Goal: Task Accomplishment & Management: Manage account settings

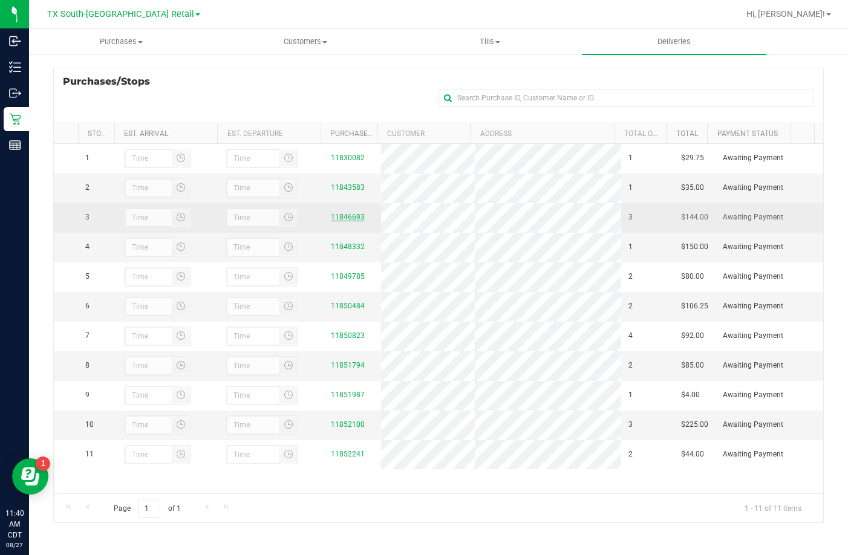
click at [336, 221] on link "11846693" at bounding box center [348, 217] width 34 height 8
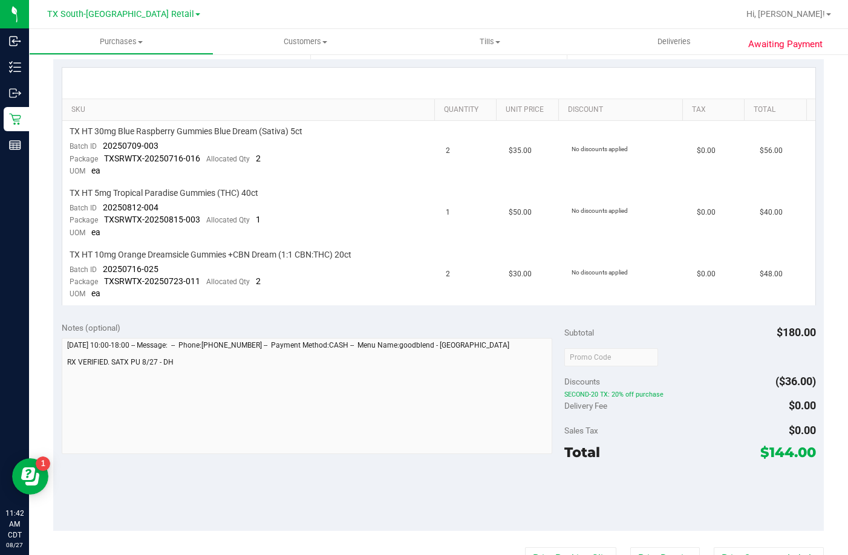
scroll to position [242, 0]
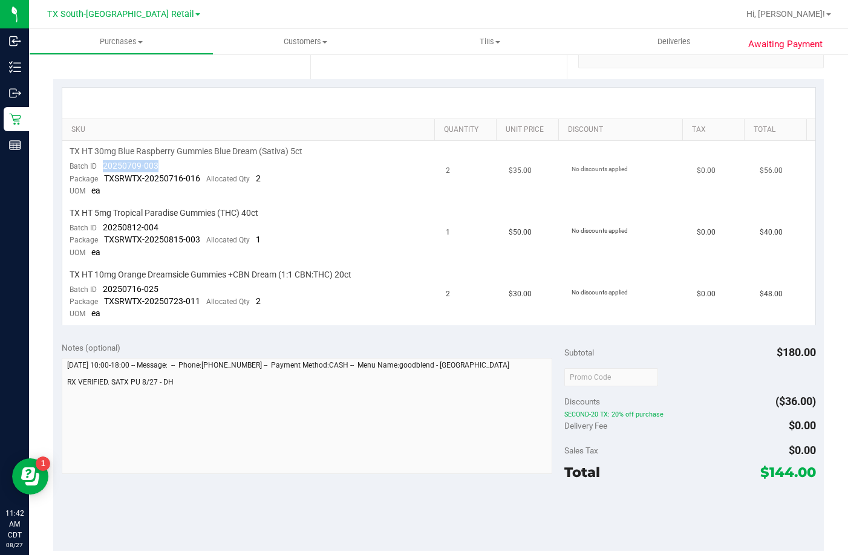
drag, startPoint x: 169, startPoint y: 166, endPoint x: 104, endPoint y: 169, distance: 64.8
click at [104, 169] on td "TX HT 30mg Blue Raspberry Gummies Blue Dream (Sativa) 5ct Batch ID 20250709-003…" at bounding box center [250, 172] width 377 height 62
drag, startPoint x: 160, startPoint y: 226, endPoint x: 105, endPoint y: 231, distance: 55.3
click at [105, 231] on td "TX HT 5mg Tropical Paradise Gummies (THC) 40ct Batch ID 20250812-004 Package TX…" at bounding box center [250, 234] width 377 height 62
drag, startPoint x: 161, startPoint y: 290, endPoint x: 105, endPoint y: 288, distance: 56.3
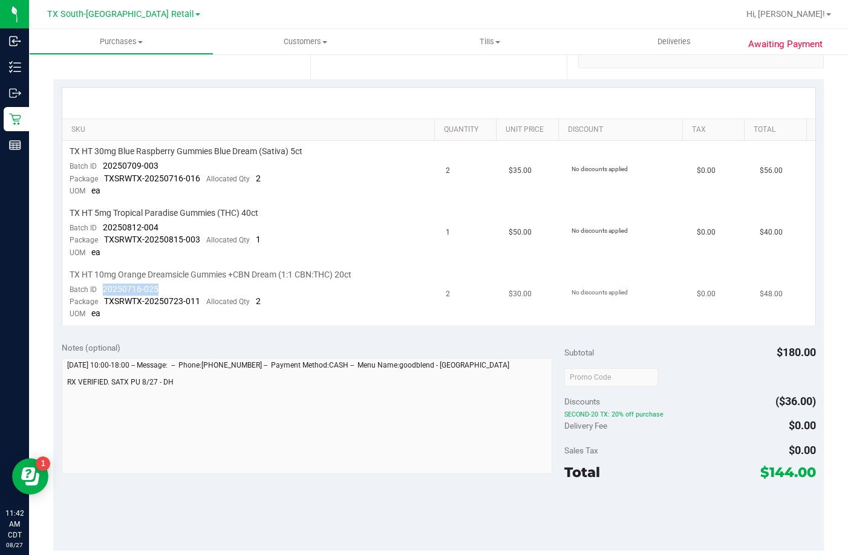
click at [105, 288] on td "TX HT 10mg Orange Dreamsicle Gummies +CBN Dream (1:1 CBN:THC) 20ct Batch ID 202…" at bounding box center [250, 294] width 377 height 61
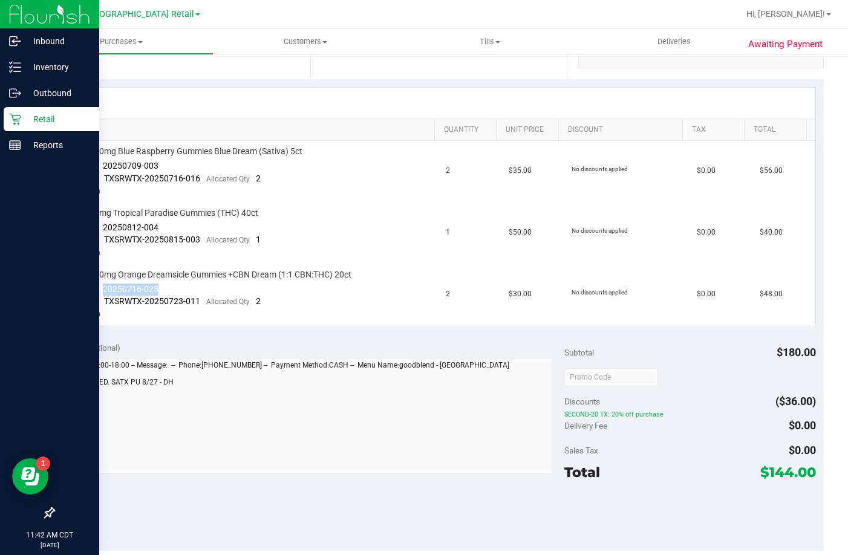
copy span "20250716-025"
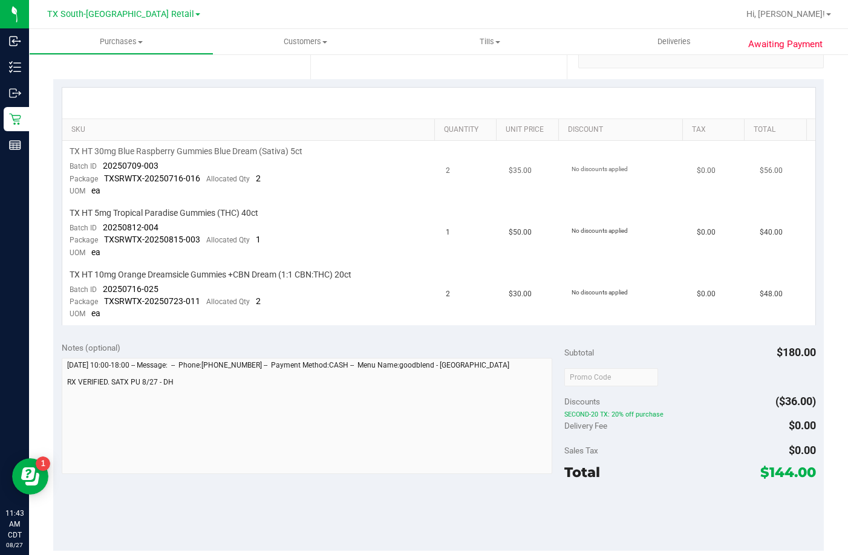
click at [184, 183] on span "TXSRWTX-20250716-016" at bounding box center [152, 179] width 96 height 10
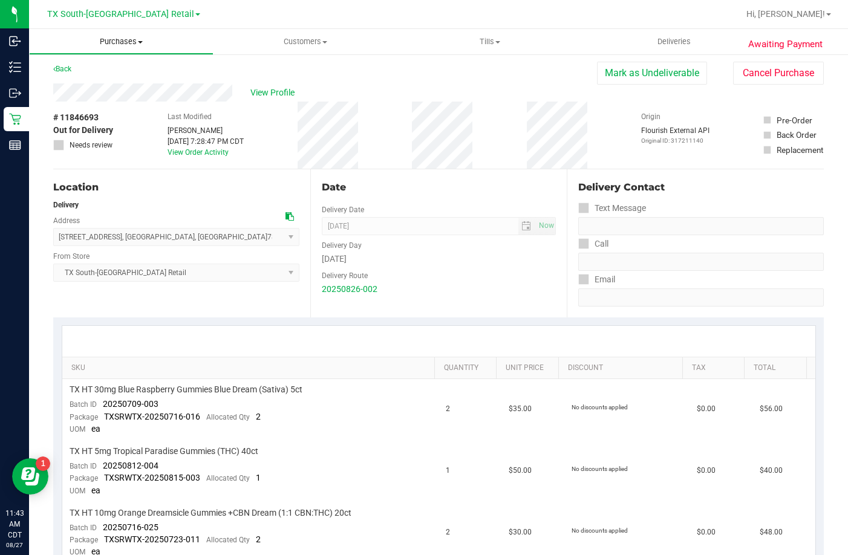
scroll to position [0, 0]
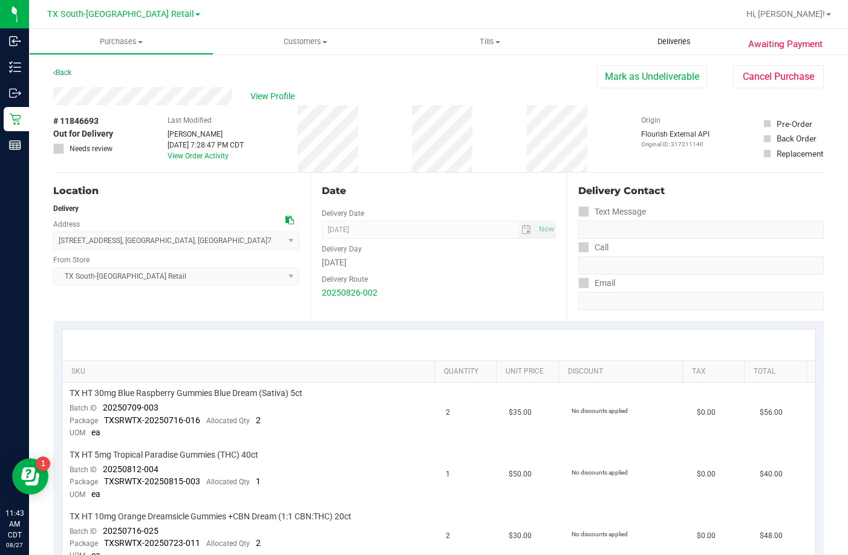
click at [681, 36] on span "Deliveries" at bounding box center [674, 41] width 66 height 11
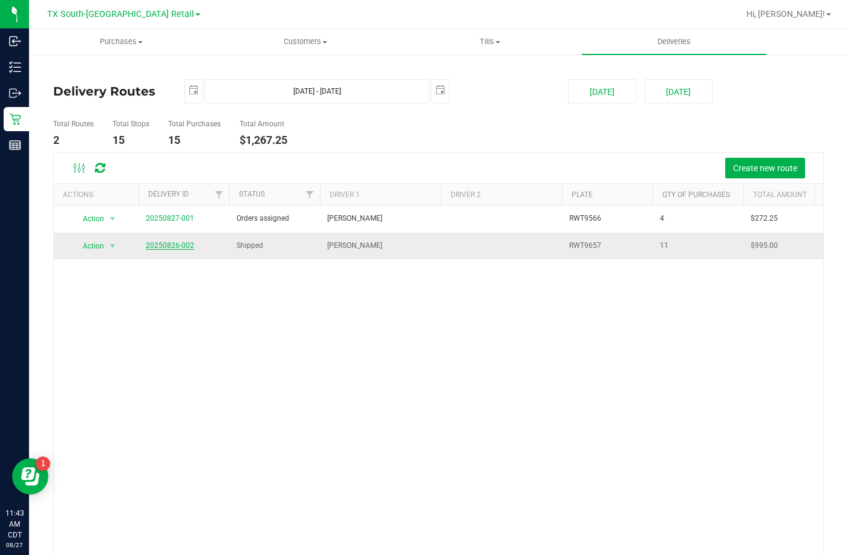
click at [184, 244] on link "20250826-002" at bounding box center [170, 245] width 48 height 8
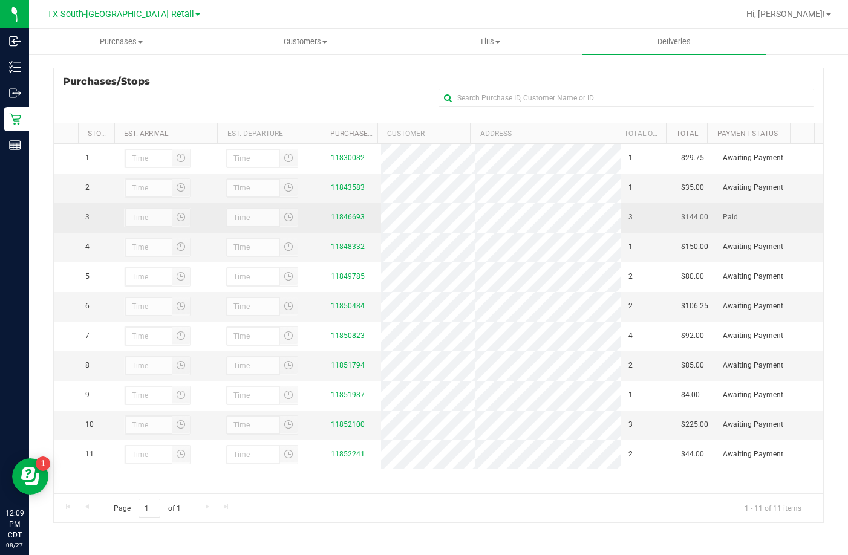
scroll to position [11, 0]
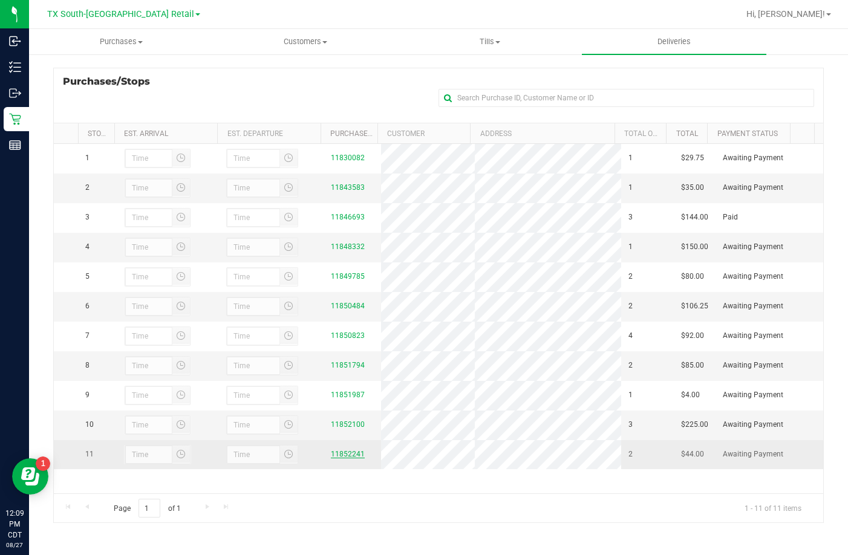
click at [331, 459] on link "11852241" at bounding box center [348, 454] width 34 height 8
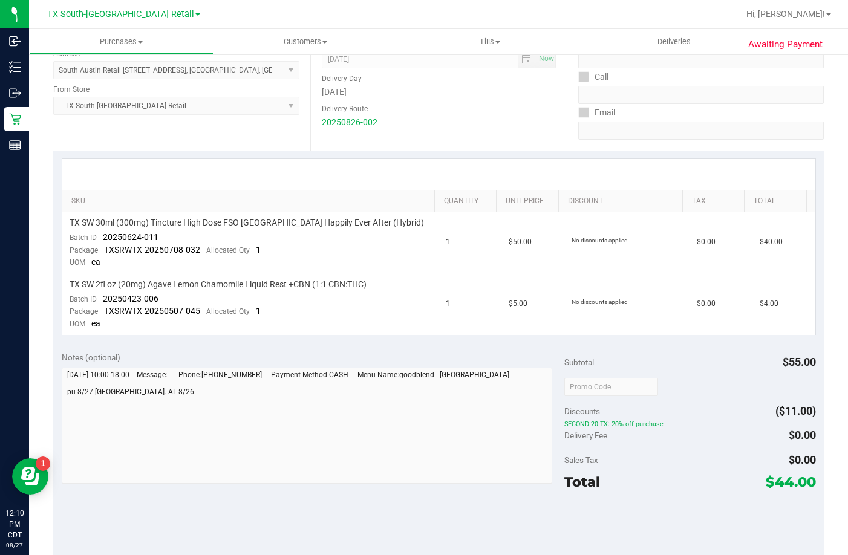
scroll to position [170, 0]
click at [690, 405] on div "Discounts ($11.00)" at bounding box center [690, 412] width 252 height 22
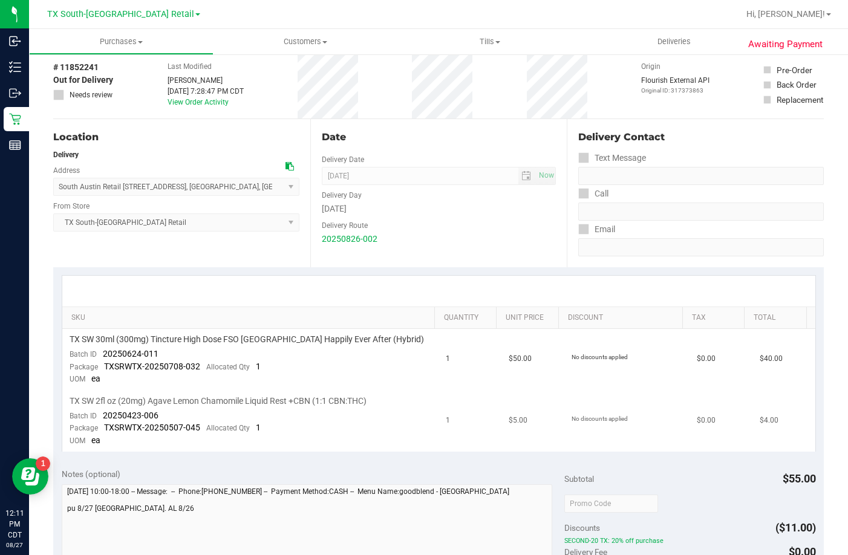
scroll to position [121, 0]
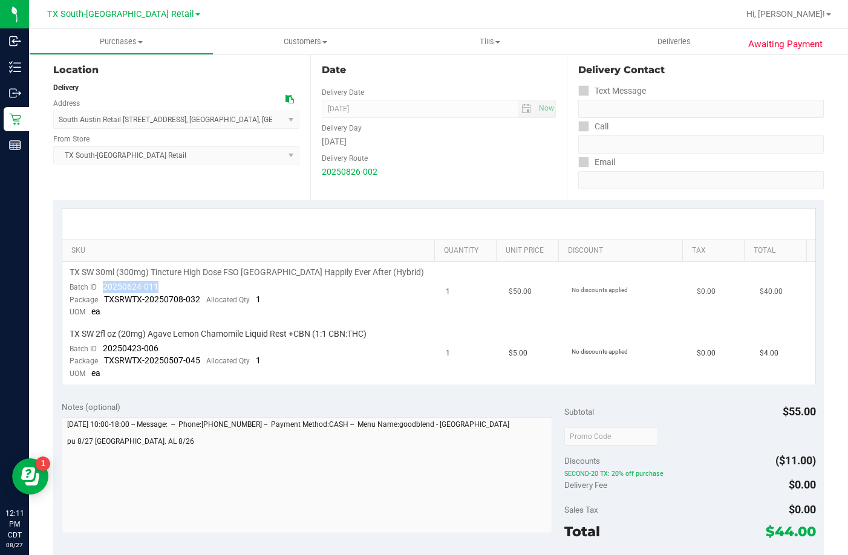
drag, startPoint x: 165, startPoint y: 284, endPoint x: 98, endPoint y: 288, distance: 67.3
click at [98, 288] on td "TX SW 30ml (300mg) Tincture High Dose FSO TX Happily Ever After (Hybrid) Batch …" at bounding box center [250, 293] width 377 height 62
copy span "20250624-011"
drag, startPoint x: 165, startPoint y: 344, endPoint x: 103, endPoint y: 346, distance: 61.1
click at [103, 346] on td "TX SW 2fl oz (20mg) Agave Lemon Chamomile Liquid Rest +CBN (1:1 CBN:THC) Batch …" at bounding box center [250, 354] width 377 height 61
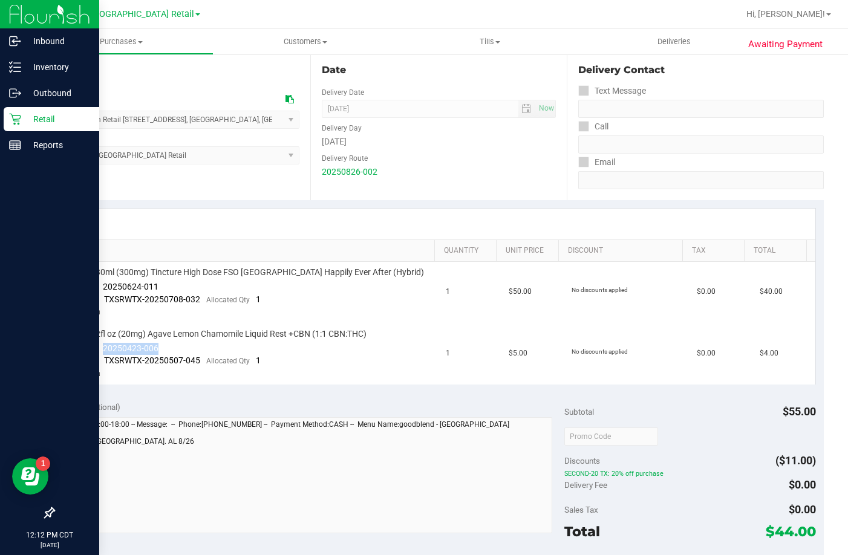
copy span "20250423-006"
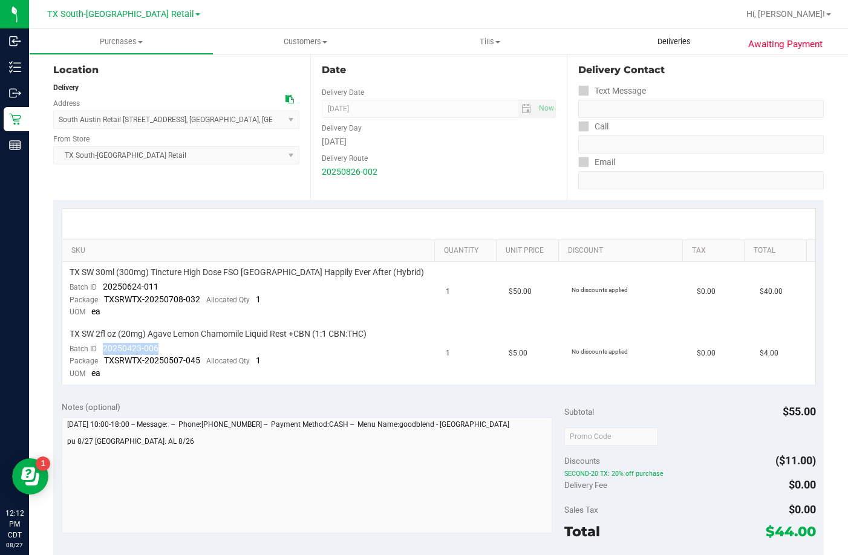
click at [667, 47] on uib-tab-heading "Deliveries" at bounding box center [674, 41] width 185 height 25
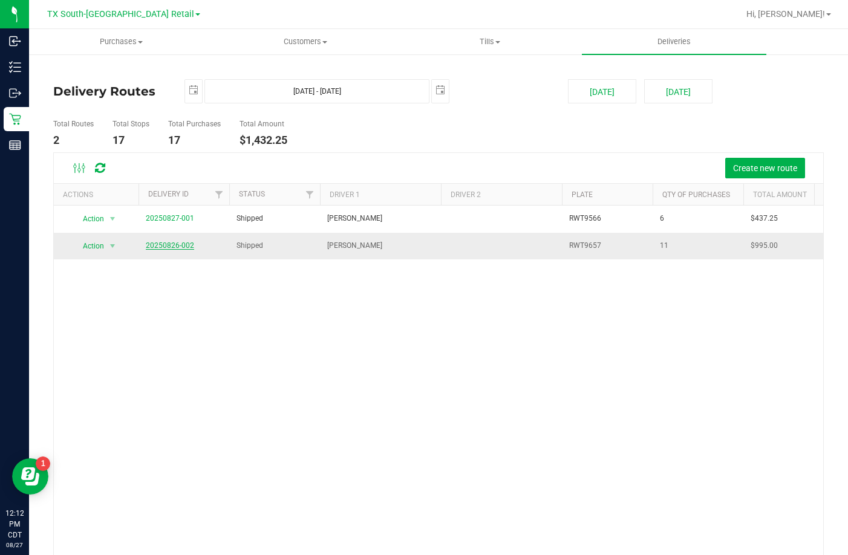
click at [183, 247] on link "20250826-002" at bounding box center [170, 245] width 48 height 8
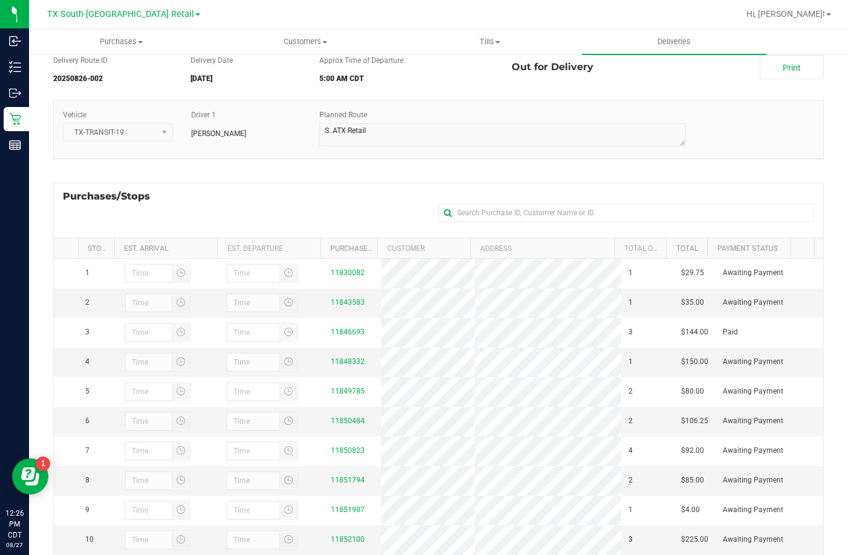
scroll to position [46, 0]
click at [232, 191] on div "Purchases/Stops + Add Purchase" at bounding box center [438, 210] width 771 height 55
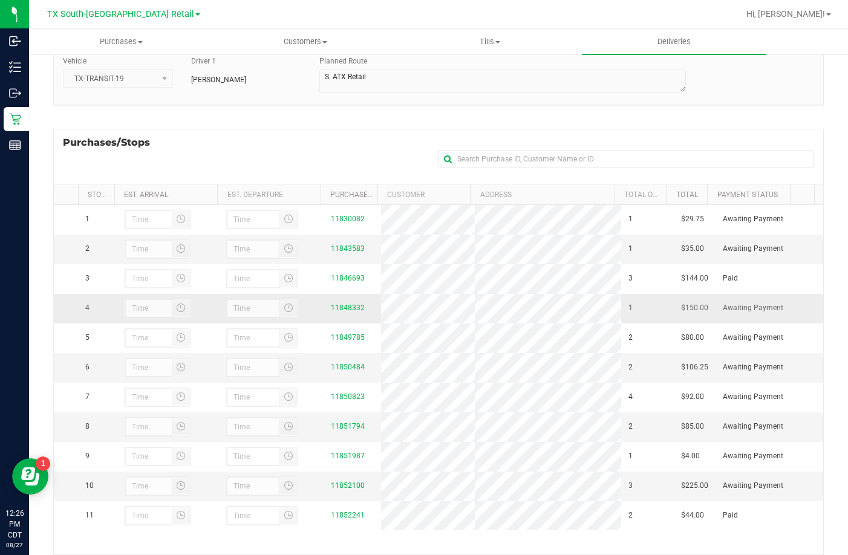
scroll to position [162, 0]
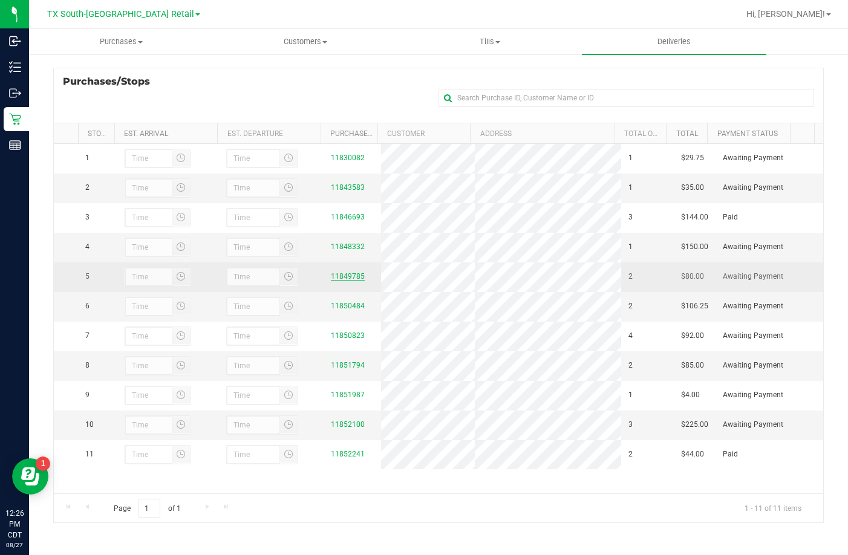
click at [336, 273] on link "11849785" at bounding box center [348, 276] width 34 height 8
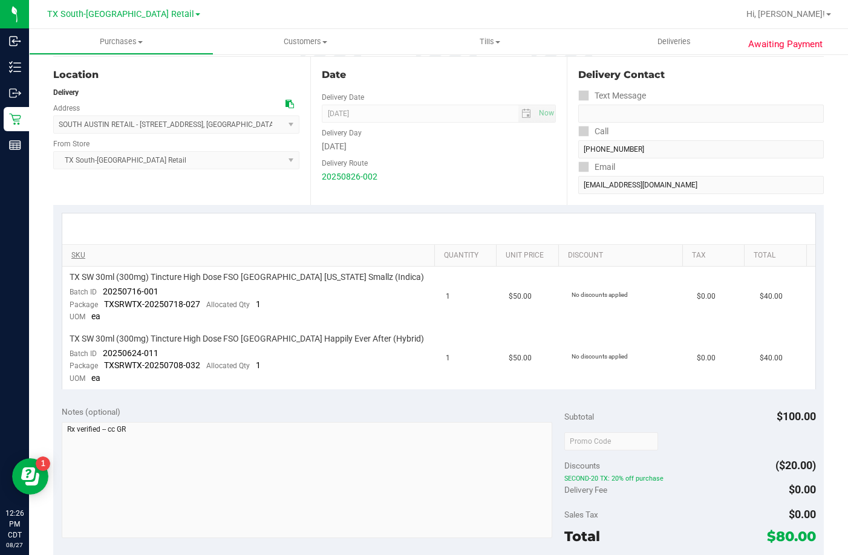
scroll to position [121, 0]
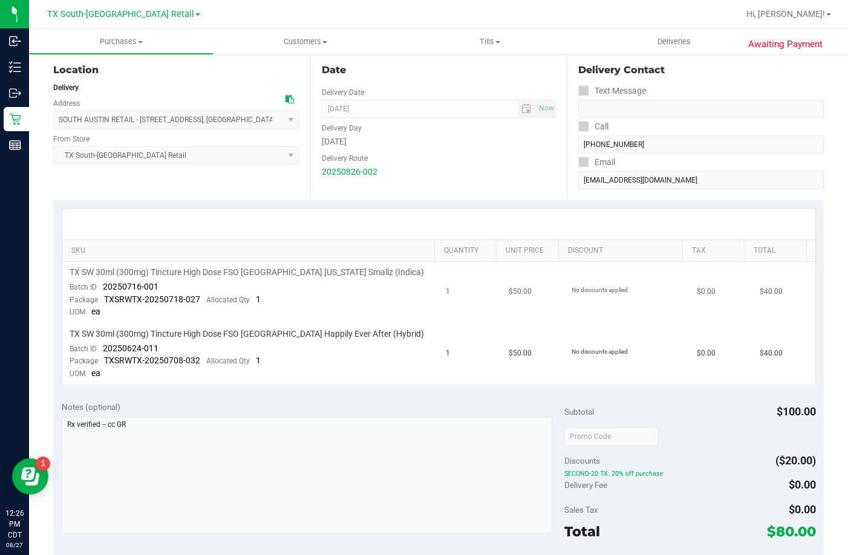
click at [228, 284] on td "TX SW 30ml (300mg) Tincture High Dose FSO TX Georgia Smallz (Indica) Batch ID 2…" at bounding box center [250, 293] width 377 height 62
click at [232, 196] on div "Location Delivery Address SOUTH AUSTIN RETAIL - 7105 E. Riverside Dr , Austin ,…" at bounding box center [181, 126] width 257 height 148
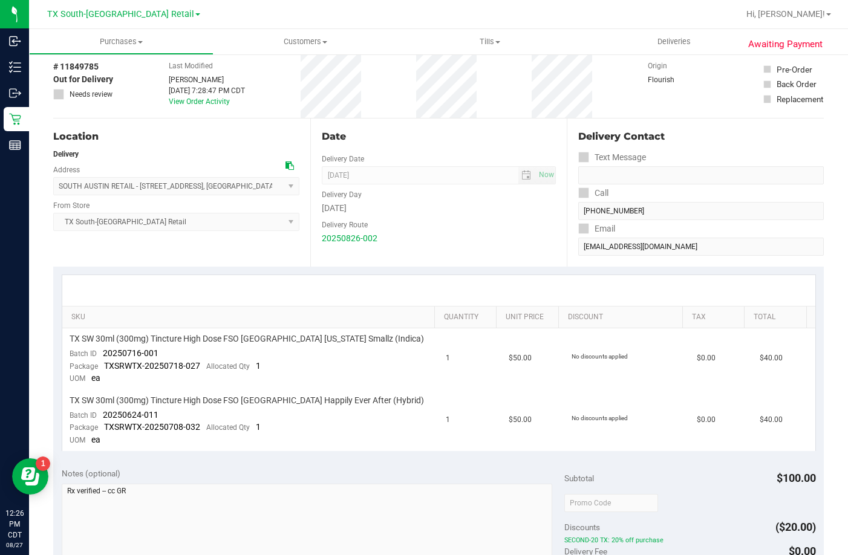
scroll to position [0, 0]
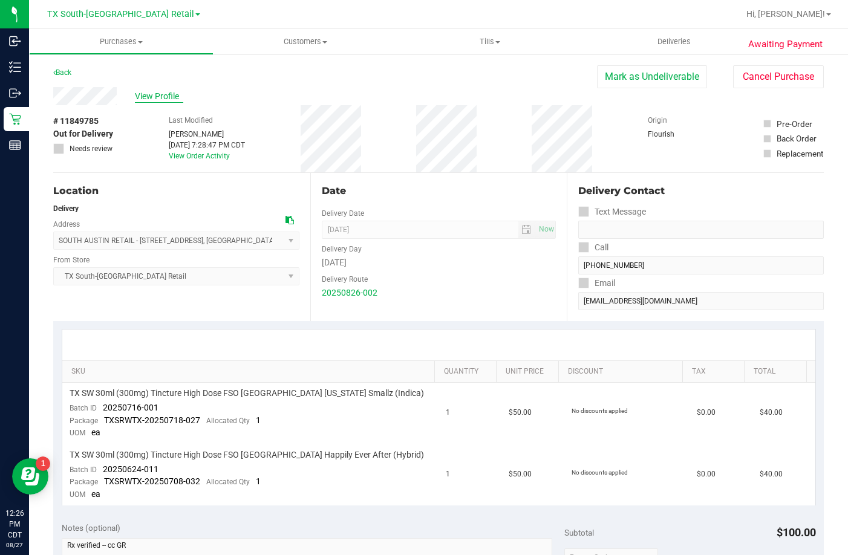
click at [158, 99] on span "View Profile" at bounding box center [159, 96] width 48 height 13
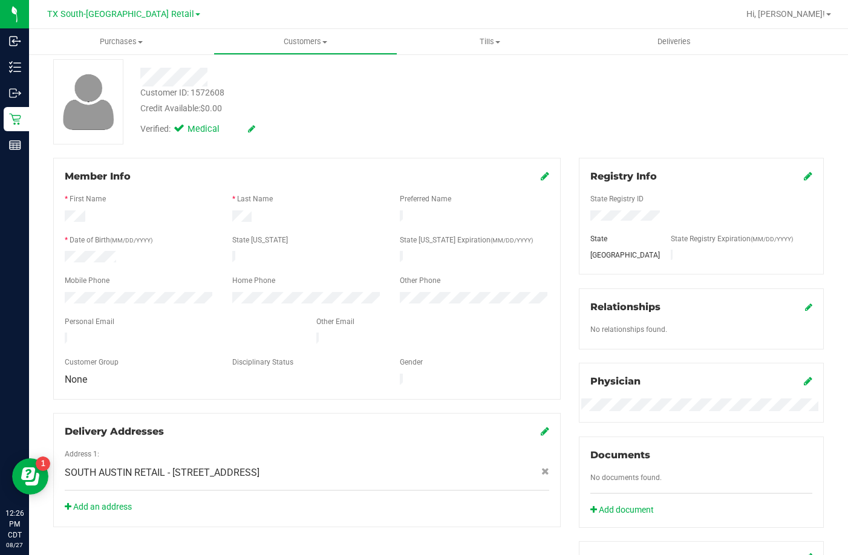
scroll to position [61, 0]
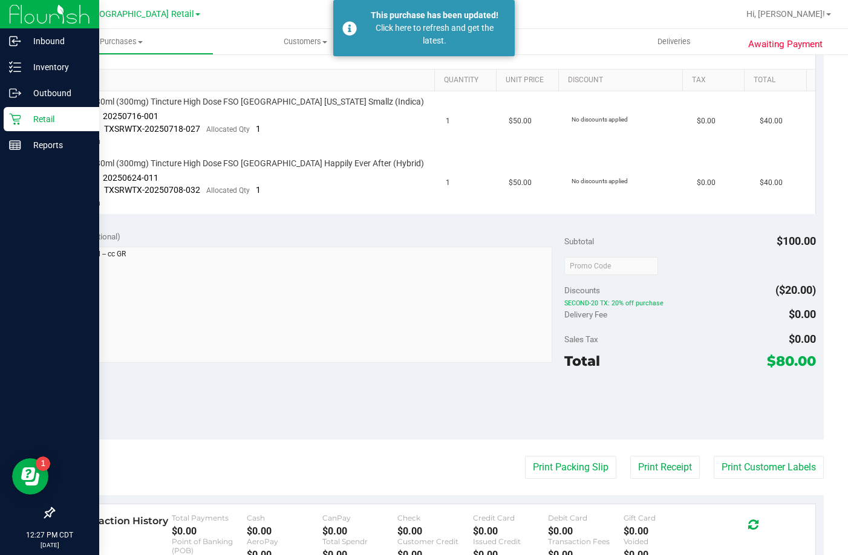
scroll to position [309, 0]
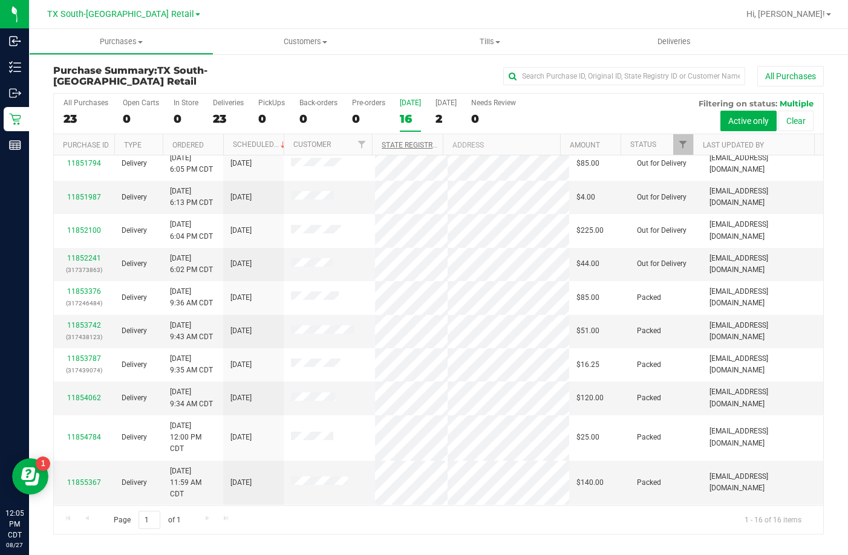
scroll to position [314, 0]
click at [640, 43] on uib-tab-heading "Deliveries" at bounding box center [674, 41] width 185 height 25
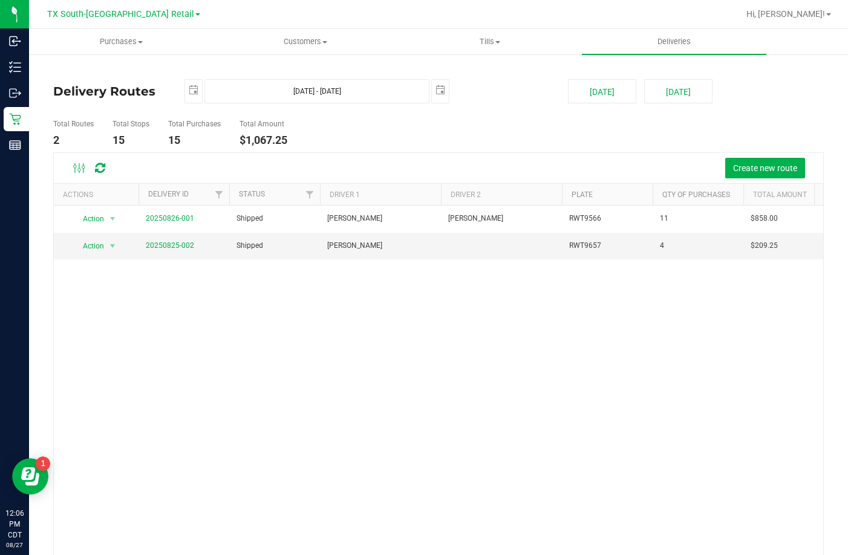
click at [574, 106] on deliveries-list "Delivery Routes 2025-08-26 Aug 26, 2025 - Aug 26, 2025 2025-08-26 Today Tomorro…" at bounding box center [438, 332] width 771 height 506
click at [584, 79] on button "[DATE]" at bounding box center [602, 91] width 68 height 24
type input "[DATE] - [DATE]"
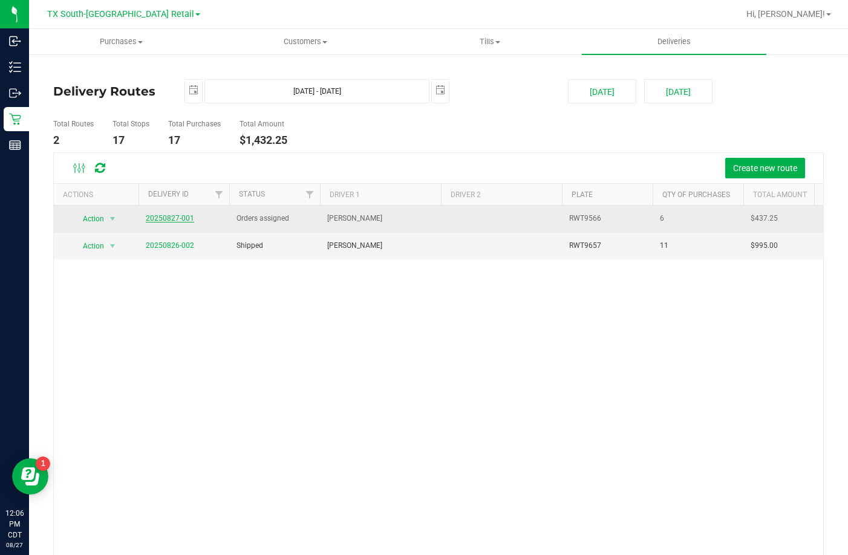
click at [166, 221] on link "20250827-001" at bounding box center [170, 218] width 48 height 8
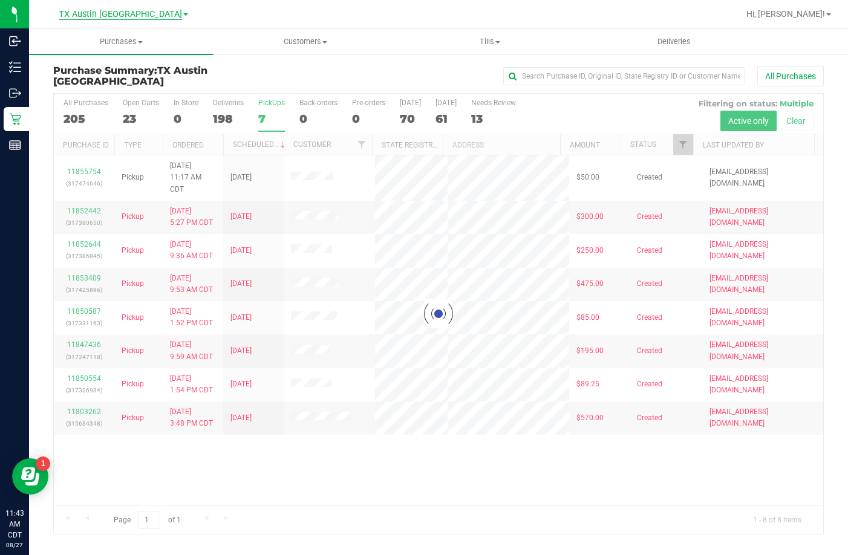
click at [105, 18] on span "TX Austin [GEOGRAPHIC_DATA]" at bounding box center [120, 14] width 123 height 11
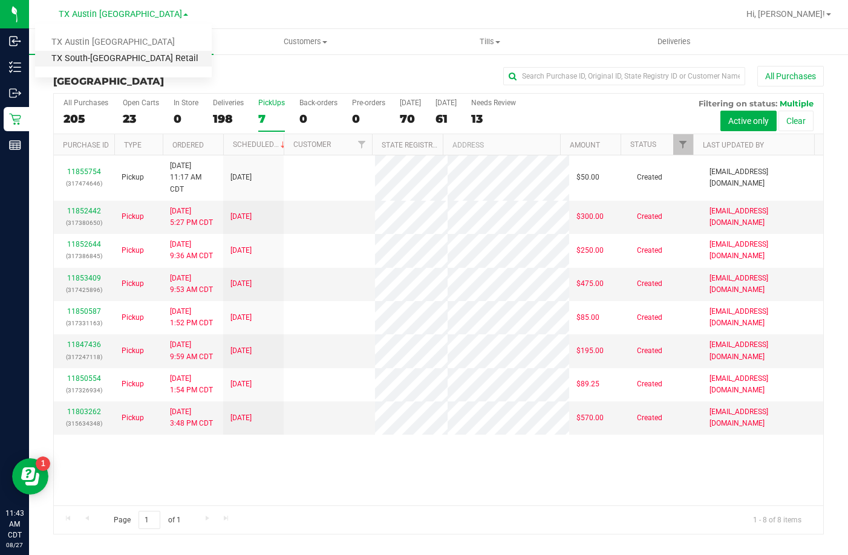
click at [105, 57] on link "TX South-[GEOGRAPHIC_DATA] Retail" at bounding box center [123, 59] width 177 height 16
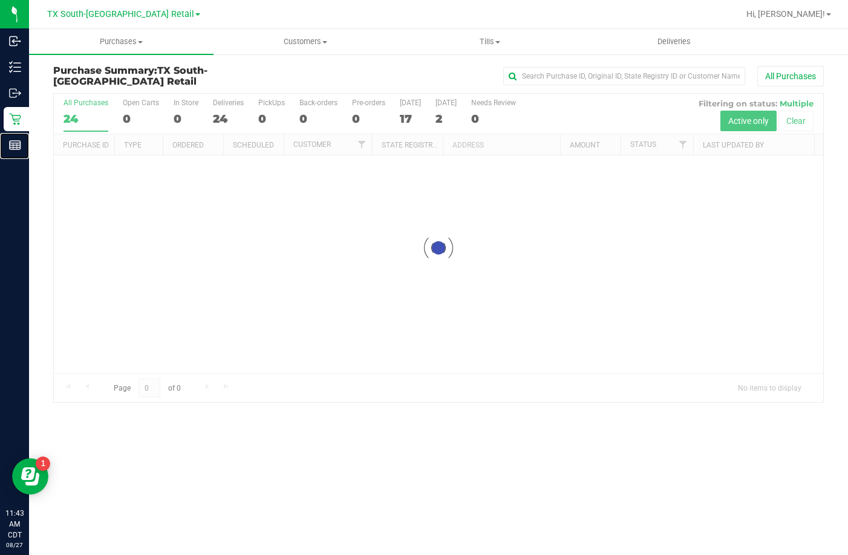
click at [18, 144] on icon at bounding box center [15, 145] width 12 height 12
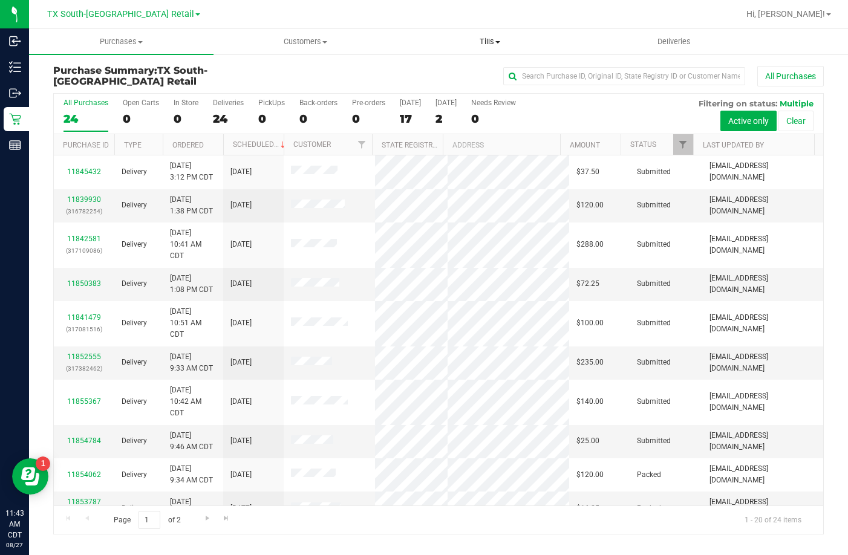
click at [489, 48] on uib-tab-heading "Tills Manage tills Reconcile e-payments" at bounding box center [489, 42] width 183 height 24
click at [476, 70] on span "Manage tills" at bounding box center [438, 73] width 82 height 10
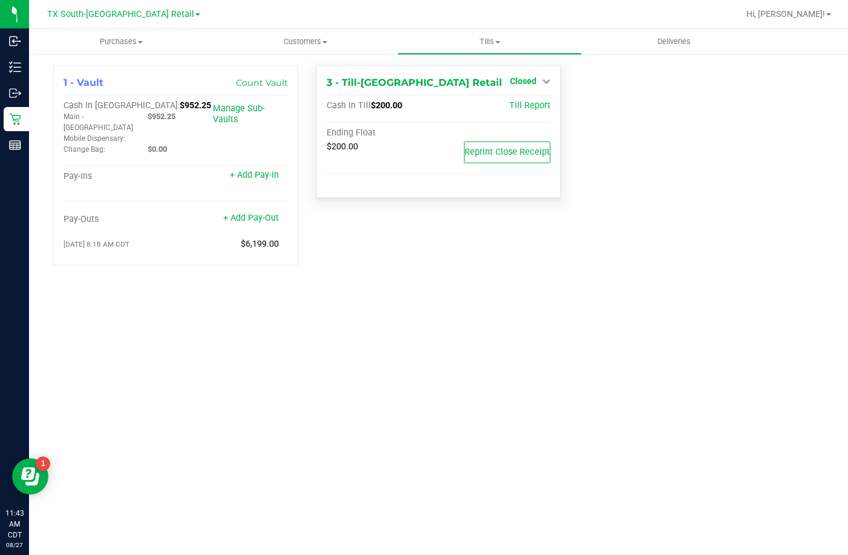
click at [523, 77] on span "Closed" at bounding box center [523, 81] width 27 height 10
click at [511, 106] on link "Open Till" at bounding box center [523, 107] width 32 height 10
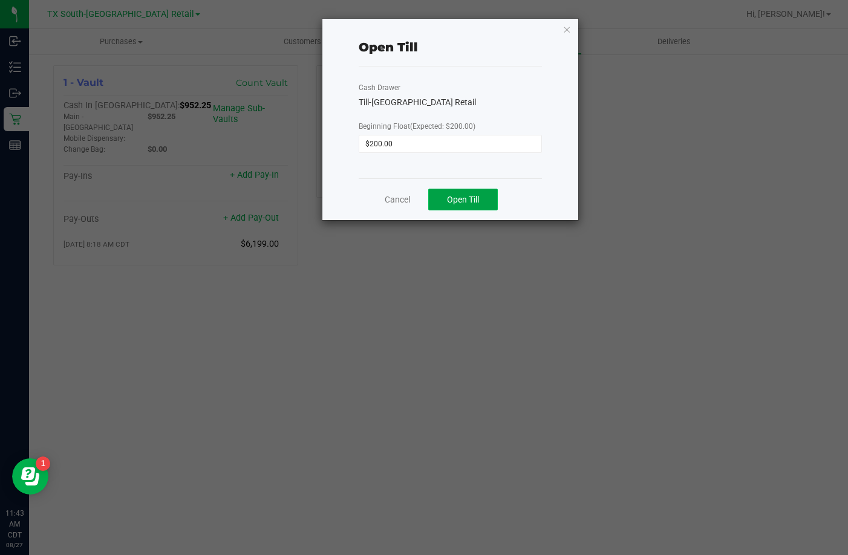
click at [456, 197] on span "Open Till" at bounding box center [463, 200] width 32 height 10
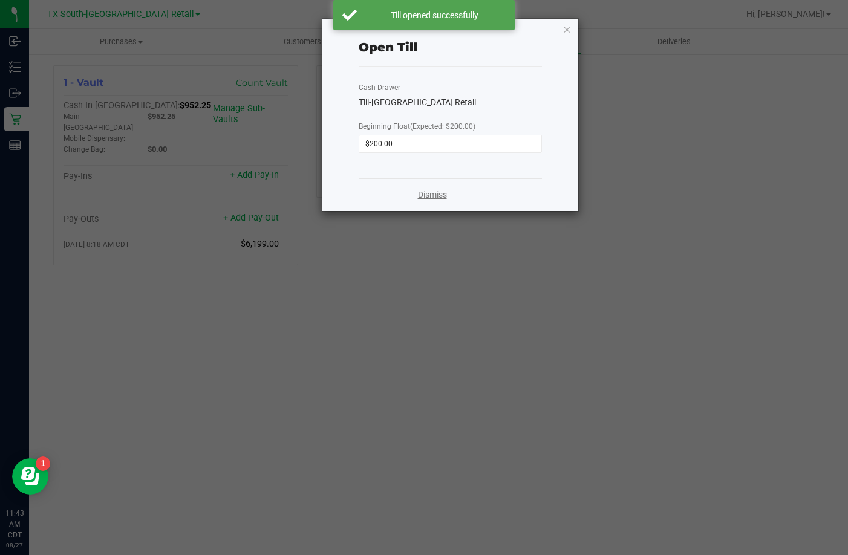
click at [424, 196] on link "Dismiss" at bounding box center [432, 195] width 29 height 13
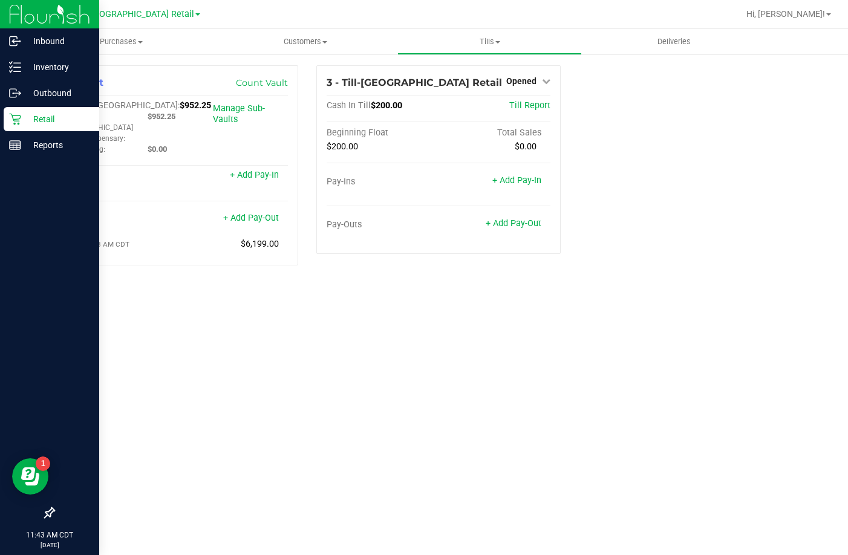
click at [19, 120] on icon at bounding box center [15, 119] width 12 height 12
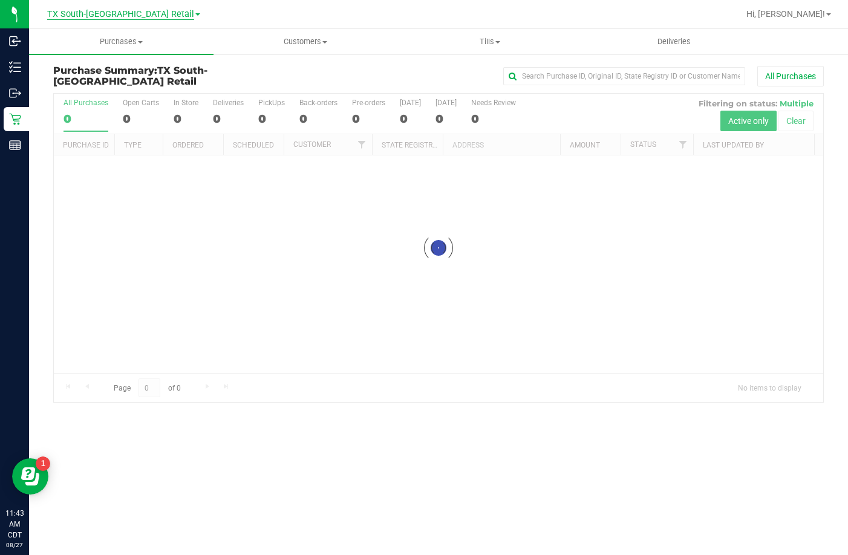
click at [152, 9] on span "TX South-[GEOGRAPHIC_DATA] Retail" at bounding box center [120, 14] width 147 height 11
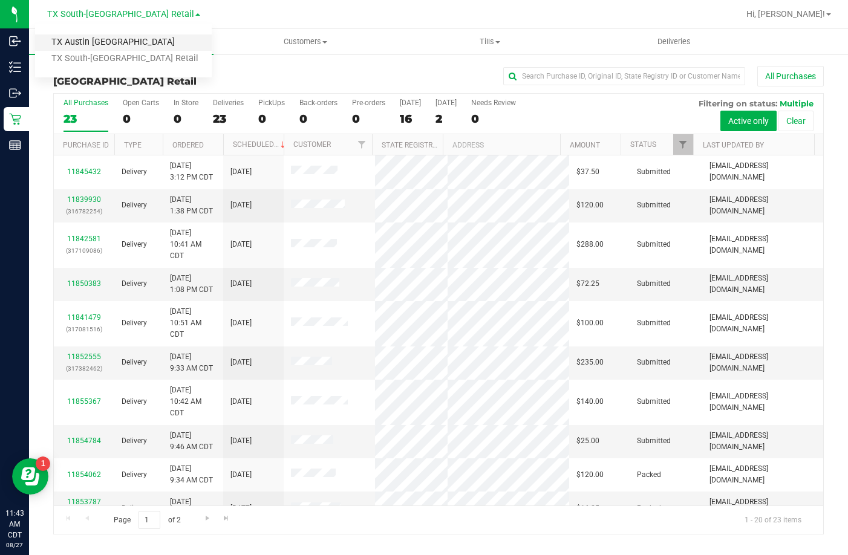
click at [103, 42] on link "TX Austin [GEOGRAPHIC_DATA]" at bounding box center [123, 42] width 177 height 16
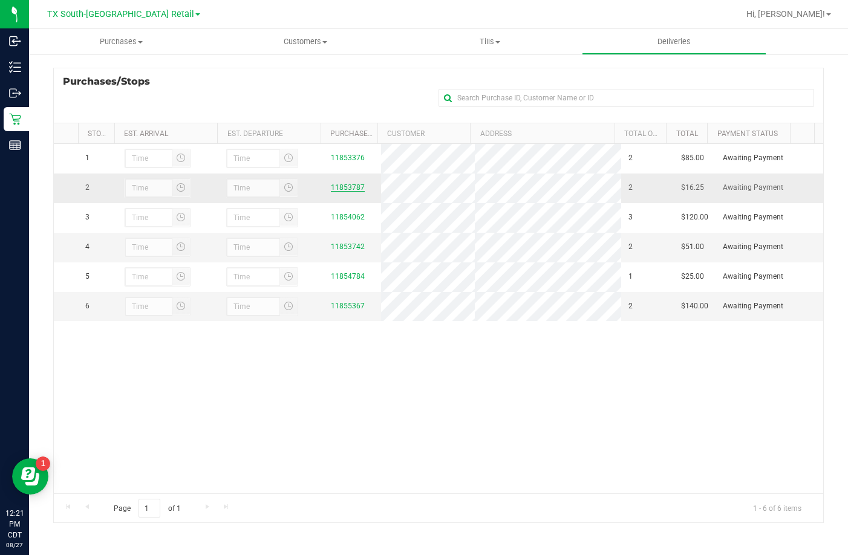
click at [339, 191] on link "11853787" at bounding box center [348, 187] width 34 height 8
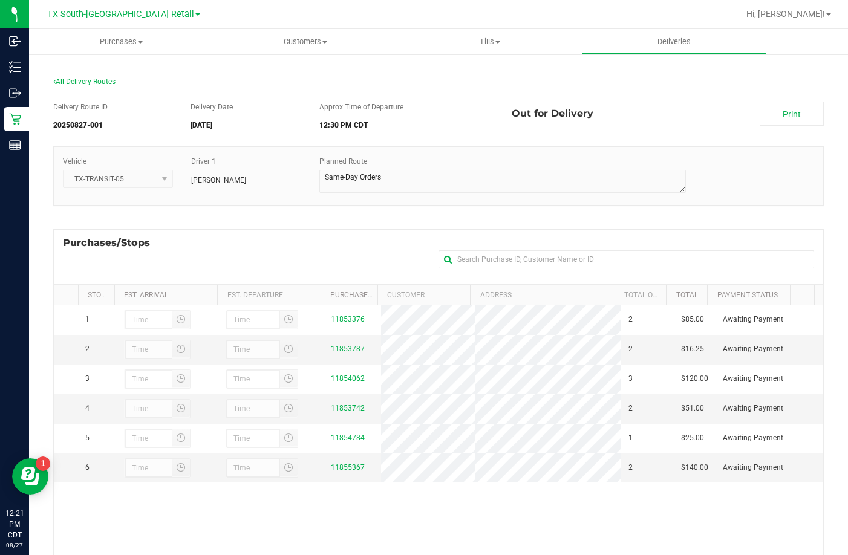
scroll to position [121, 0]
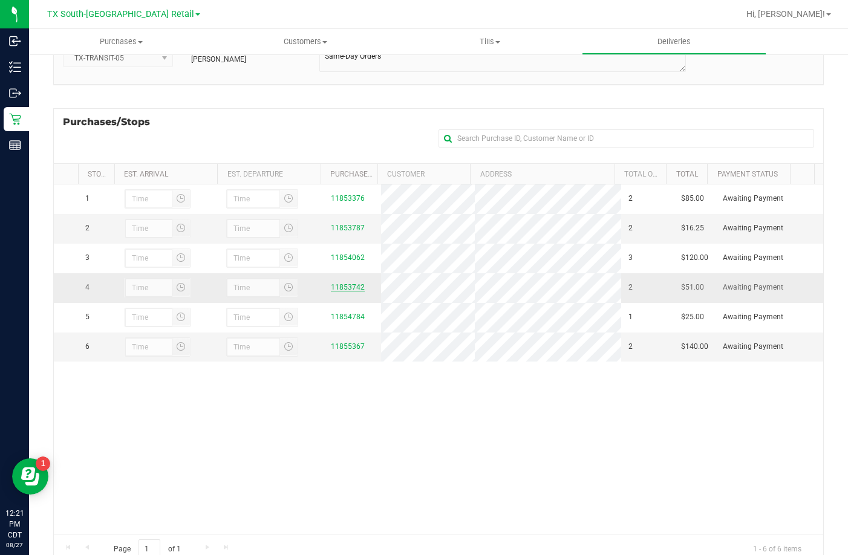
click at [344, 292] on link "11853742" at bounding box center [348, 287] width 34 height 8
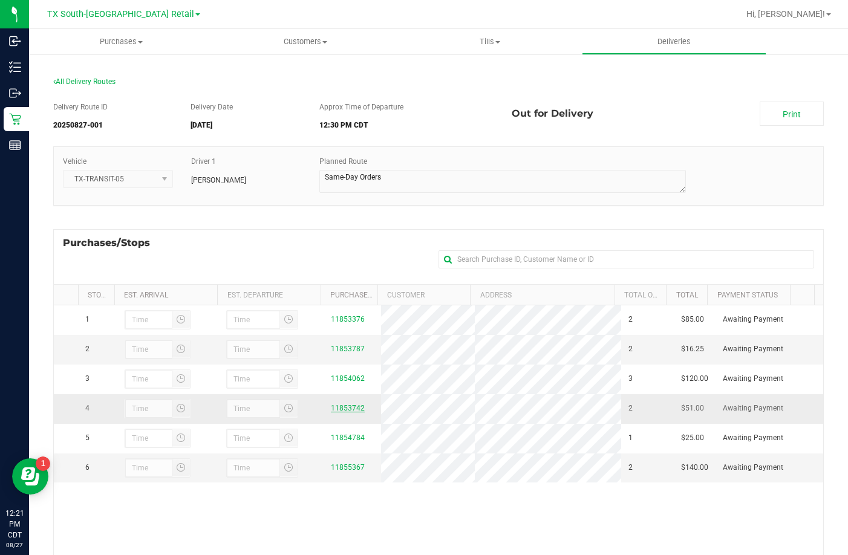
click at [345, 413] on link "11853742" at bounding box center [348, 408] width 34 height 8
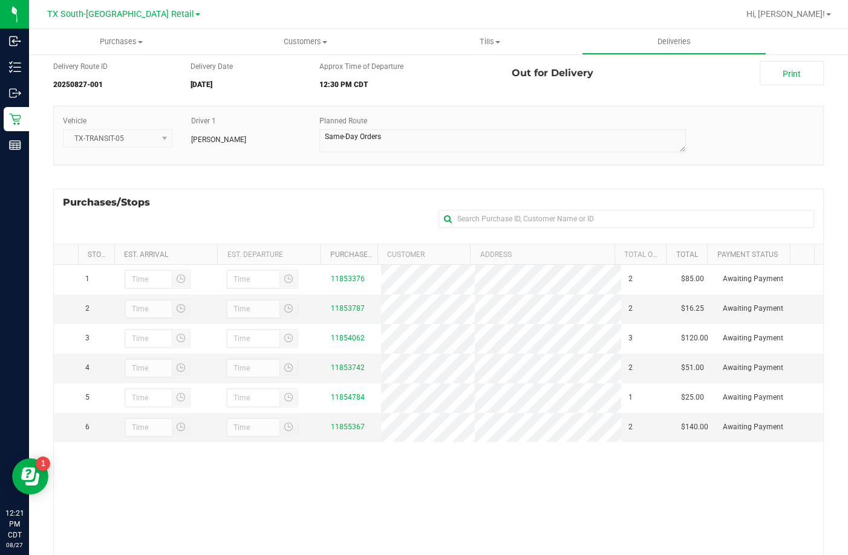
scroll to position [61, 0]
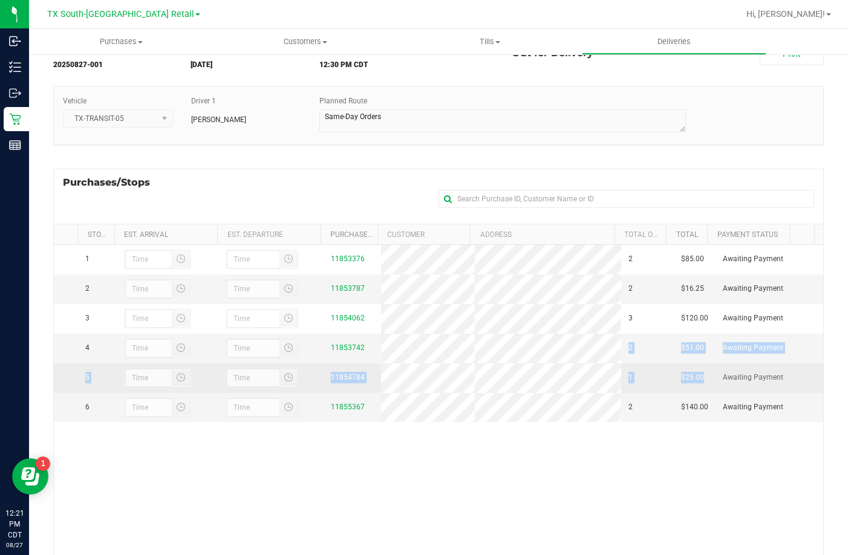
click at [689, 394] on tbody "1 11853376 2 $85.00 Awaiting Payment 2 11853787 2 $16.25 Awaiting Payment 3 3 4…" at bounding box center [439, 333] width 770 height 177
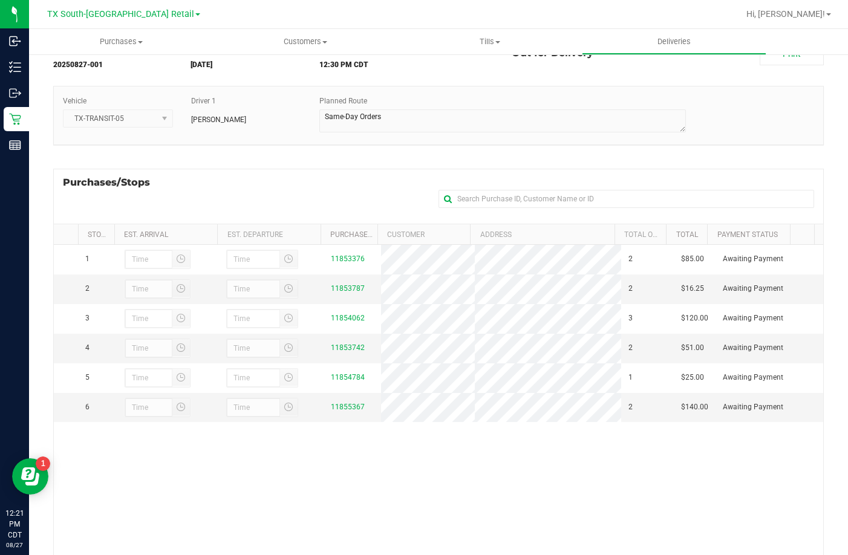
click at [571, 456] on div "1 11853376 2 $85.00 Awaiting Payment 2 11853787 2 $16.25 Awaiting Payment 3 3 4…" at bounding box center [439, 420] width 770 height 350
click at [388, 201] on div "Purchases/Stops + Add Purchase" at bounding box center [438, 196] width 771 height 55
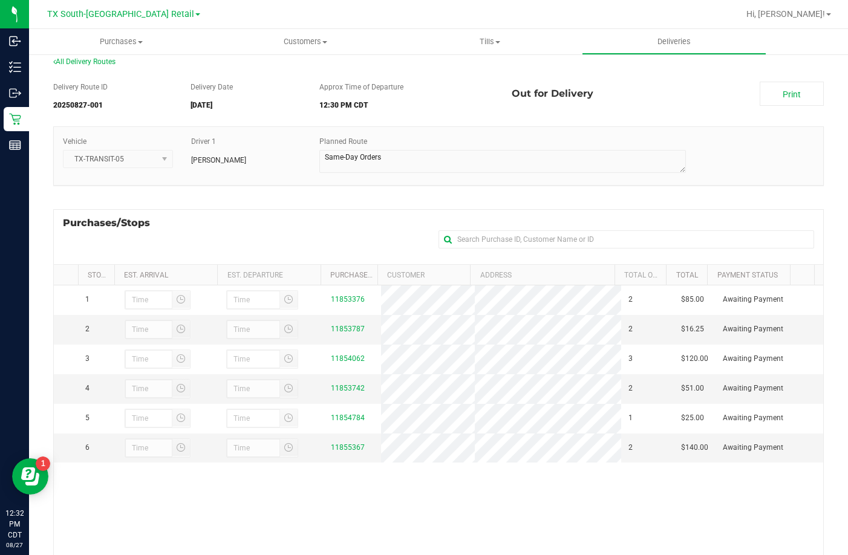
scroll to position [0, 0]
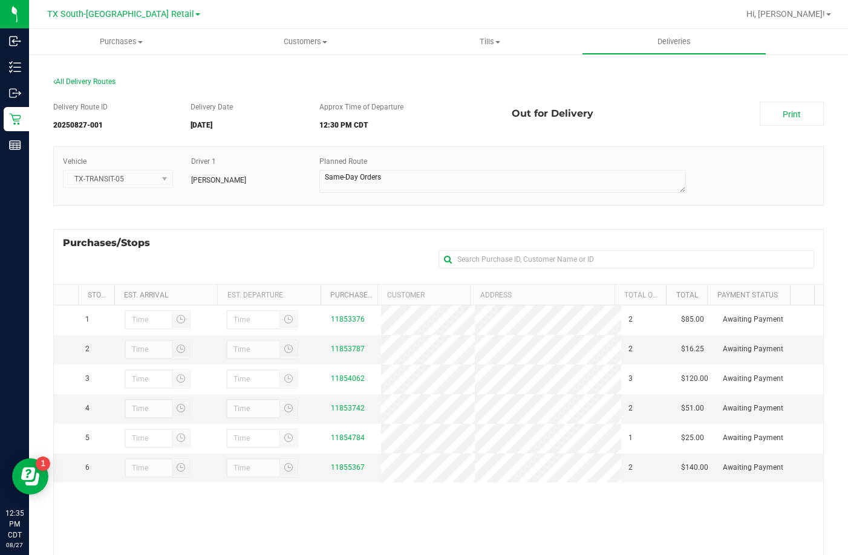
click at [361, 236] on div "Purchases/Stops + Add Purchase" at bounding box center [438, 256] width 771 height 55
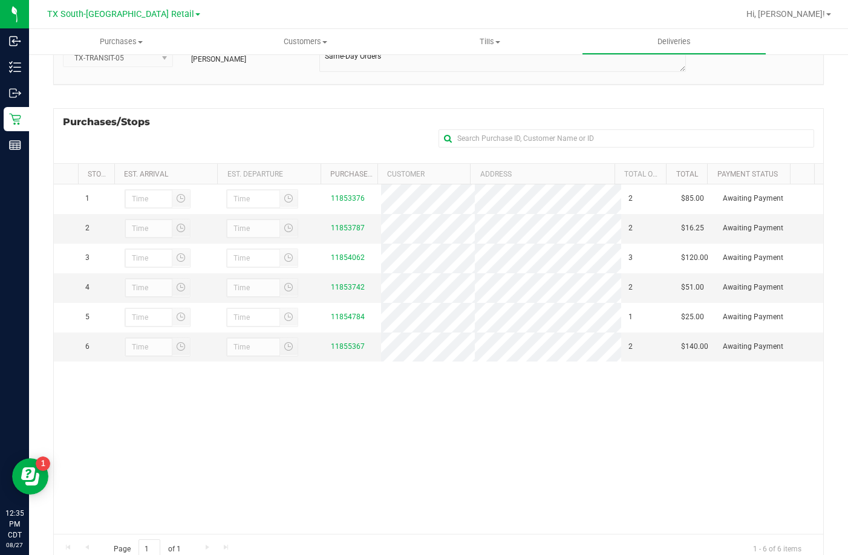
click at [421, 409] on div "1 11853376 2 $85.00 Awaiting Payment 2 11853787 2 $16.25 Awaiting Payment 3 3 4…" at bounding box center [439, 360] width 770 height 350
click at [411, 410] on div "1 11853376 2 $85.00 Awaiting Payment 2 11853787 2 $16.25 Awaiting Payment 3 3 4…" at bounding box center [439, 360] width 770 height 350
click at [331, 232] on link "11853787" at bounding box center [348, 228] width 34 height 8
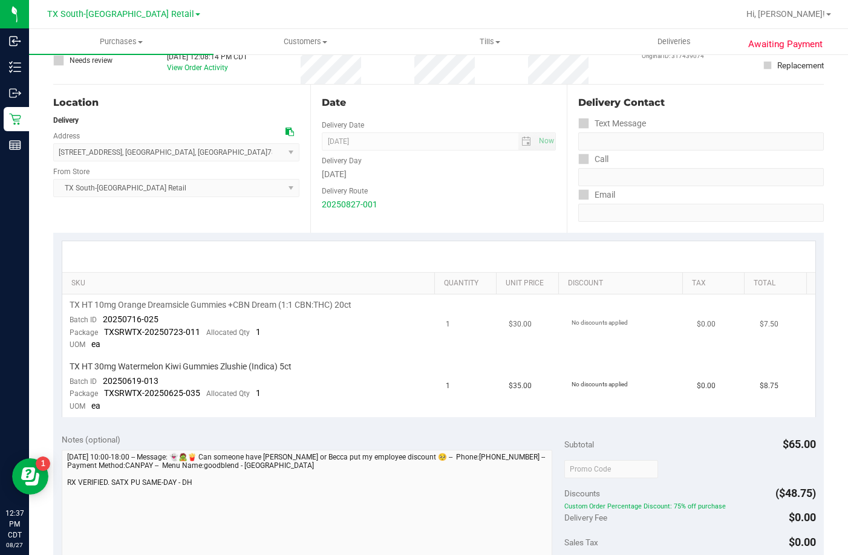
scroll to position [182, 0]
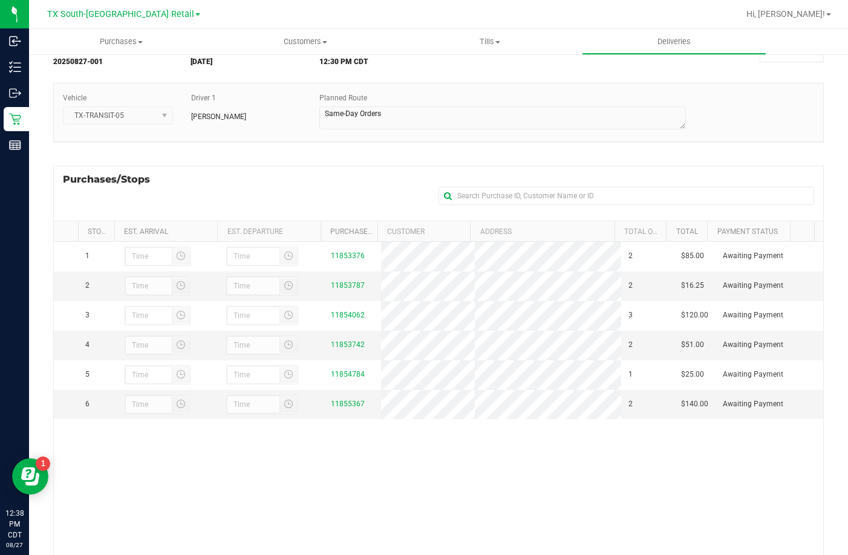
scroll to position [162, 0]
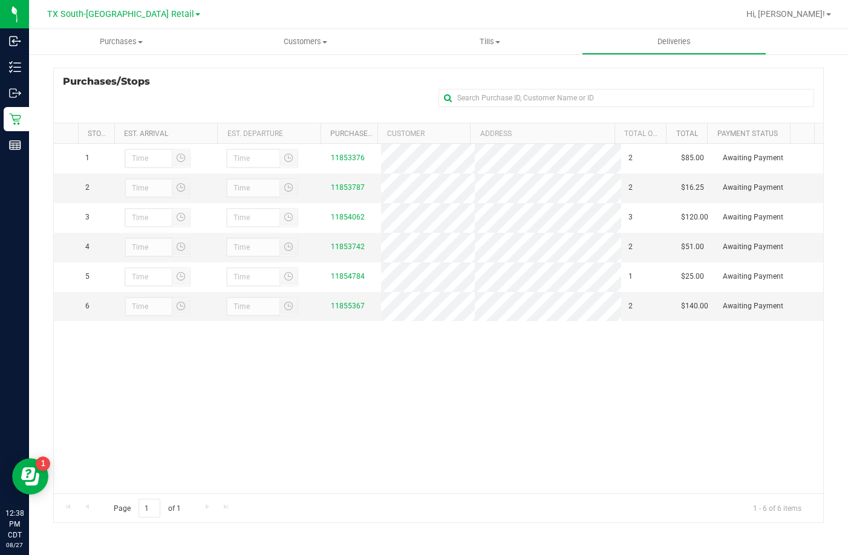
click at [457, 392] on div "1 11853376 2 $85.00 Awaiting Payment 2 11853787 2 $16.25 Awaiting Payment 3 3 4…" at bounding box center [439, 319] width 770 height 350
click at [478, 411] on div "1 11853376 2 $85.00 Awaiting Payment 2 11853787 2 $16.25 Awaiting Payment 3 3 4…" at bounding box center [439, 319] width 770 height 350
click at [332, 188] on link "11853787" at bounding box center [348, 187] width 34 height 8
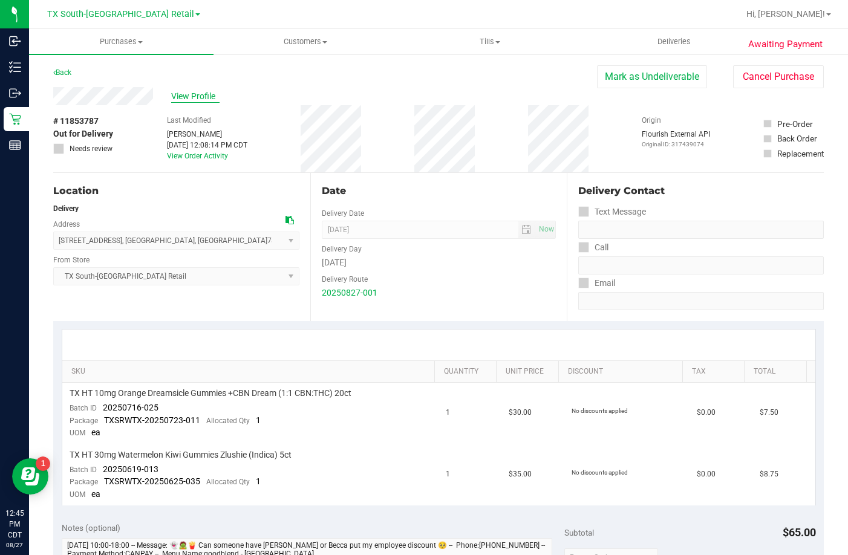
click at [212, 97] on span "View Profile" at bounding box center [195, 96] width 48 height 13
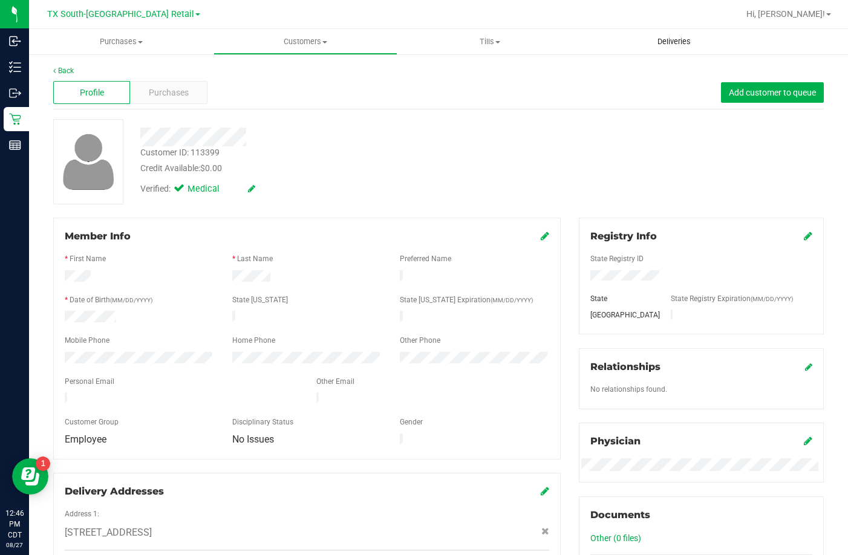
click at [660, 45] on span "Deliveries" at bounding box center [674, 41] width 66 height 11
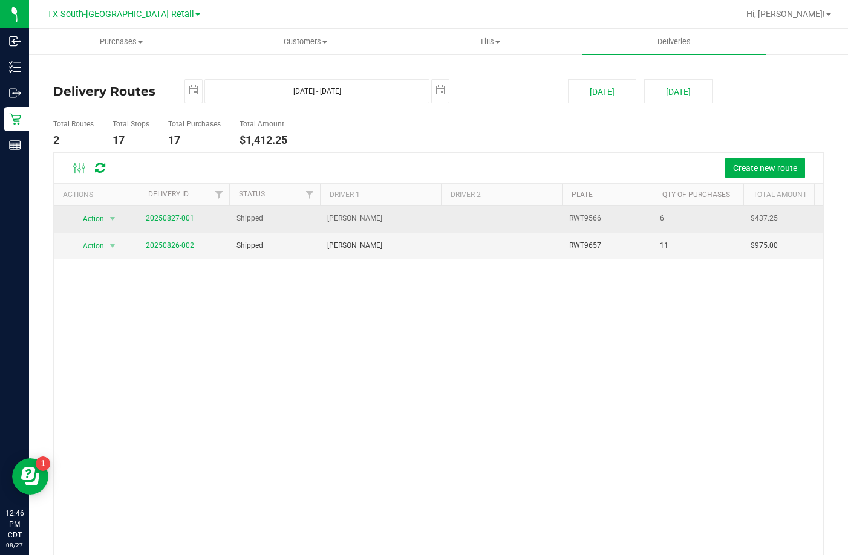
click at [182, 217] on link "20250827-001" at bounding box center [170, 218] width 48 height 8
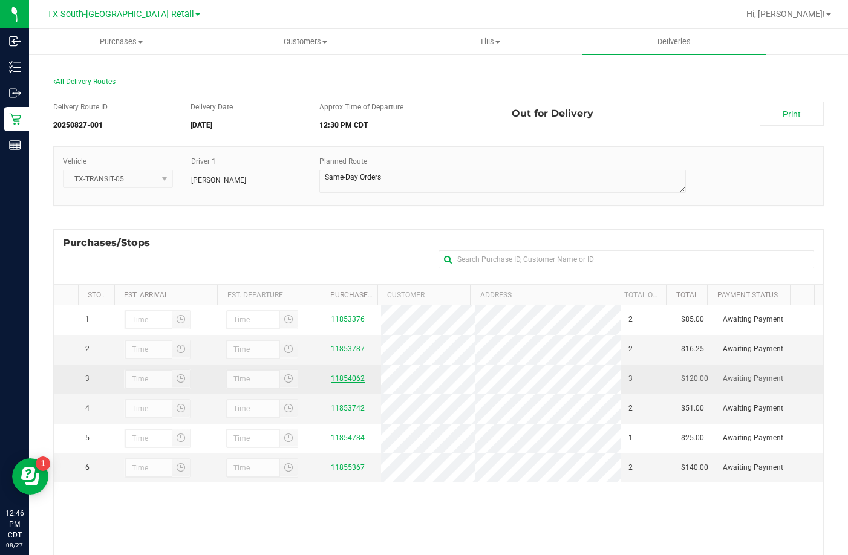
click at [336, 383] on link "11854062" at bounding box center [348, 379] width 34 height 8
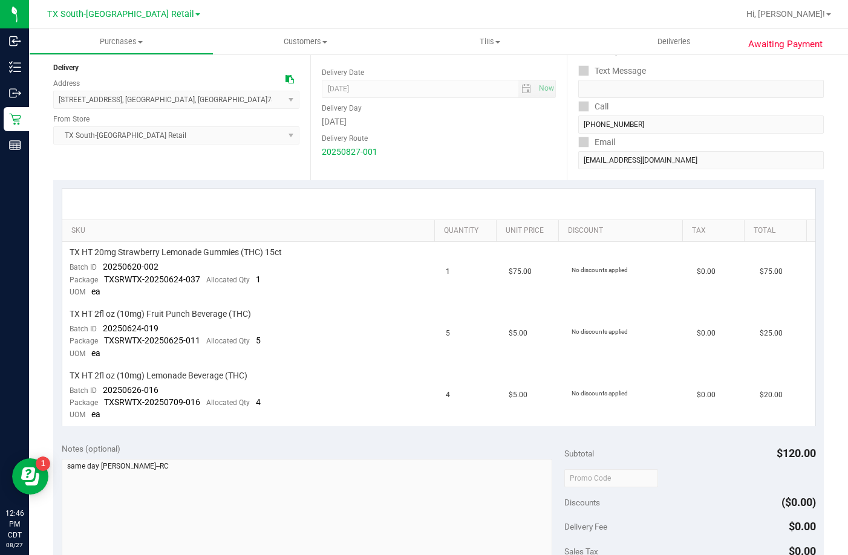
scroll to position [242, 0]
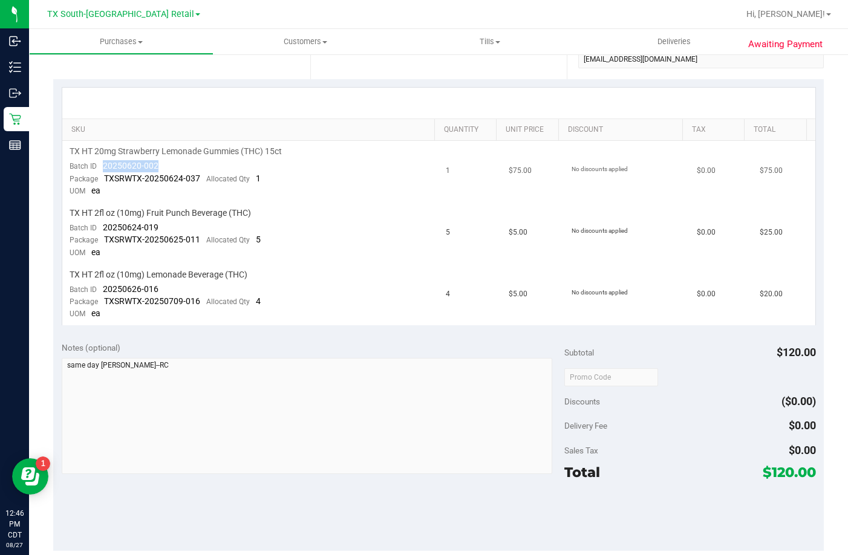
drag, startPoint x: 161, startPoint y: 163, endPoint x: 96, endPoint y: 163, distance: 64.7
click at [96, 163] on td "TX HT 20mg Strawberry Lemonade Gummies (THC) 15ct Batch ID 20250620-002 Package…" at bounding box center [250, 172] width 377 height 62
drag, startPoint x: 165, startPoint y: 225, endPoint x: 103, endPoint y: 232, distance: 61.5
click at [103, 232] on td "TX HT 2fl oz (10mg) Fruit Punch Beverage (THC) Batch ID 20250624-019 Package TX…" at bounding box center [250, 234] width 377 height 62
drag, startPoint x: 157, startPoint y: 290, endPoint x: 103, endPoint y: 290, distance: 54.5
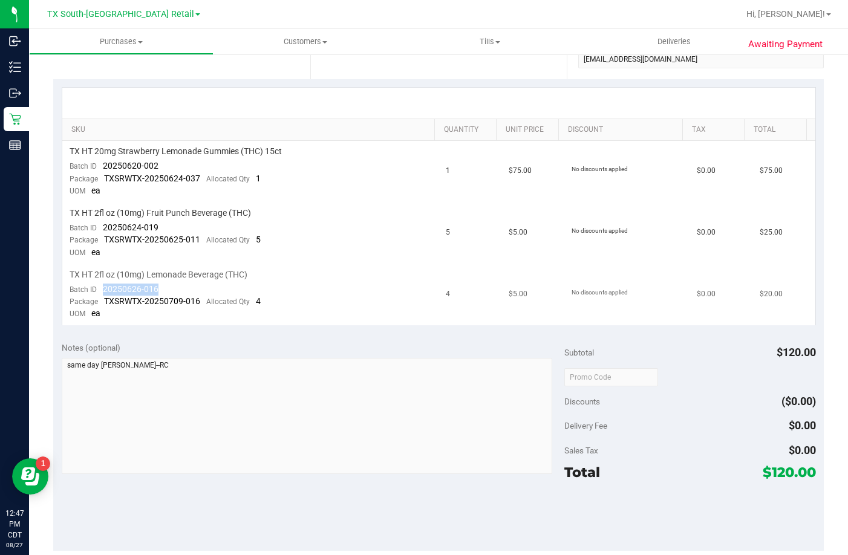
click at [103, 290] on td "TX HT 2fl oz (10mg) Lemonade Beverage (THC) Batch ID 20250626-016 Package TXSRW…" at bounding box center [250, 294] width 377 height 61
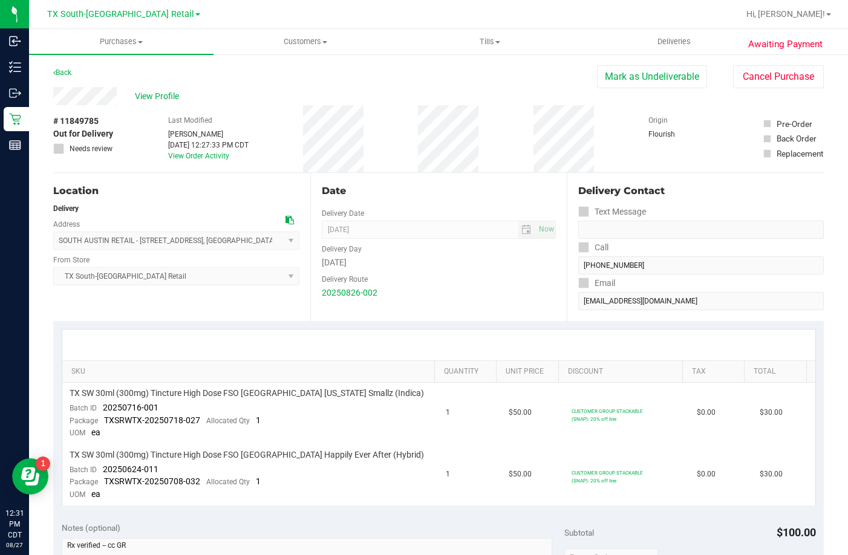
click at [223, 180] on div "Location Delivery Address [GEOGRAPHIC_DATA] RETAIL - [STREET_ADDRESS] , [GEOGRA…" at bounding box center [181, 247] width 257 height 148
click at [569, 306] on div "Delivery Contact Text Message Call (347) 204-0080 Email just35julie@gmail.com" at bounding box center [695, 247] width 257 height 148
click at [258, 94] on div "View Profile" at bounding box center [325, 96] width 544 height 18
click at [264, 94] on div "View Profile" at bounding box center [325, 96] width 544 height 18
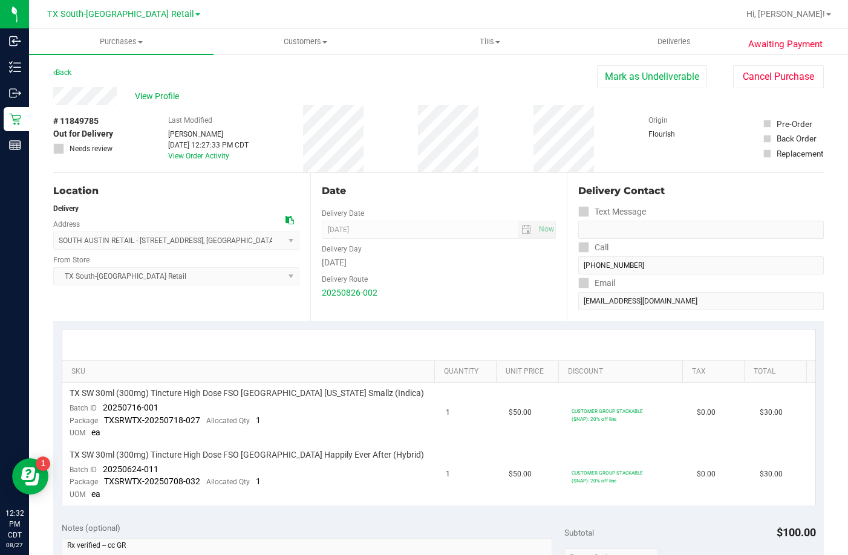
click at [264, 94] on div "View Profile" at bounding box center [325, 96] width 544 height 18
click at [171, 200] on div "Location Delivery Address SOUTH AUSTIN RETAIL - 7105 E. Riverside Dr , Austin ,…" at bounding box center [181, 247] width 257 height 148
drag, startPoint x: 159, startPoint y: 404, endPoint x: 101, endPoint y: 413, distance: 58.1
click at [101, 413] on td "TX SW 30ml (300mg) Tincture High Dose FSO TX Georgia Smallz (Indica) Batch ID 2…" at bounding box center [250, 414] width 377 height 62
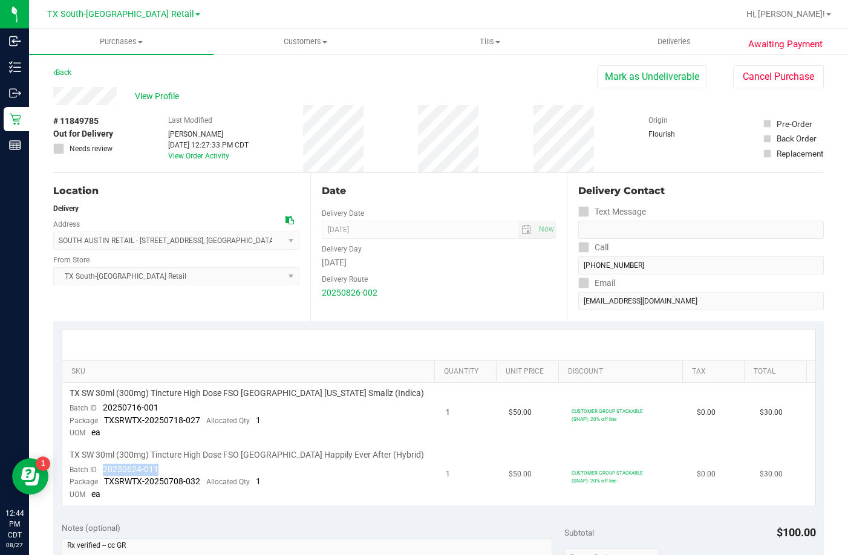
drag, startPoint x: 163, startPoint y: 467, endPoint x: 102, endPoint y: 472, distance: 61.3
click at [102, 472] on td "TX SW 30ml (300mg) Tincture High Dose FSO TX Happily Ever After (Hybrid) Batch …" at bounding box center [250, 475] width 377 height 61
click at [647, 44] on span "Deliveries" at bounding box center [674, 41] width 66 height 11
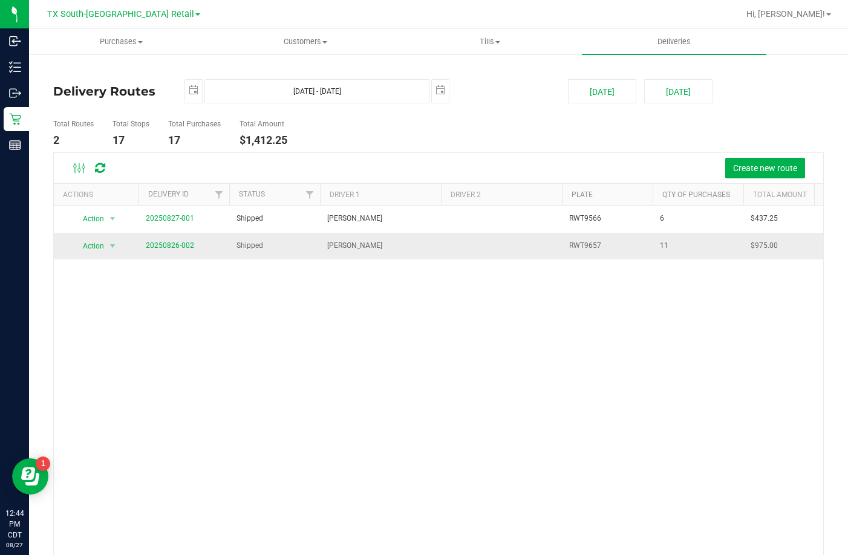
click at [159, 250] on span "20250826-002" at bounding box center [170, 245] width 48 height 11
click at [160, 241] on link "20250826-002" at bounding box center [170, 245] width 48 height 8
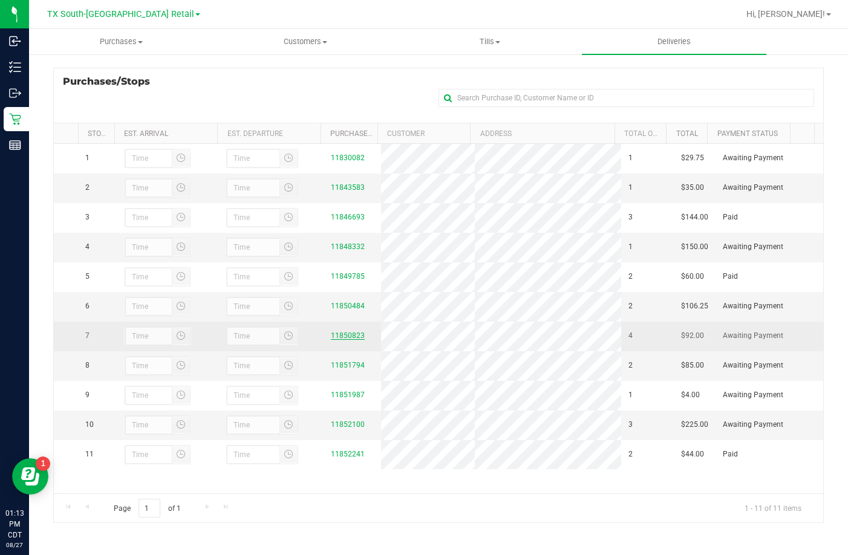
click at [352, 340] on link "11850823" at bounding box center [348, 336] width 34 height 8
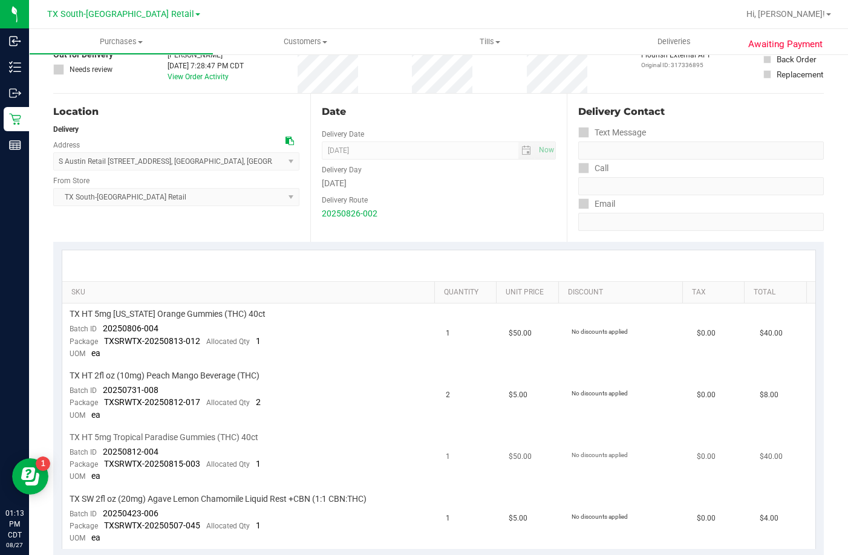
scroll to position [182, 0]
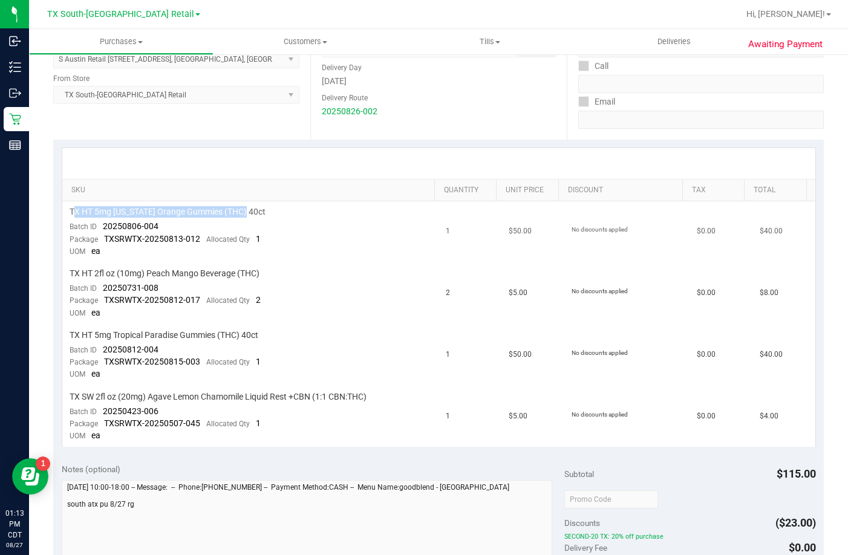
drag, startPoint x: 77, startPoint y: 210, endPoint x: 249, endPoint y: 201, distance: 172.6
click at [249, 201] on td "TX HT 5mg Texas Orange Gummies (THC) 40ct Batch ID 20250806-004 Package TXSRWTX…" at bounding box center [250, 232] width 377 height 62
drag, startPoint x: 76, startPoint y: 269, endPoint x: 277, endPoint y: 276, distance: 201.6
click at [277, 276] on div "TX HT 2fl oz (10mg) Peach Mango Beverage (THC)" at bounding box center [251, 273] width 362 height 11
drag, startPoint x: 244, startPoint y: 333, endPoint x: 74, endPoint y: 340, distance: 170.8
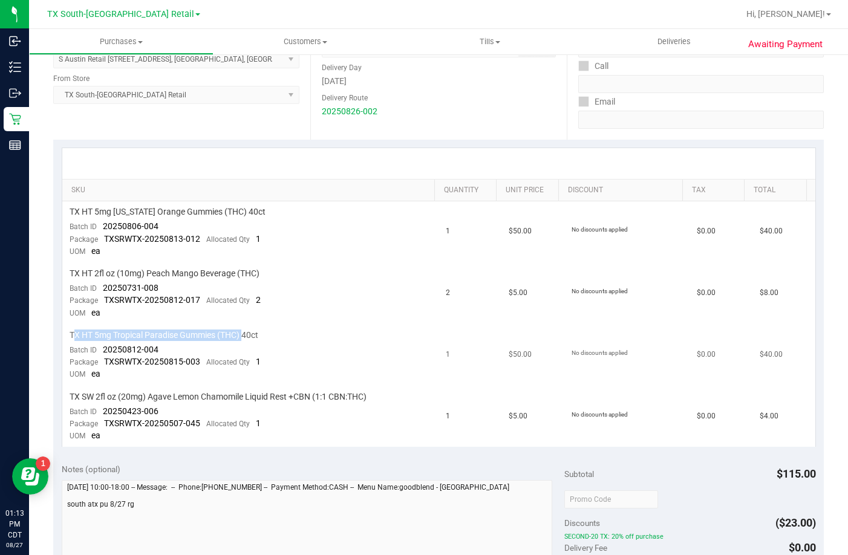
click at [74, 340] on span "TX HT 5mg Tropical Paradise Gummies (THC) 40ct" at bounding box center [164, 335] width 189 height 11
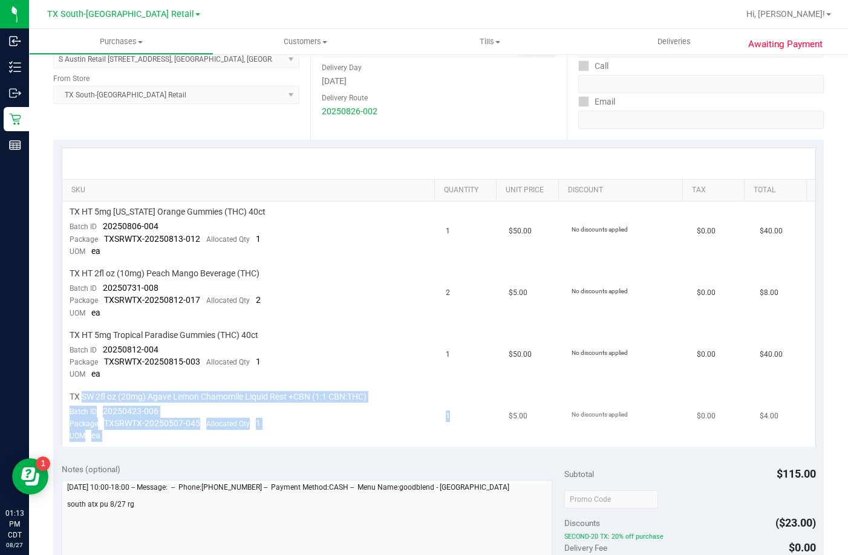
drag, startPoint x: 83, startPoint y: 394, endPoint x: 451, endPoint y: 419, distance: 368.7
click at [451, 419] on tr "TX SW 2fl oz (20mg) Agave Lemon Chamomile Liquid Rest +CBN (1:1 CBN:THC) Batch …" at bounding box center [438, 417] width 753 height 61
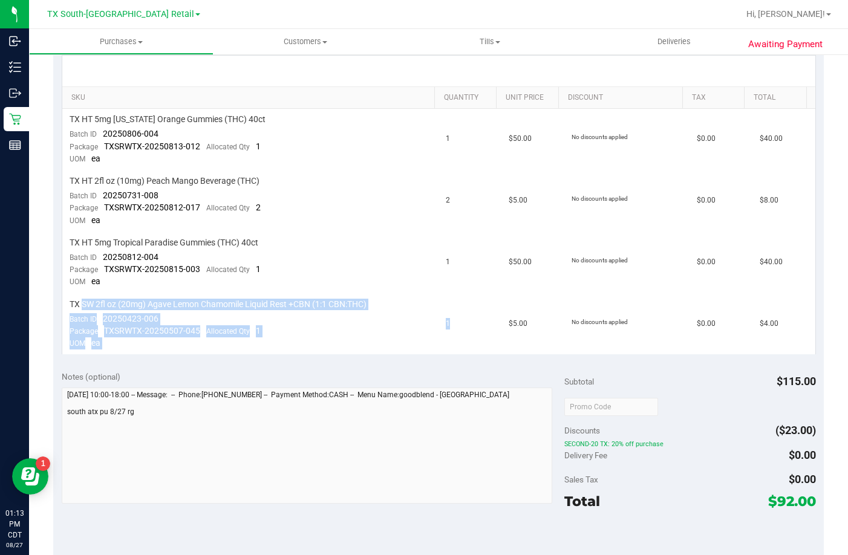
scroll to position [363, 0]
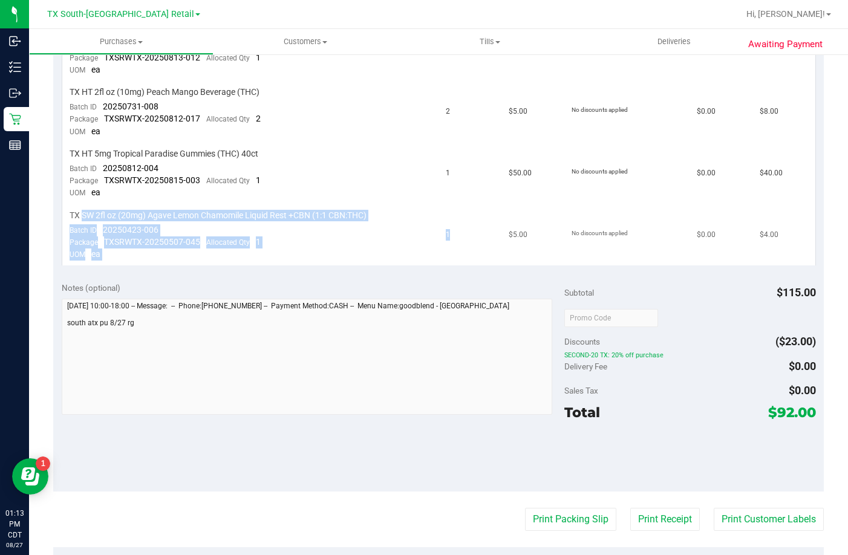
click at [424, 213] on td "TX SW 2fl oz (20mg) Agave Lemon Chamomile Liquid Rest +CBN (1:1 CBN:THC) Batch …" at bounding box center [250, 235] width 377 height 61
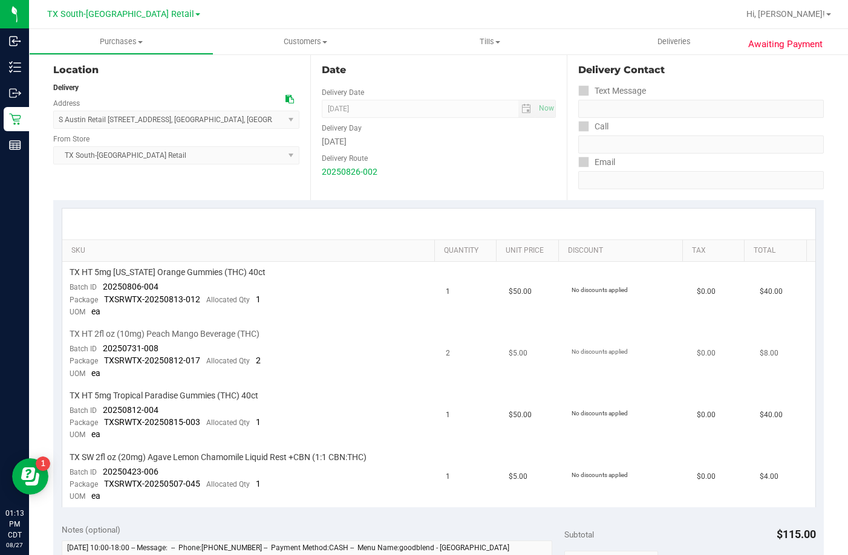
scroll to position [0, 0]
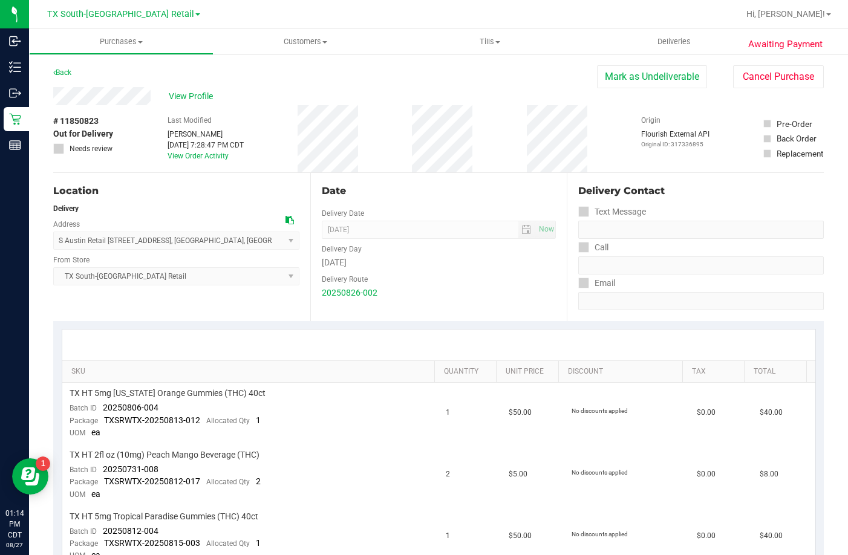
click at [194, 293] on div "Location Delivery Address S Austin Retail 7105 E Riverside Drive , Austin , TX …" at bounding box center [181, 247] width 257 height 148
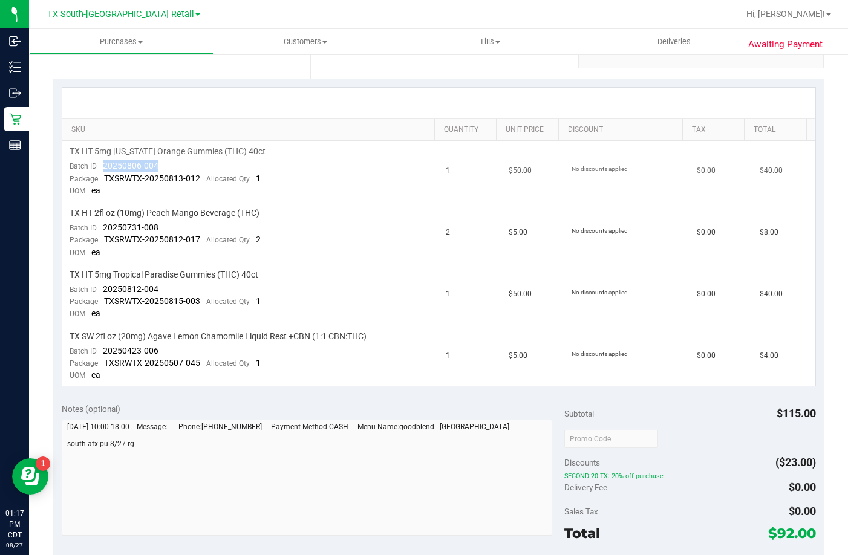
drag, startPoint x: 160, startPoint y: 162, endPoint x: 98, endPoint y: 166, distance: 62.5
click at [98, 166] on td "TX HT 5mg Texas Orange Gummies (THC) 40ct Batch ID 20250806-004 Package TXSRWTX…" at bounding box center [250, 172] width 377 height 62
drag, startPoint x: 175, startPoint y: 217, endPoint x: 119, endPoint y: 235, distance: 59.1
click at [115, 237] on td "TX HT 2fl oz (10mg) Peach Mango Beverage (THC) Batch ID 20250731-008 Package TX…" at bounding box center [250, 234] width 377 height 62
click at [186, 227] on td "TX HT 2fl oz (10mg) Peach Mango Beverage (THC) Batch ID 20250731-008 Package TX…" at bounding box center [250, 234] width 377 height 62
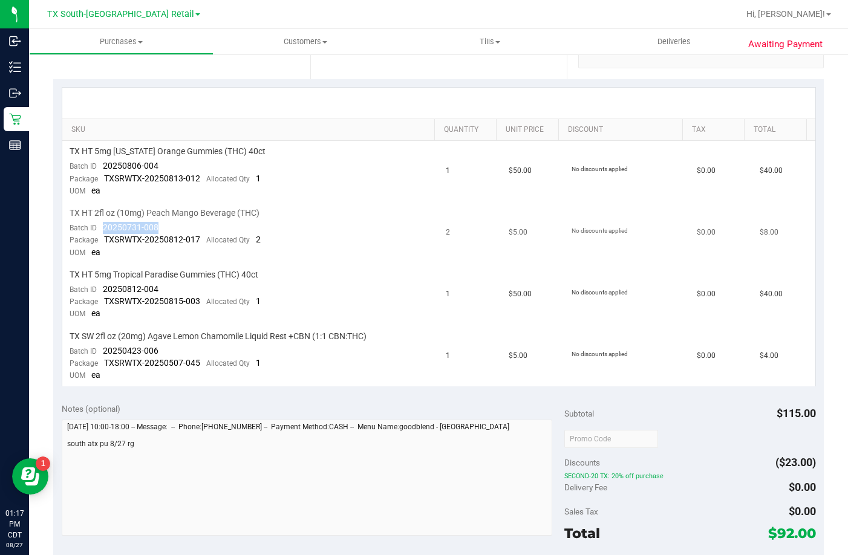
drag, startPoint x: 177, startPoint y: 227, endPoint x: 103, endPoint y: 228, distance: 73.8
click at [103, 228] on td "TX HT 2fl oz (10mg) Peach Mango Beverage (THC) Batch ID 20250731-008 Package TX…" at bounding box center [250, 234] width 377 height 62
drag, startPoint x: 159, startPoint y: 287, endPoint x: 97, endPoint y: 292, distance: 62.0
click at [97, 292] on td "TX HT 5mg Tropical Paradise Gummies (THC) 40ct Batch ID 20250812-004 Package TX…" at bounding box center [250, 295] width 377 height 62
drag, startPoint x: 156, startPoint y: 345, endPoint x: 103, endPoint y: 350, distance: 53.4
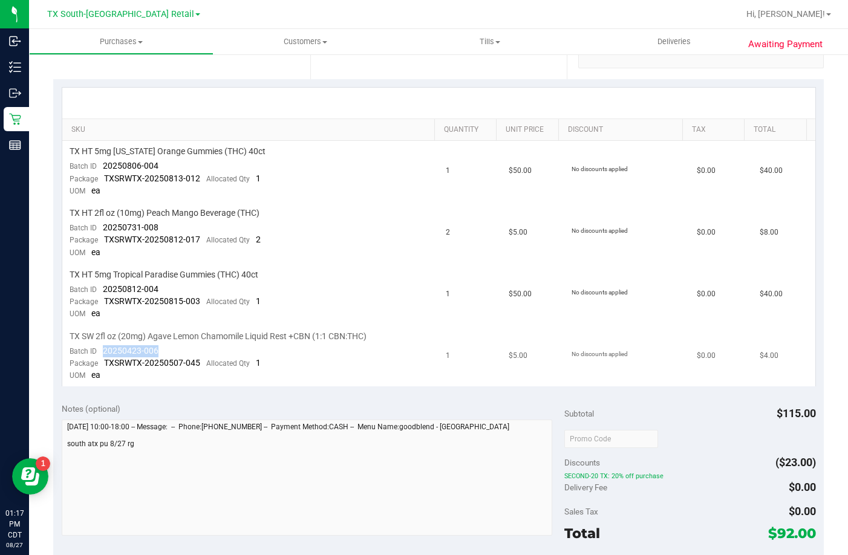
click at [103, 350] on div "Batch ID 20250423-006" at bounding box center [114, 351] width 89 height 12
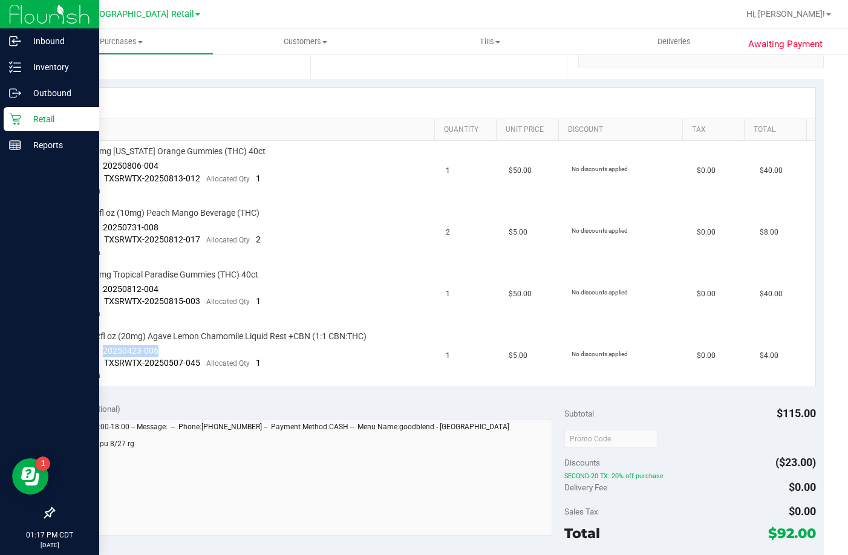
copy span "20250423-006"
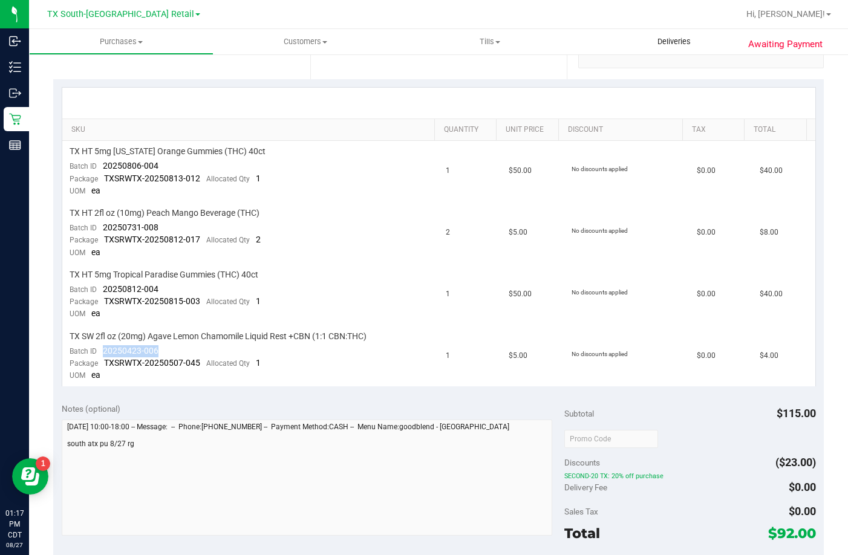
click at [673, 38] on span "Deliveries" at bounding box center [674, 41] width 66 height 11
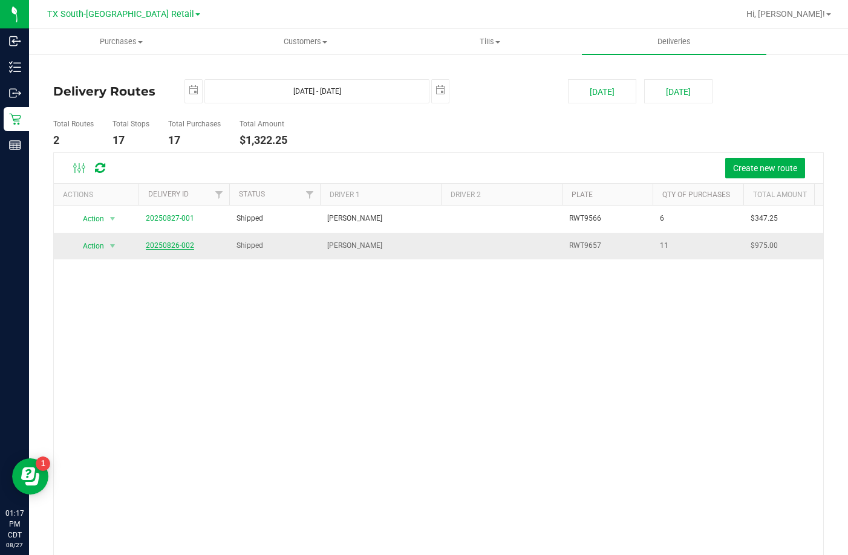
click at [162, 247] on link "20250826-002" at bounding box center [170, 245] width 48 height 8
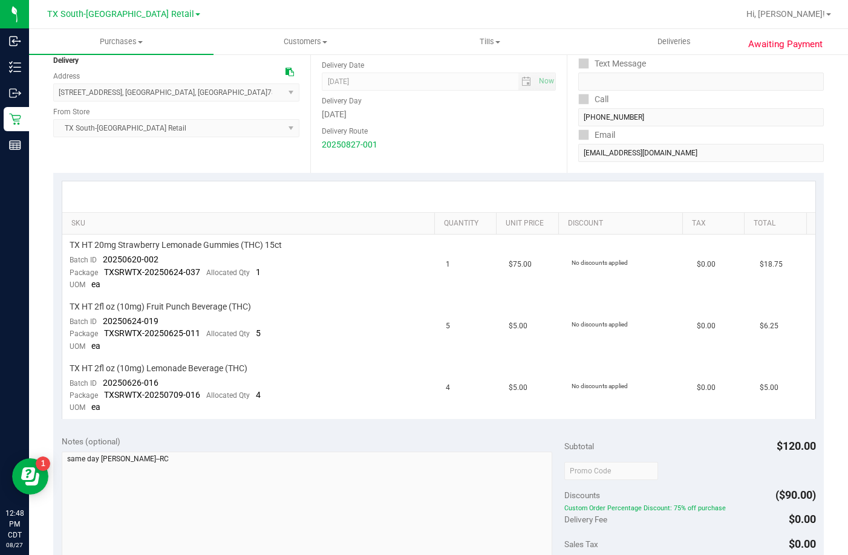
scroll to position [121, 0]
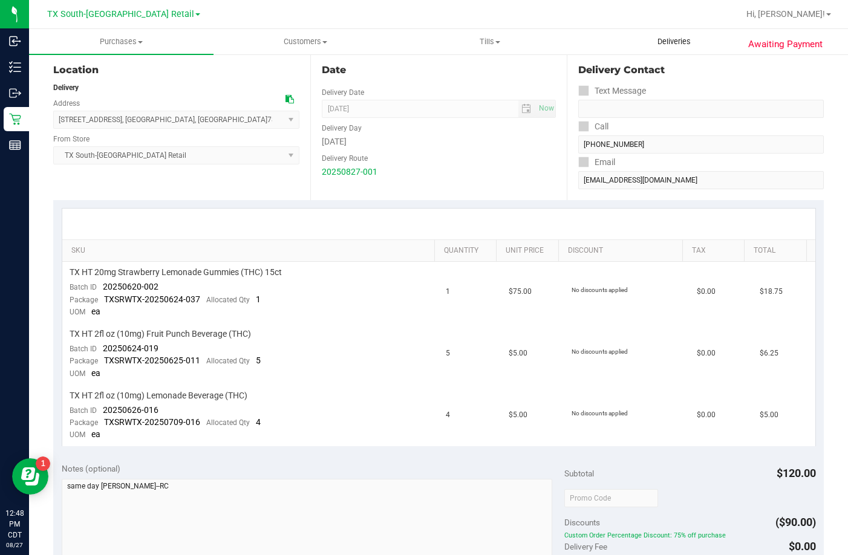
click at [668, 44] on span "Deliveries" at bounding box center [674, 41] width 66 height 11
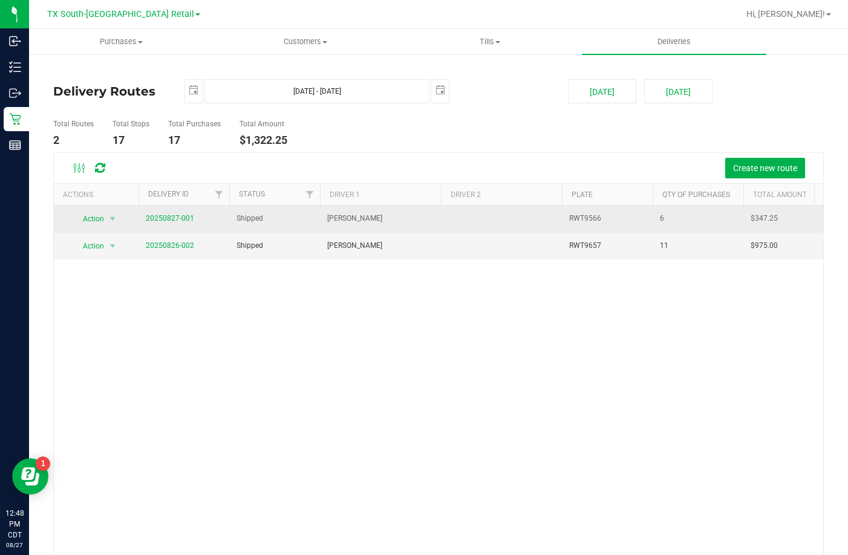
click at [179, 224] on span "20250827-001" at bounding box center [170, 218] width 48 height 11
click at [178, 221] on link "20250827-001" at bounding box center [170, 218] width 48 height 8
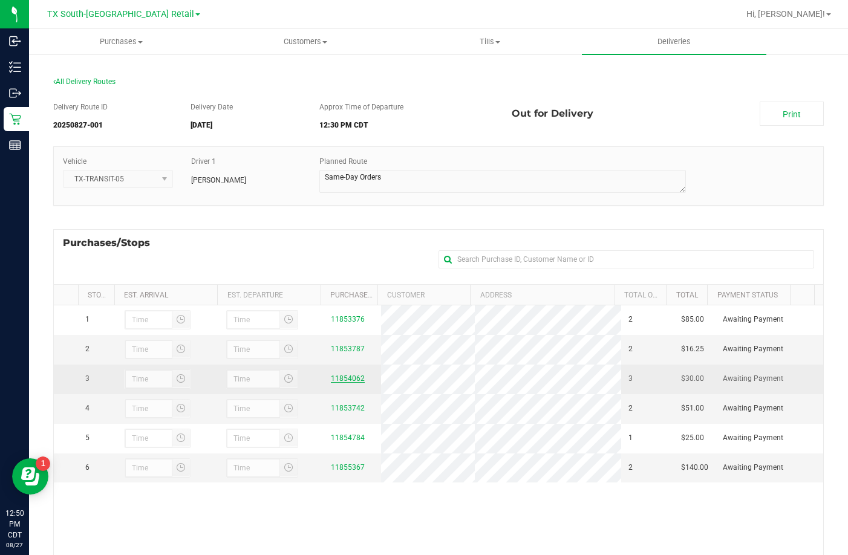
click at [349, 383] on link "11854062" at bounding box center [348, 379] width 34 height 8
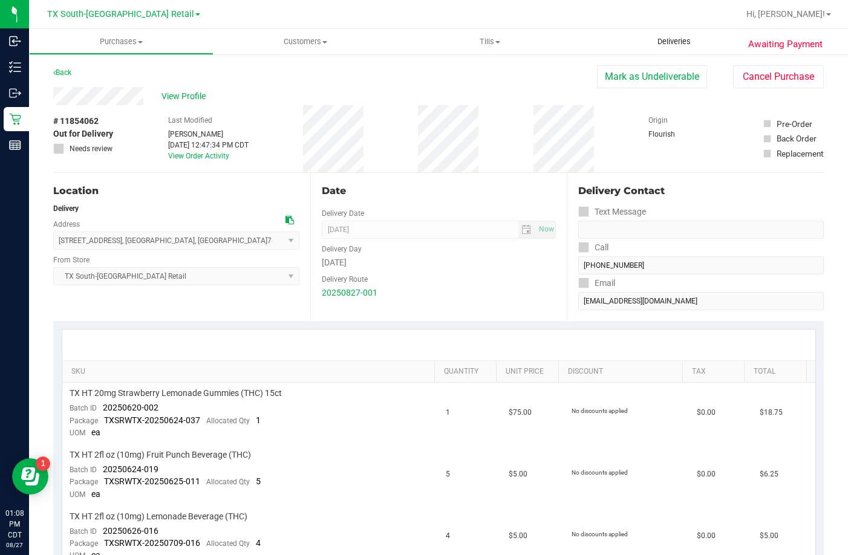
click at [675, 34] on uib-tab-heading "Deliveries" at bounding box center [674, 41] width 185 height 25
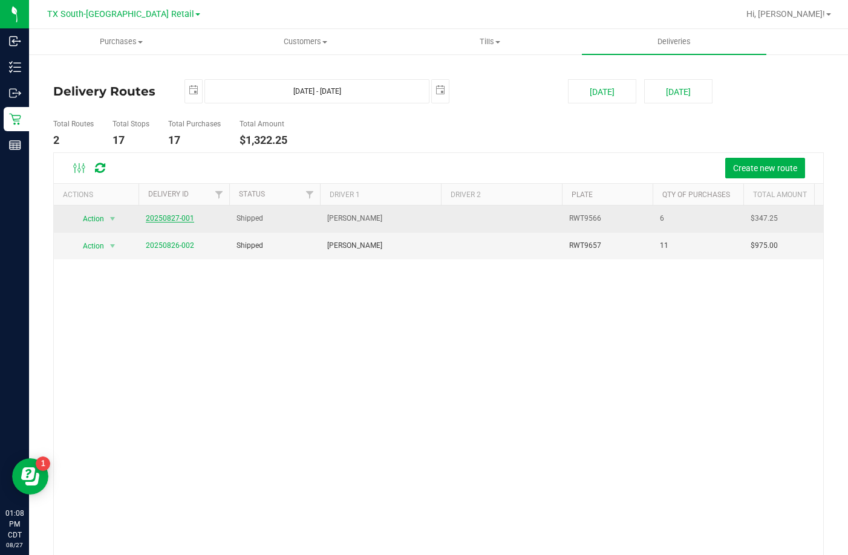
click at [180, 221] on link "20250827-001" at bounding box center [170, 218] width 48 height 8
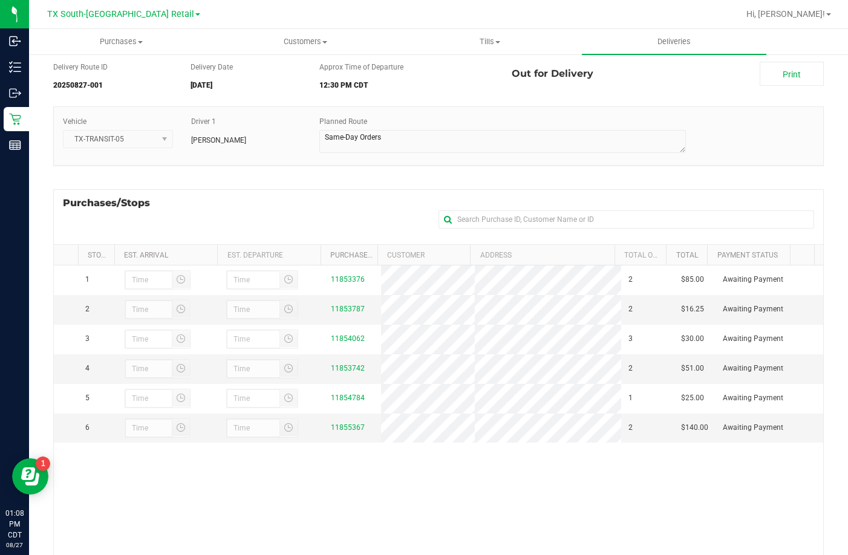
scroll to position [61, 0]
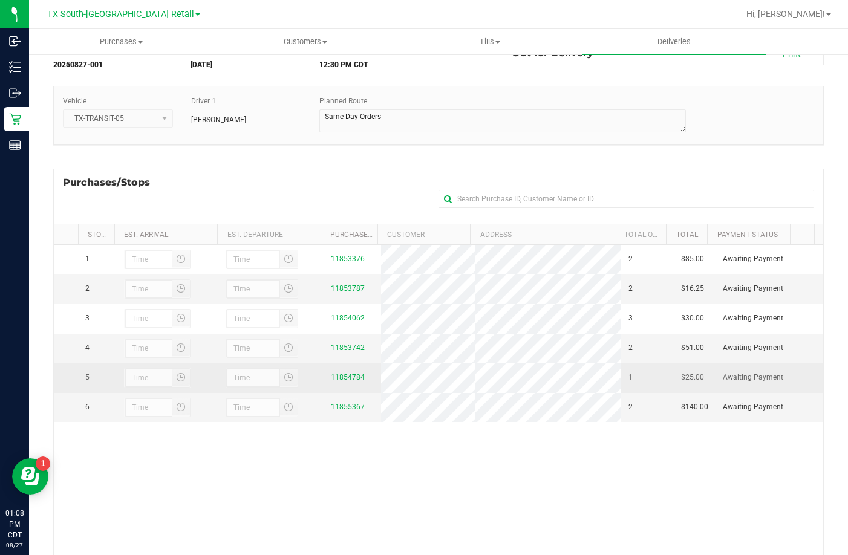
click at [336, 384] on div "11854784" at bounding box center [352, 377] width 43 height 11
click at [333, 382] on link "11854784" at bounding box center [348, 377] width 34 height 8
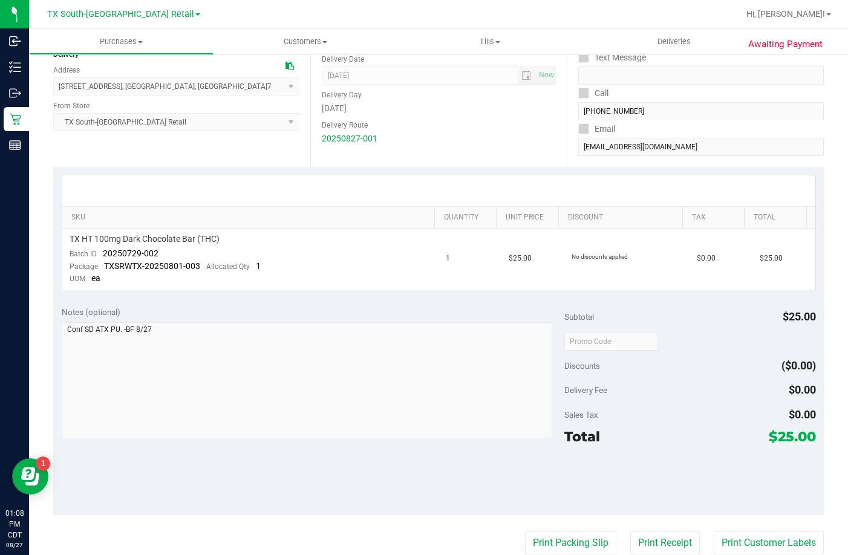
scroll to position [61, 0]
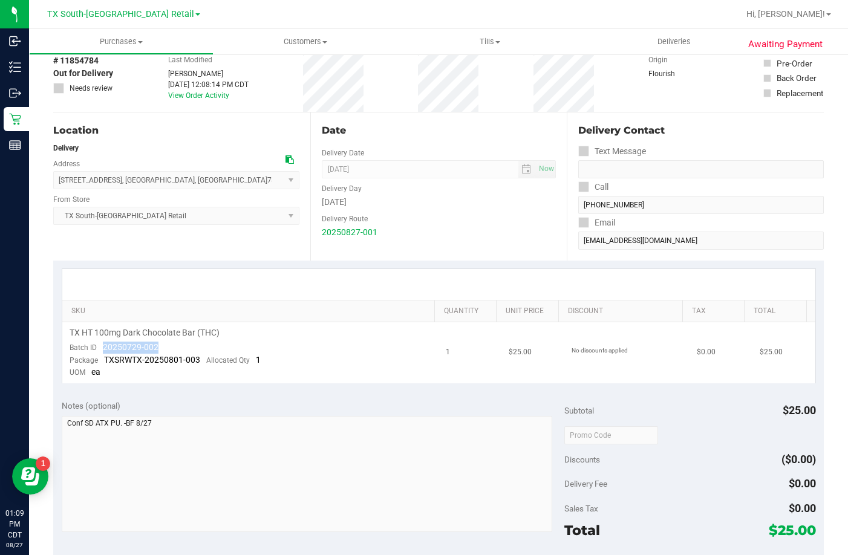
drag, startPoint x: 178, startPoint y: 344, endPoint x: 99, endPoint y: 346, distance: 79.3
click at [99, 346] on td "TX HT 100mg Dark Chocolate Bar (THC) Batch ID 20250729-002 Package TXSRWTX-2025…" at bounding box center [250, 352] width 377 height 61
copy span "20250729-002"
click at [664, 32] on uib-tab-heading "Deliveries" at bounding box center [674, 41] width 185 height 25
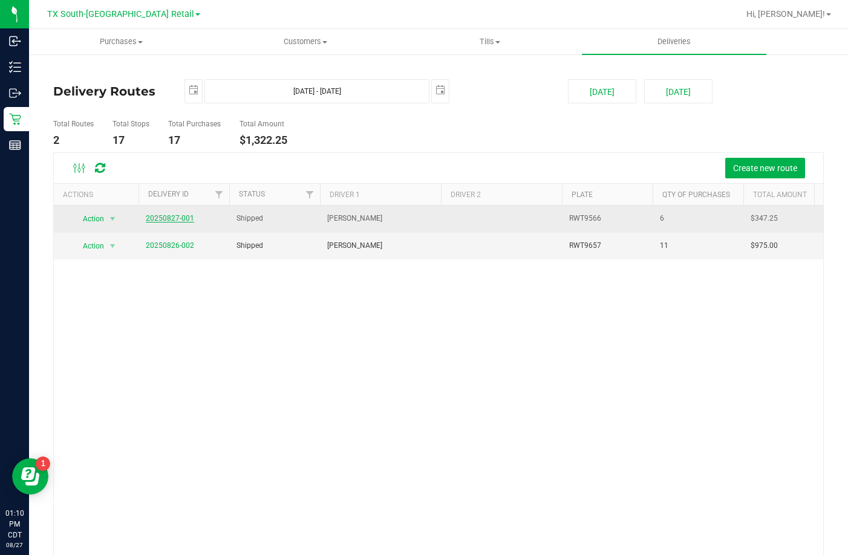
click at [166, 221] on link "20250827-001" at bounding box center [170, 218] width 48 height 8
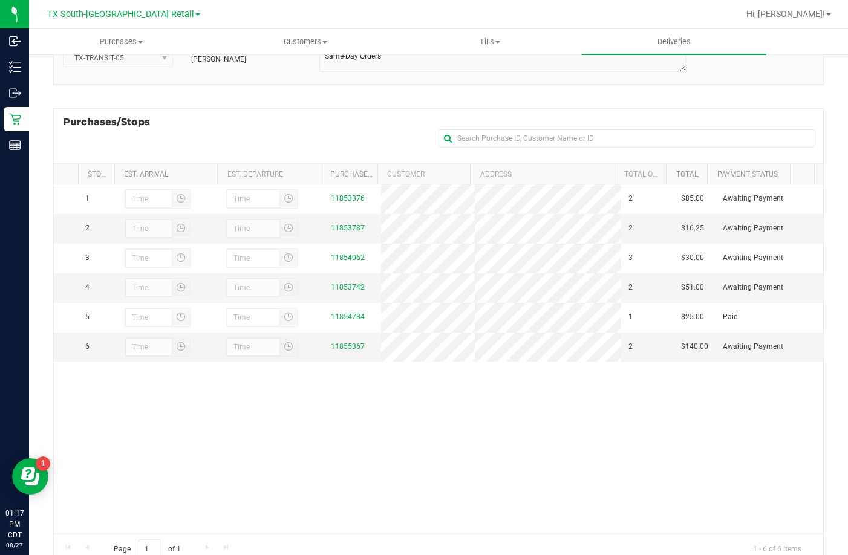
scroll to position [162, 0]
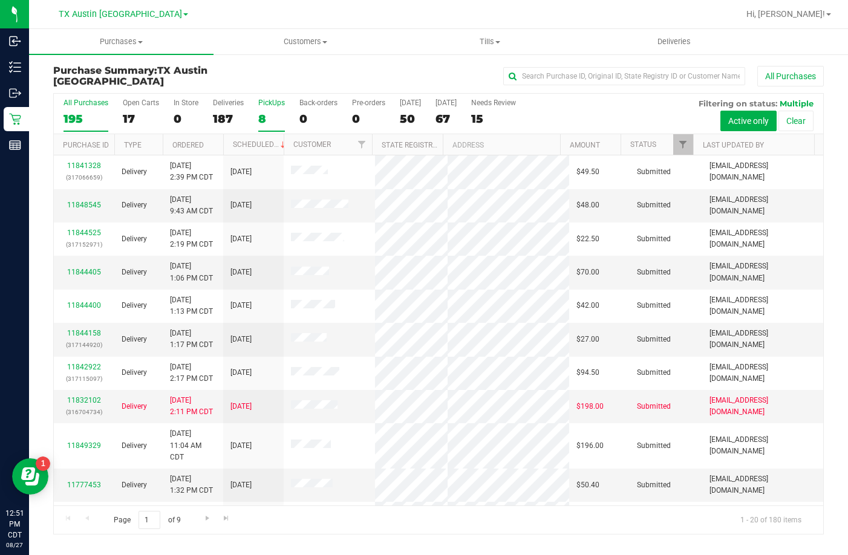
click at [265, 110] on label "PickUps 8" at bounding box center [271, 115] width 27 height 33
click at [0, 0] on input "PickUps 8" at bounding box center [0, 0] width 0 height 0
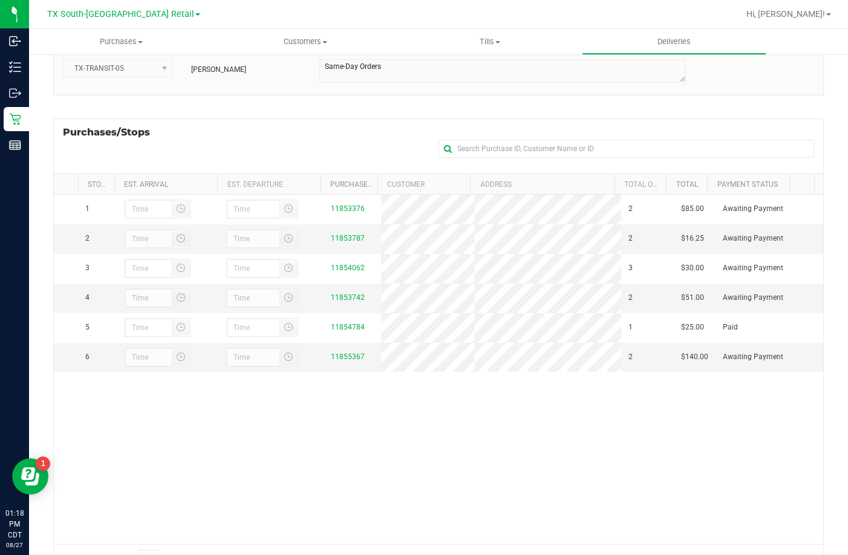
scroll to position [121, 0]
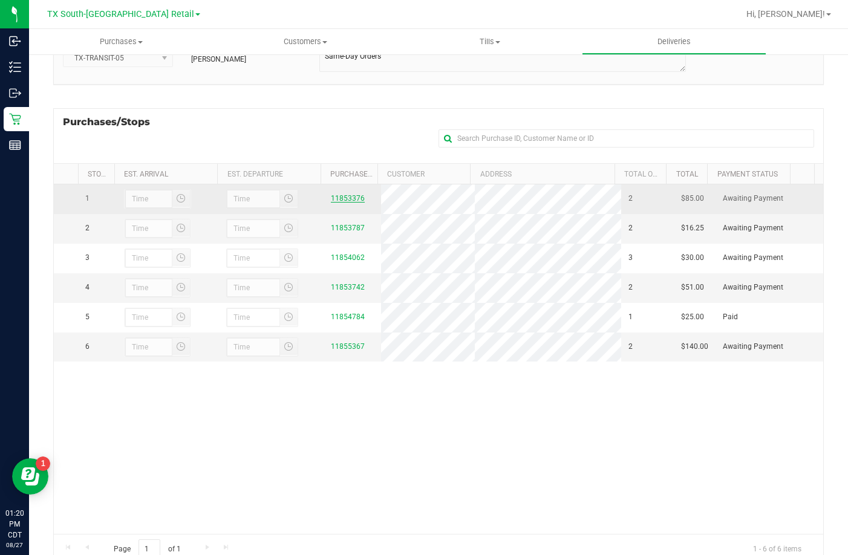
click at [336, 198] on link "11853376" at bounding box center [348, 198] width 34 height 8
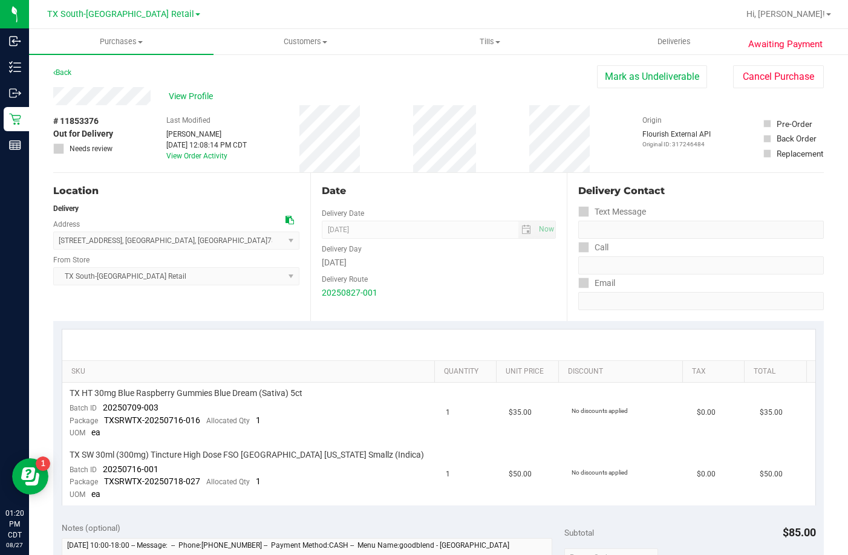
click at [224, 194] on div "Location" at bounding box center [176, 191] width 246 height 15
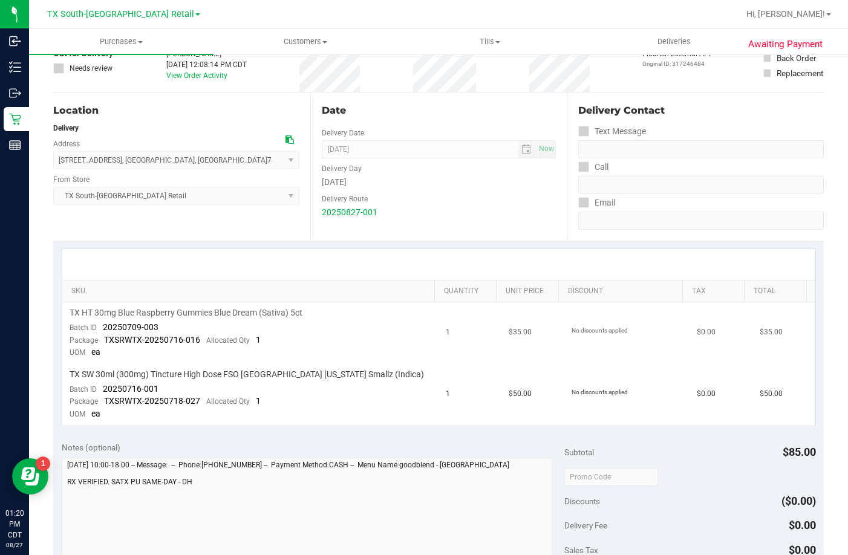
scroll to position [182, 0]
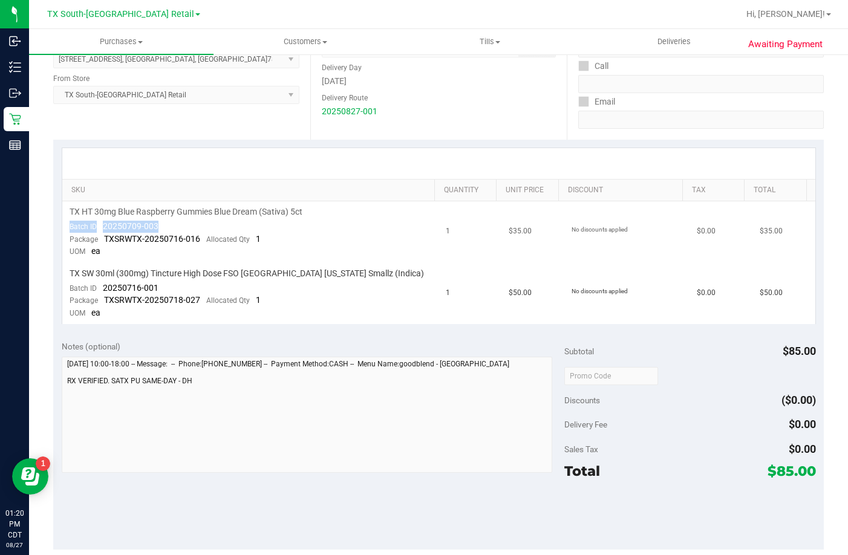
drag, startPoint x: 191, startPoint y: 223, endPoint x: 94, endPoint y: 220, distance: 96.9
click at [94, 220] on td "TX HT 30mg Blue Raspberry Gummies Blue Dream (Sativa) 5ct Batch ID 20250709-003…" at bounding box center [250, 232] width 377 height 62
click at [175, 289] on td "TX SW 30ml (300mg) Tincture High Dose FSO TX Georgia Smallz (Indica) Batch ID 2…" at bounding box center [250, 293] width 377 height 61
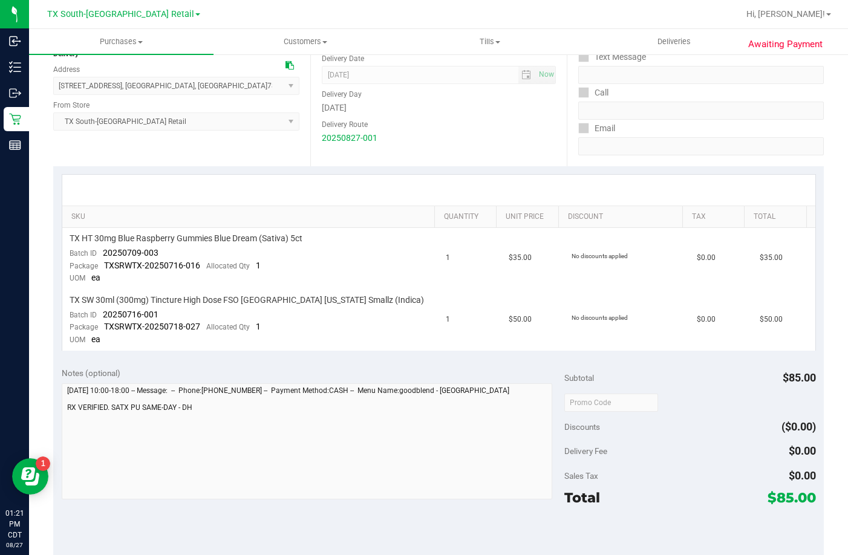
scroll to position [31, 0]
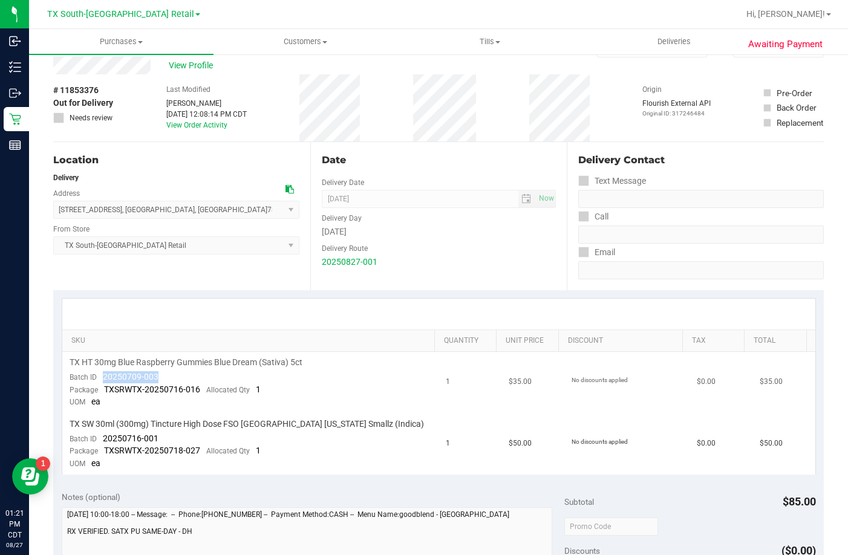
drag, startPoint x: 165, startPoint y: 374, endPoint x: 100, endPoint y: 377, distance: 64.2
click at [100, 377] on td "TX HT 30mg Blue Raspberry Gummies Blue Dream (Sativa) 5ct Batch ID 20250709-003…" at bounding box center [250, 383] width 377 height 62
drag, startPoint x: 180, startPoint y: 438, endPoint x: 97, endPoint y: 436, distance: 82.3
click at [97, 436] on td "TX SW 30ml (300mg) Tincture High Dose FSO TX Georgia Smallz (Indica) Batch ID 2…" at bounding box center [250, 444] width 377 height 61
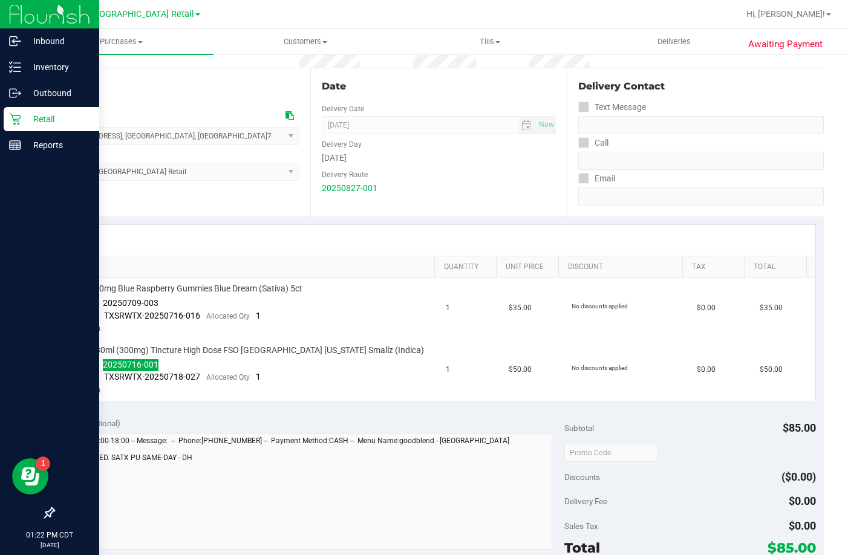
scroll to position [0, 0]
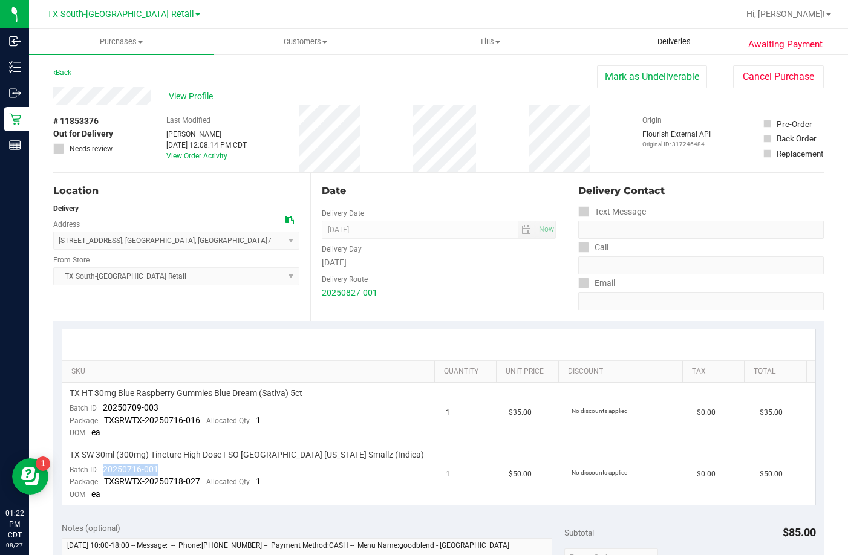
click at [642, 50] on uib-tab-heading "Deliveries" at bounding box center [674, 42] width 183 height 24
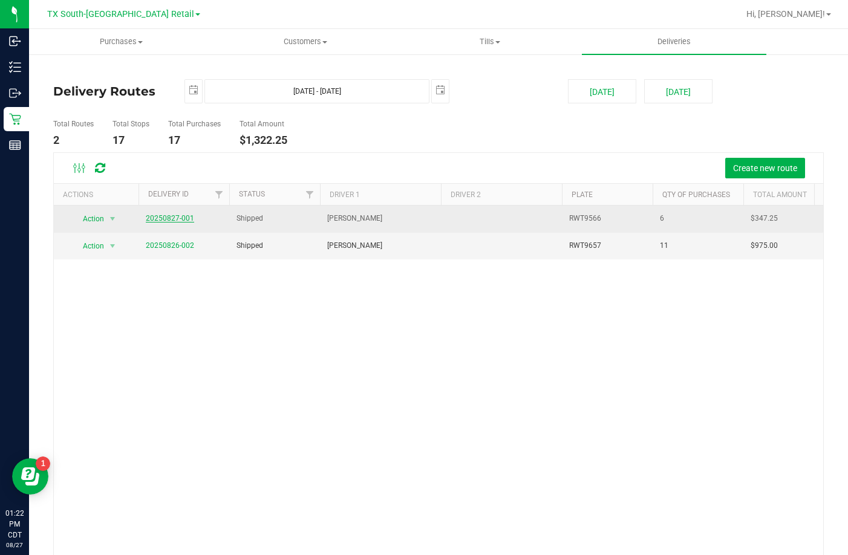
click at [180, 215] on link "20250827-001" at bounding box center [170, 218] width 48 height 8
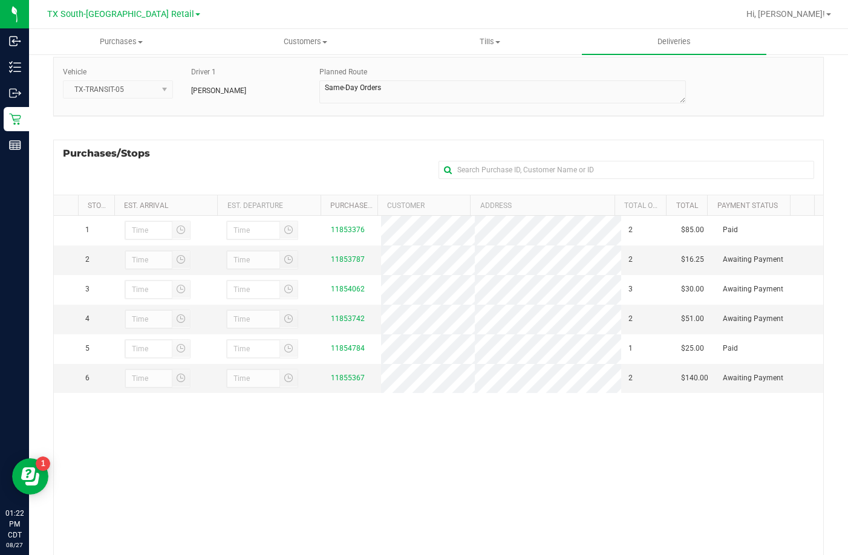
scroll to position [121, 0]
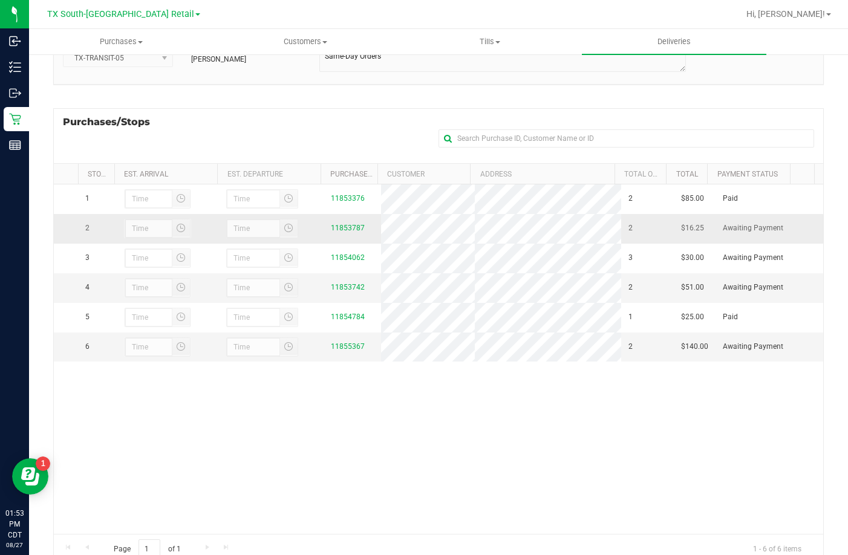
click at [355, 237] on td "11853787" at bounding box center [352, 229] width 57 height 30
click at [352, 228] on link "11853787" at bounding box center [348, 228] width 34 height 8
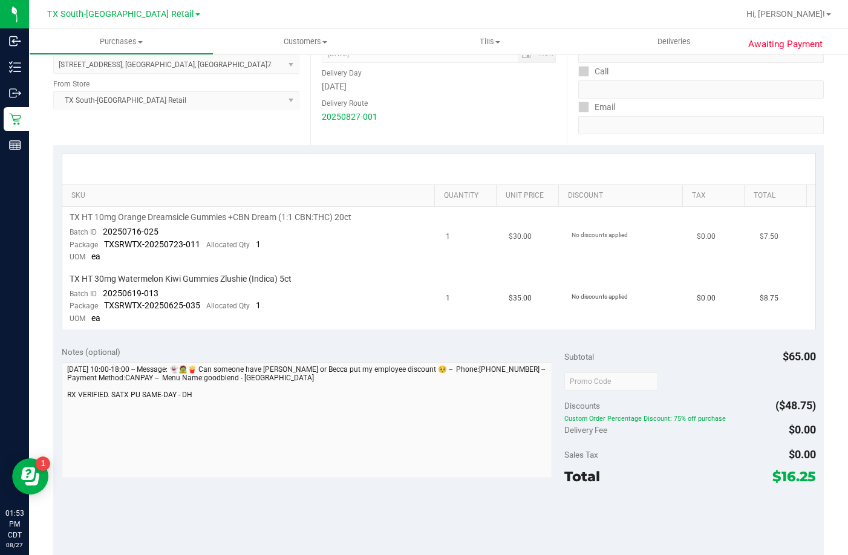
scroll to position [182, 0]
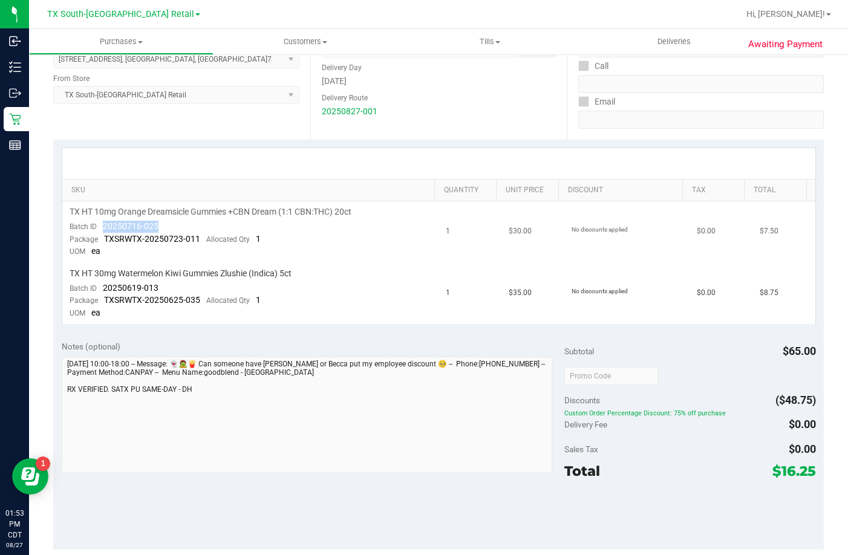
drag, startPoint x: 164, startPoint y: 232, endPoint x: 97, endPoint y: 229, distance: 66.6
click at [97, 229] on td "TX HT 10mg Orange Dreamsicle Gummies +CBN Dream (1:1 CBN:THC) 20ct Batch ID 202…" at bounding box center [250, 232] width 377 height 62
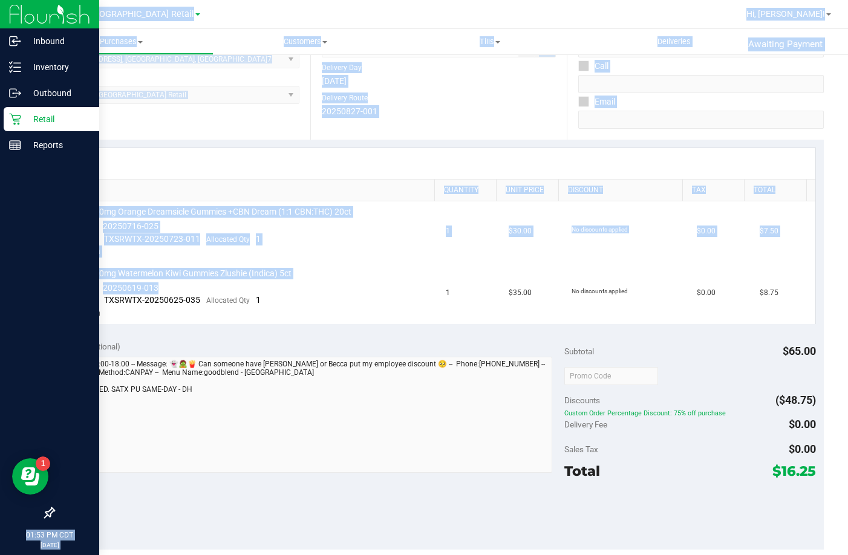
drag, startPoint x: 175, startPoint y: 285, endPoint x: 0, endPoint y: 288, distance: 174.9
click at [0, 288] on div "Inbound Inventory Outbound Retail Reports 01:53 PM CDT 08/27/2025 08/27 TX Sout…" at bounding box center [424, 277] width 848 height 555
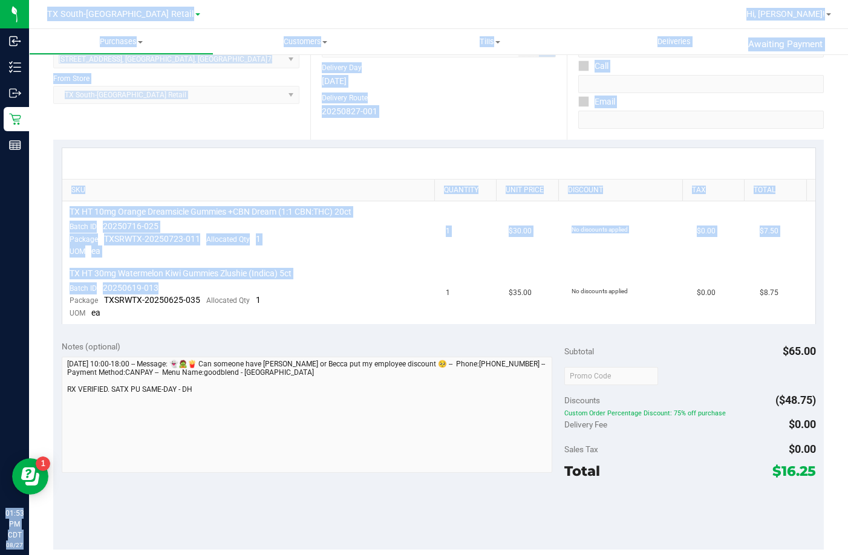
click at [570, 244] on td "No discounts applied" at bounding box center [627, 232] width 126 height 62
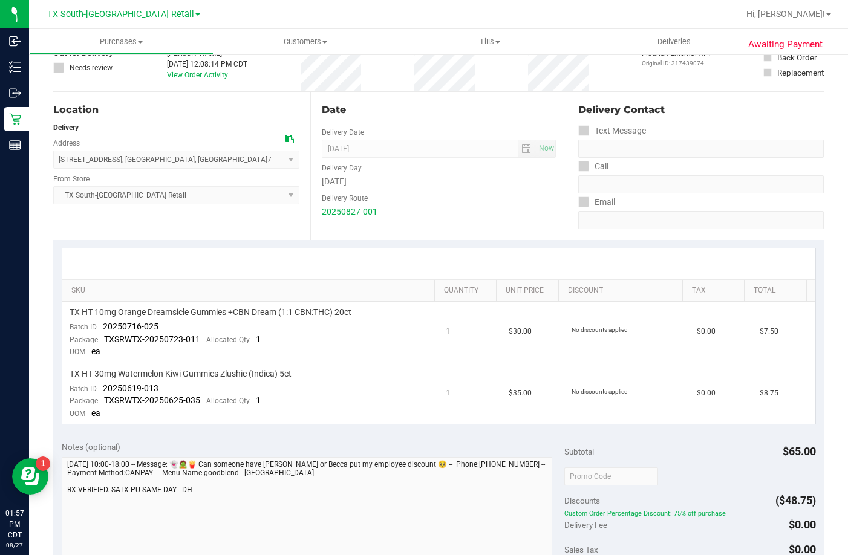
scroll to position [0, 0]
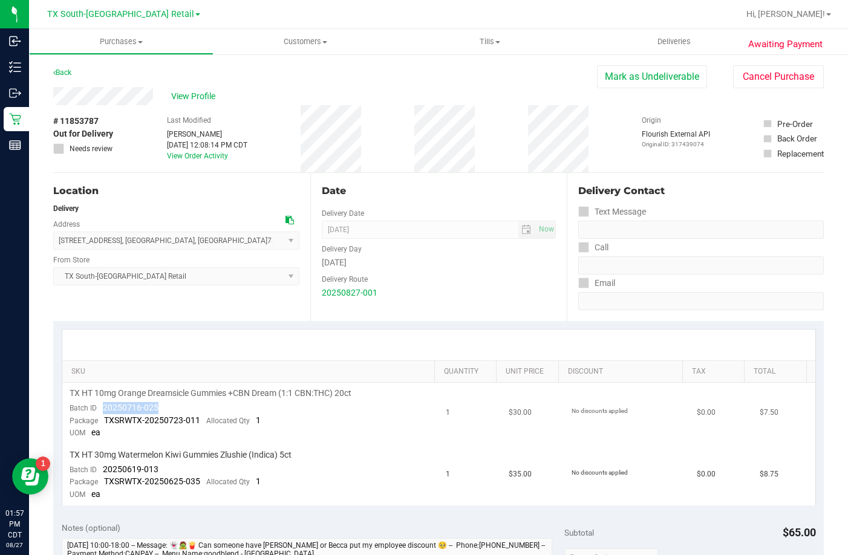
drag, startPoint x: 169, startPoint y: 408, endPoint x: 99, endPoint y: 409, distance: 70.8
click at [99, 409] on td "TX HT 10mg Orange Dreamsicle Gummies +CBN Dream (1:1 CBN:THC) 20ct Batch ID 202…" at bounding box center [250, 414] width 377 height 62
copy span "20250716-025"
drag, startPoint x: 177, startPoint y: 464, endPoint x: 103, endPoint y: 466, distance: 73.9
click at [103, 466] on td "TX HT 30mg Watermelon Kiwi Gummies Zlushie (Indica) 5ct Batch ID 20250619-013 P…" at bounding box center [250, 475] width 377 height 61
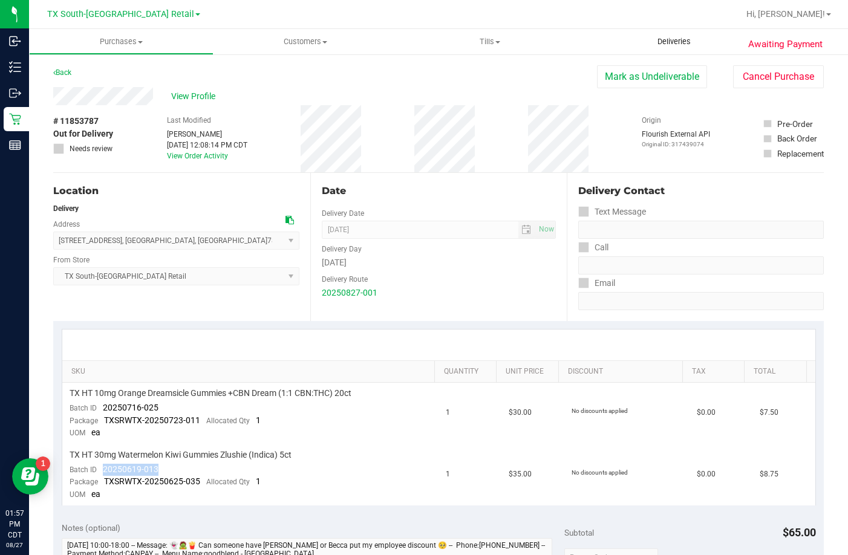
click at [660, 47] on uib-tab-heading "Deliveries" at bounding box center [674, 41] width 185 height 25
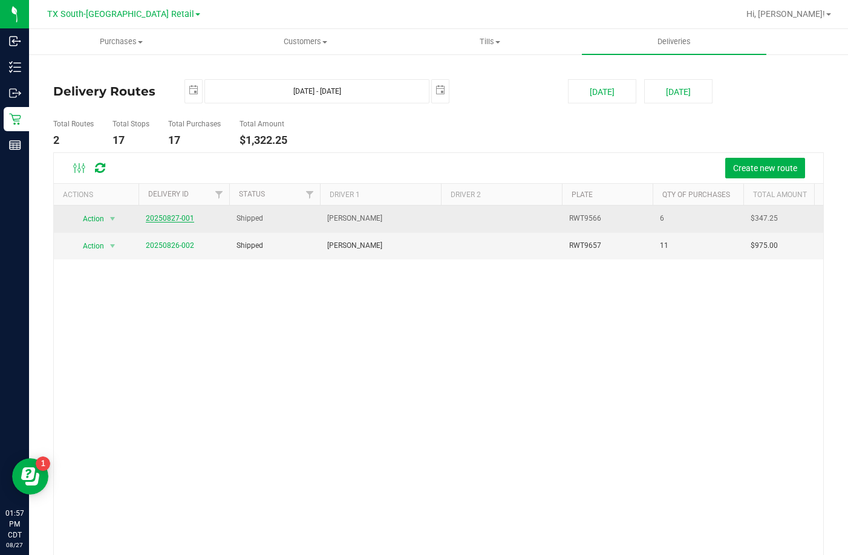
click at [166, 219] on link "20250827-001" at bounding box center [170, 218] width 48 height 8
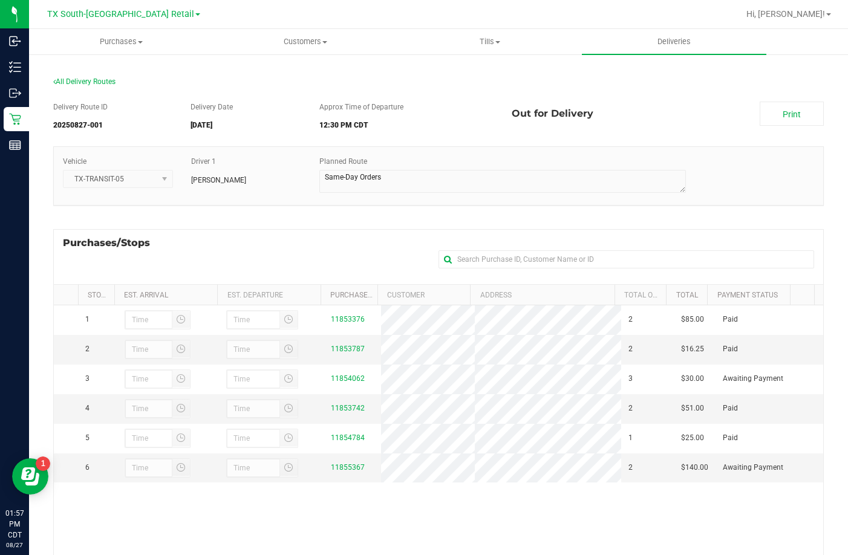
scroll to position [121, 0]
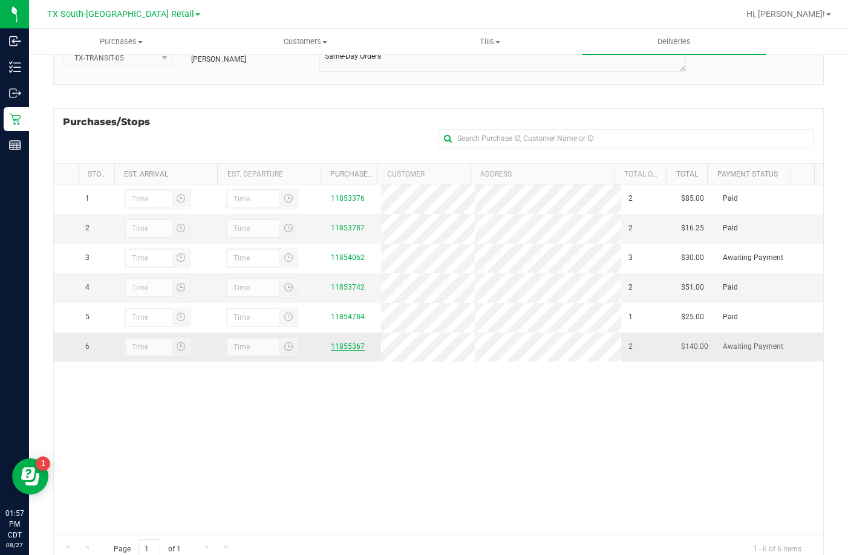
click at [350, 351] on link "11855367" at bounding box center [348, 346] width 34 height 8
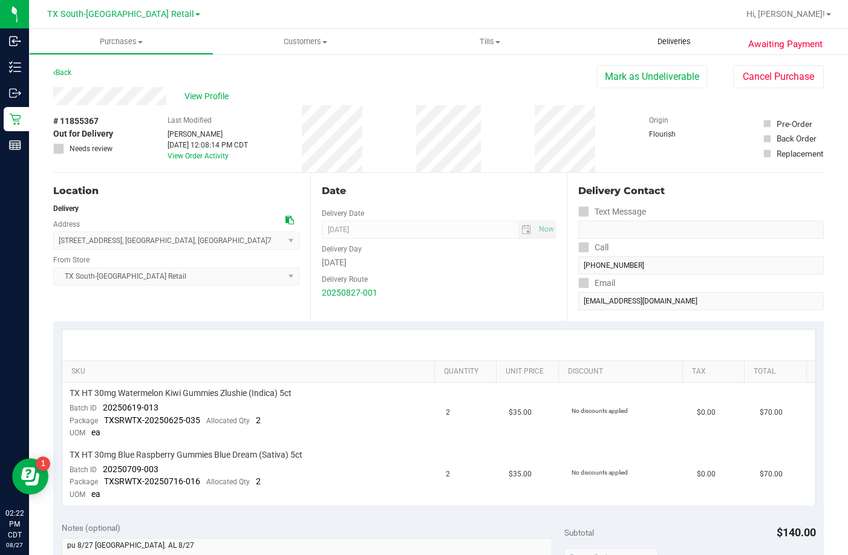
click at [665, 38] on span "Deliveries" at bounding box center [674, 41] width 66 height 11
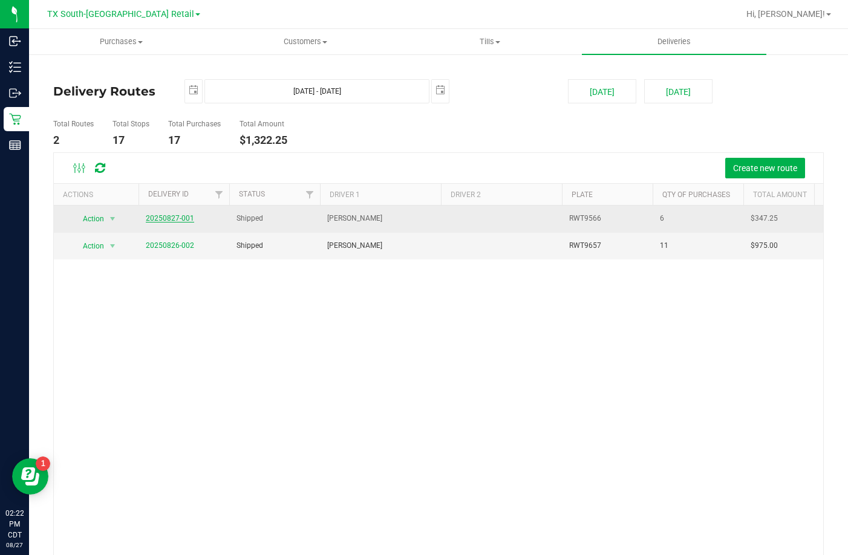
click at [175, 215] on link "20250827-001" at bounding box center [170, 218] width 48 height 8
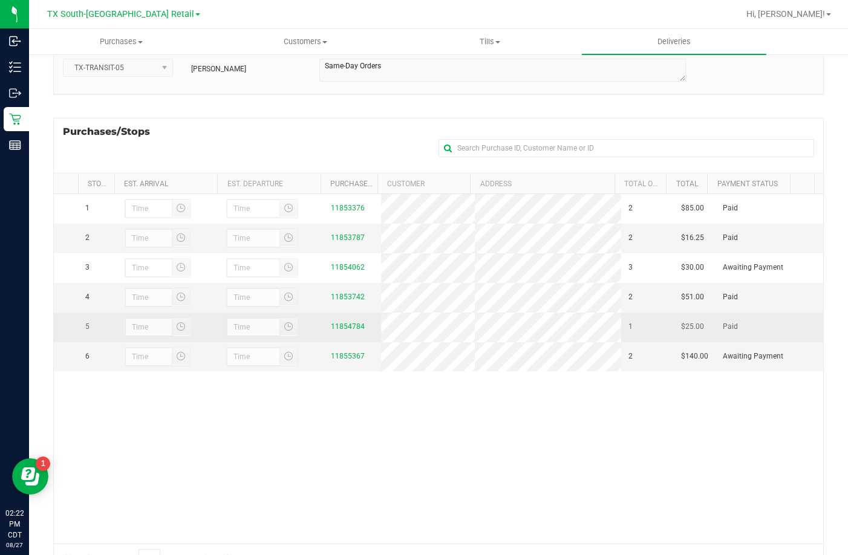
scroll to position [121, 0]
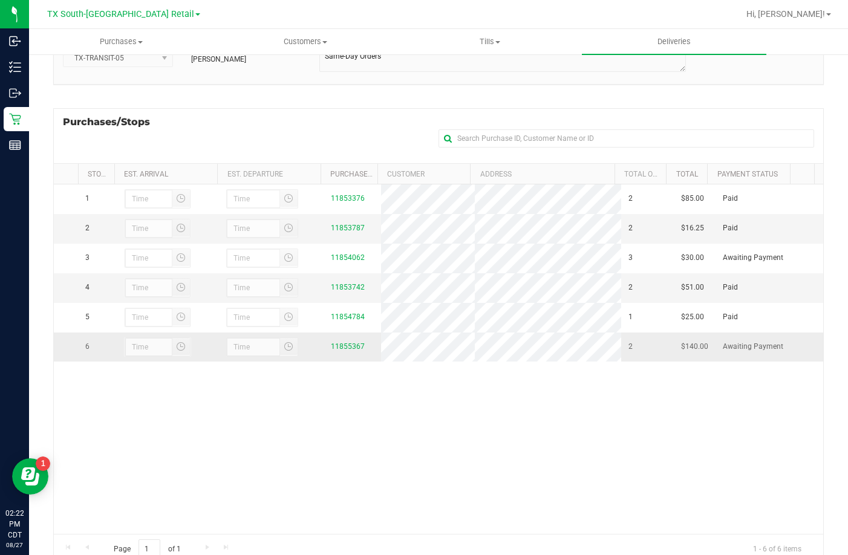
click at [332, 353] on div "11855367" at bounding box center [352, 346] width 43 height 11
click at [333, 351] on link "11855367" at bounding box center [348, 346] width 34 height 8
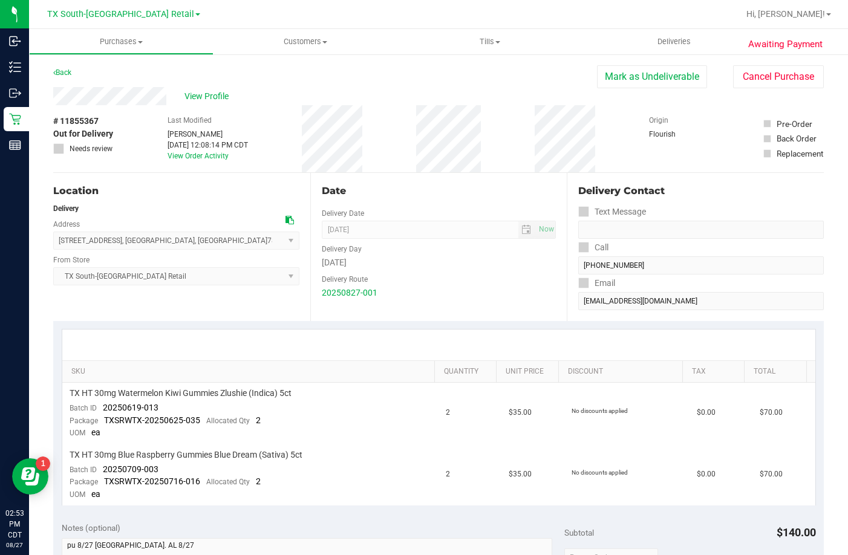
click at [151, 71] on div "Back Mark as Undeliverable Cancel Purchase" at bounding box center [438, 76] width 771 height 22
click at [677, 45] on span "Deliveries" at bounding box center [674, 41] width 66 height 11
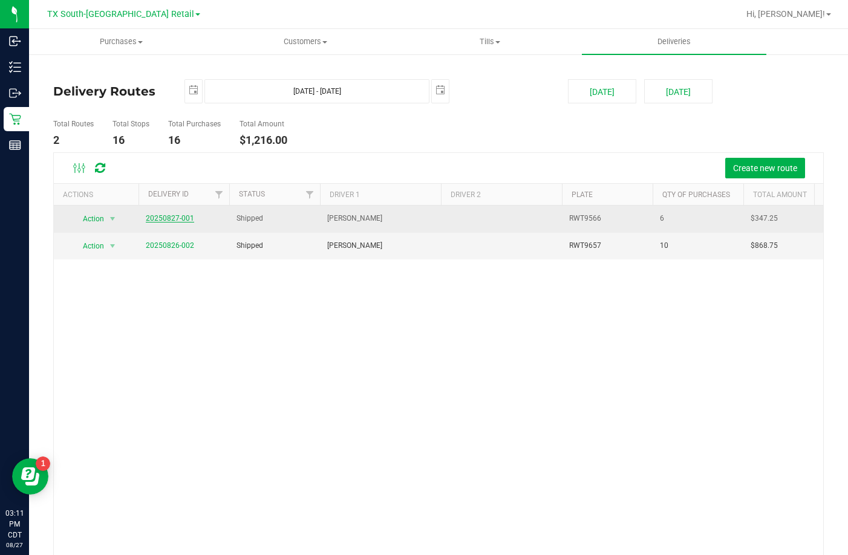
click at [192, 220] on link "20250827-001" at bounding box center [170, 218] width 48 height 8
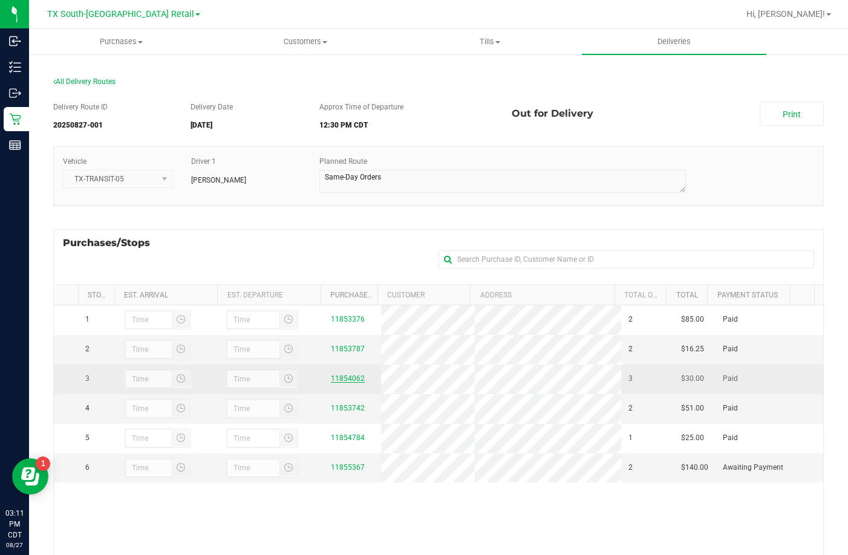
click at [332, 383] on link "11854062" at bounding box center [348, 379] width 34 height 8
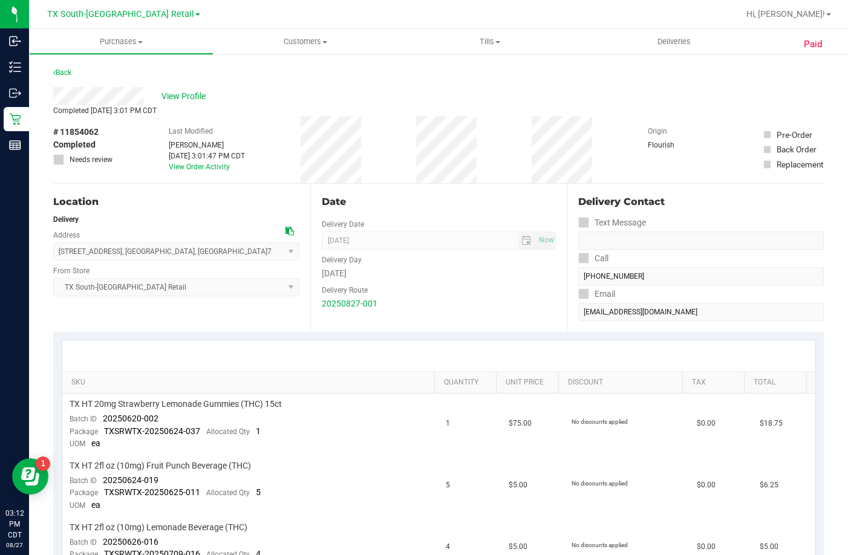
click at [659, 54] on ul "Purchases Summary of purchases Fulfillment All purchases Customers All customer…" at bounding box center [453, 42] width 848 height 26
click at [662, 46] on span "Deliveries" at bounding box center [674, 41] width 66 height 11
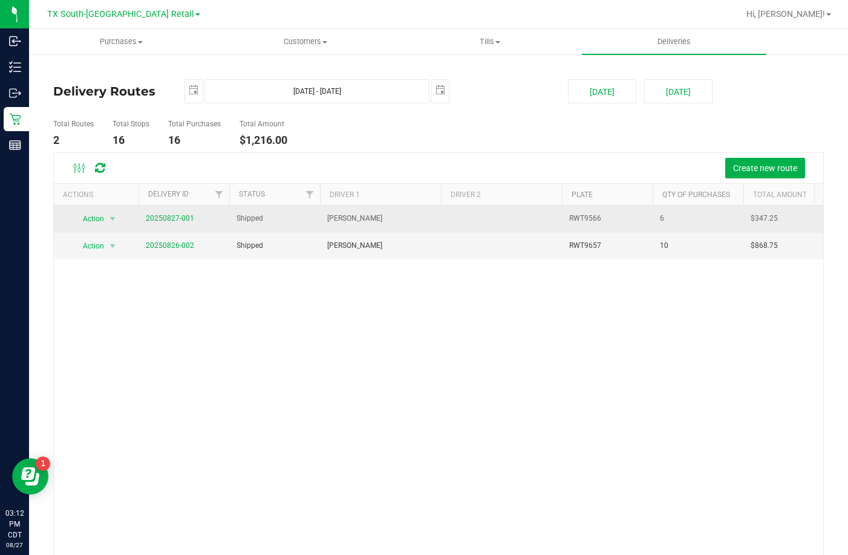
click at [169, 213] on span "20250827-001" at bounding box center [170, 218] width 48 height 11
click at [171, 222] on link "20250827-001" at bounding box center [170, 218] width 48 height 8
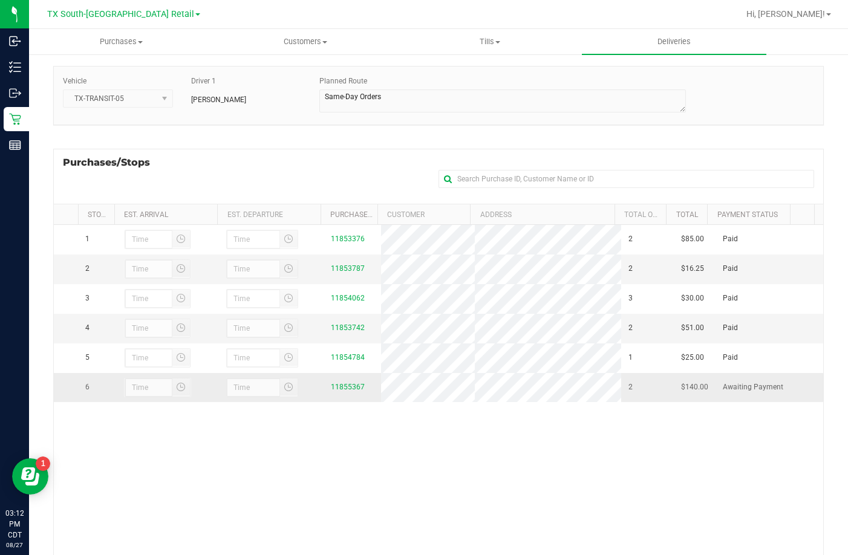
scroll to position [162, 0]
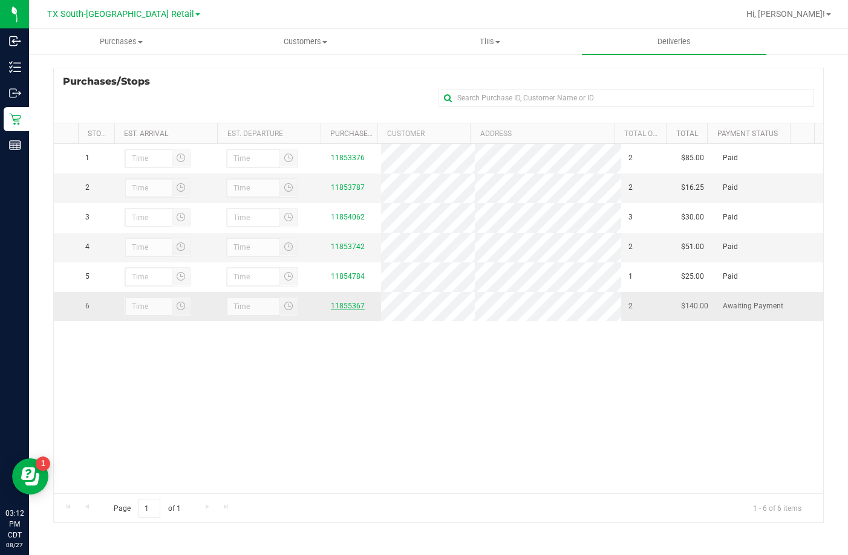
click at [339, 310] on link "11855367" at bounding box center [348, 306] width 34 height 8
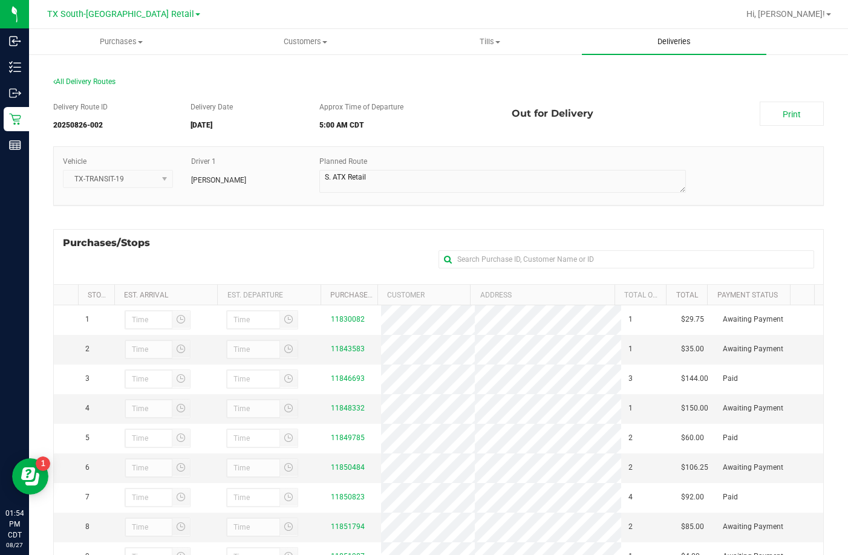
scroll to position [162, 0]
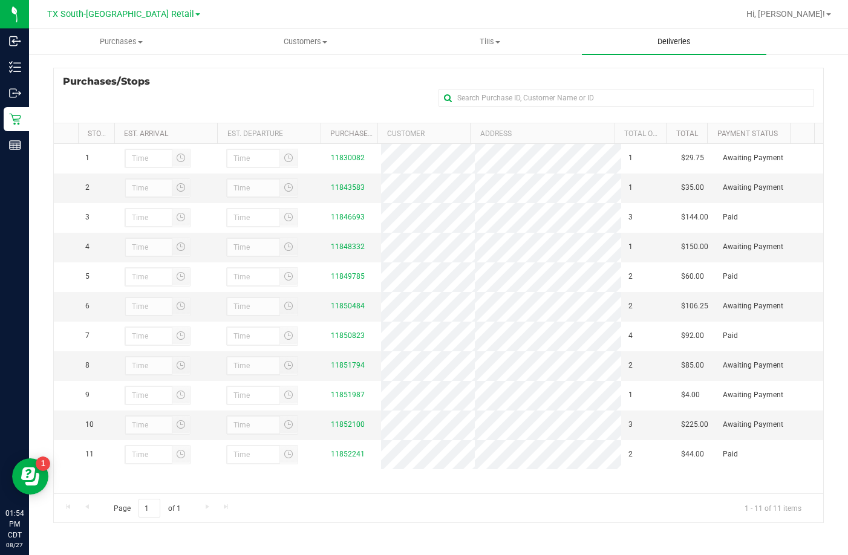
click at [609, 50] on uib-tab-heading "Deliveries" at bounding box center [674, 41] width 185 height 25
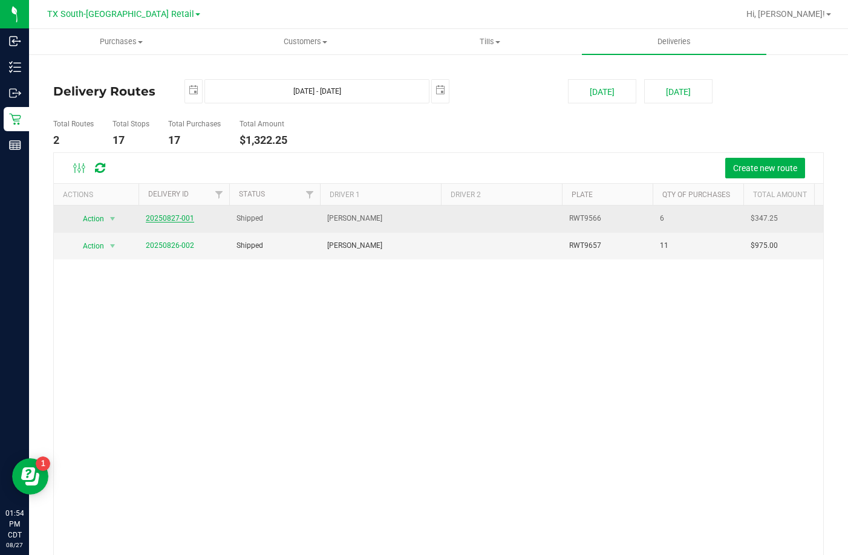
click at [163, 217] on link "20250827-001" at bounding box center [170, 218] width 48 height 8
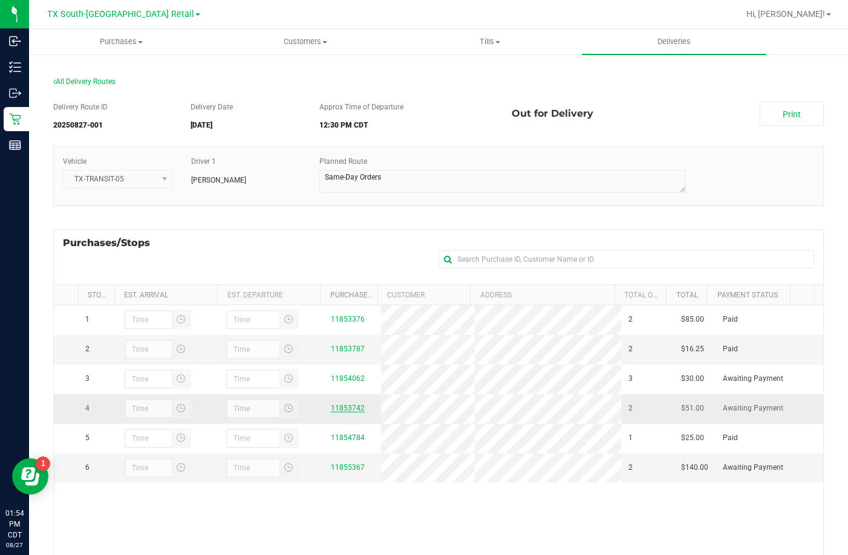
click at [335, 413] on link "11853742" at bounding box center [348, 408] width 34 height 8
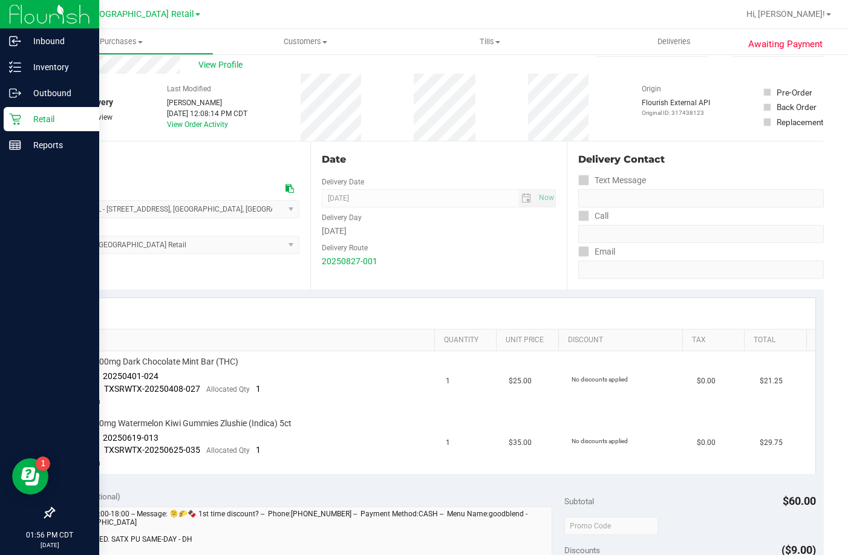
scroll to position [61, 0]
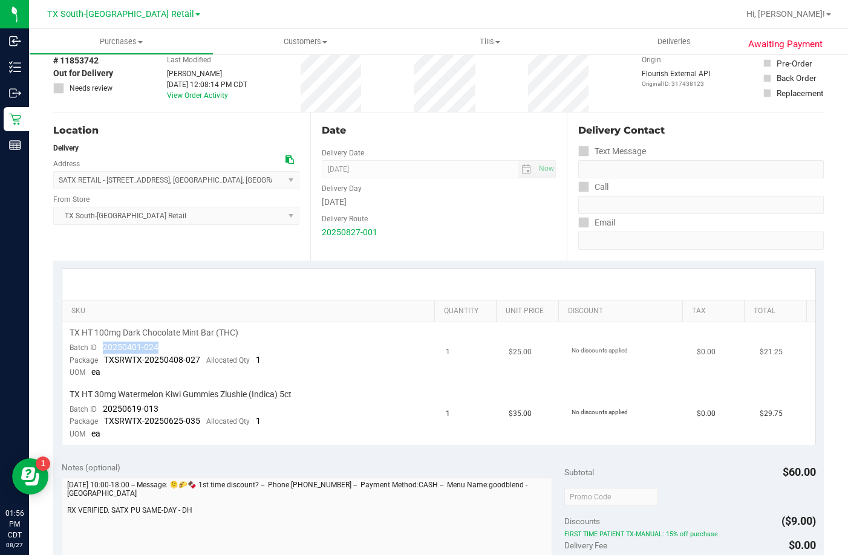
drag, startPoint x: 162, startPoint y: 352, endPoint x: 101, endPoint y: 350, distance: 60.5
click at [101, 350] on td "TX HT 100mg Dark Chocolate Mint Bar (THC) Batch ID 20250401-024 Package TXSRWTX…" at bounding box center [250, 353] width 377 height 62
drag, startPoint x: 166, startPoint y: 411, endPoint x: 102, endPoint y: 410, distance: 64.1
click at [102, 410] on td "TX HT 30mg Watermelon Kiwi Gummies Zlushie (Indica) 5ct Batch ID 20250619-013 P…" at bounding box center [250, 414] width 377 height 61
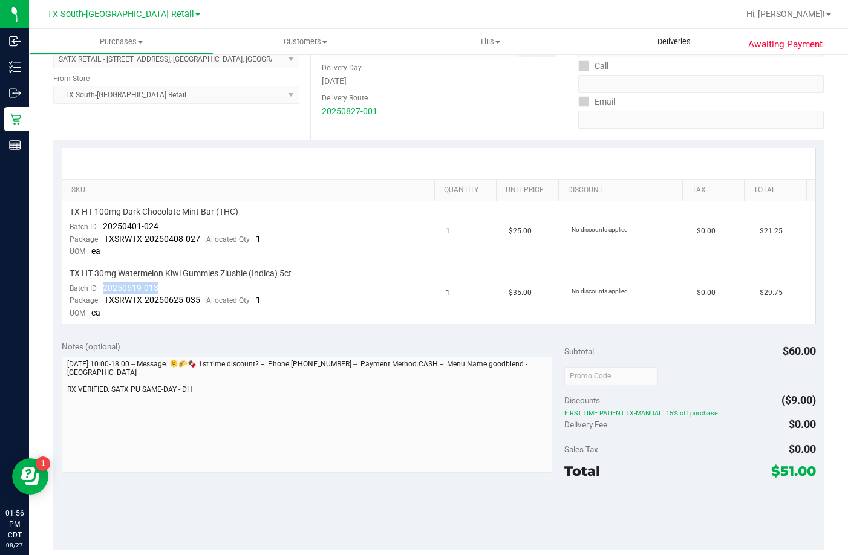
click at [662, 35] on uib-tab-heading "Deliveries" at bounding box center [674, 41] width 185 height 25
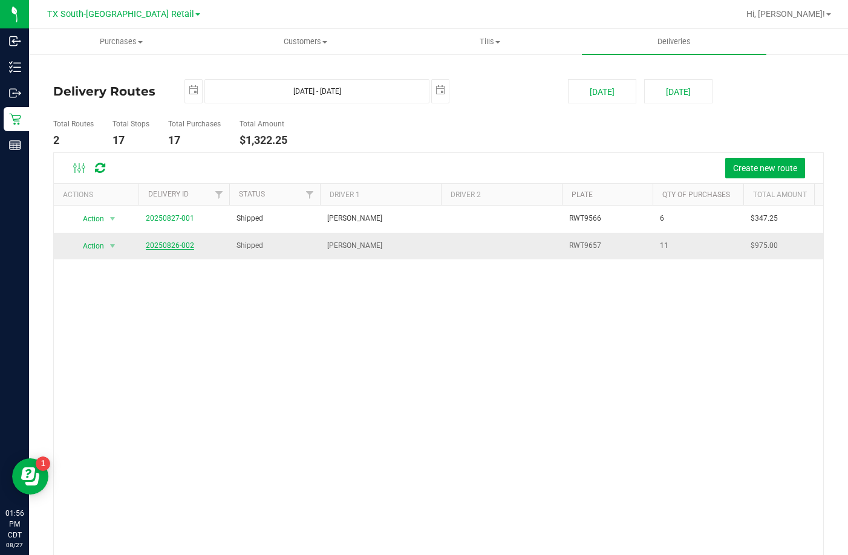
click at [166, 243] on link "20250826-002" at bounding box center [170, 245] width 48 height 8
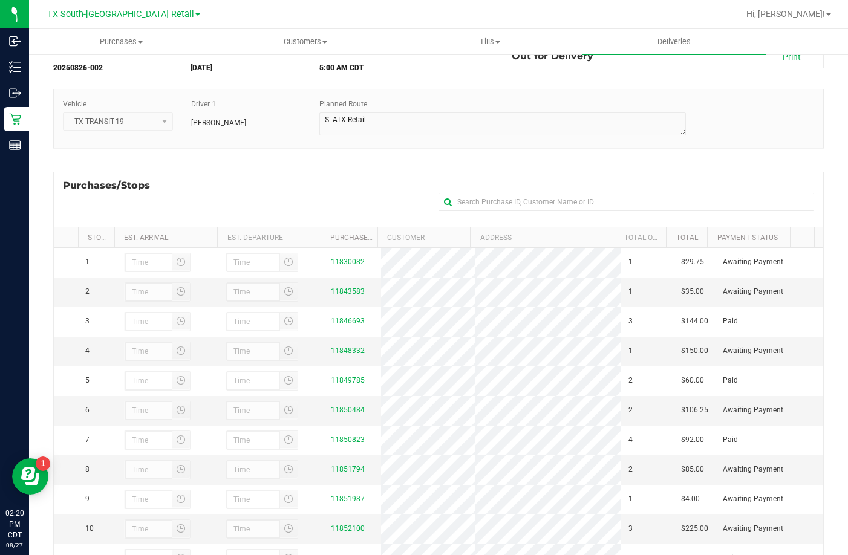
scroll to position [47, 0]
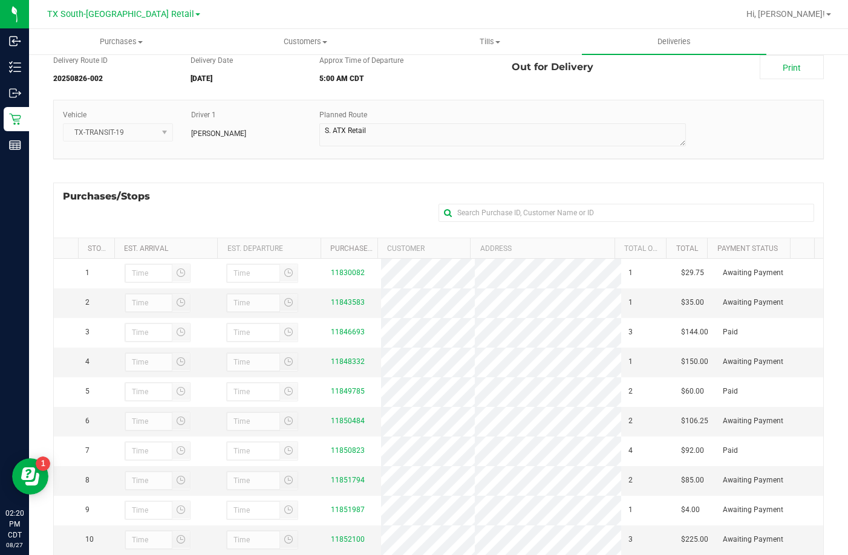
click at [266, 192] on div "Purchases/Stops + Add Purchase" at bounding box center [438, 210] width 771 height 55
click at [352, 366] on link "11848332" at bounding box center [348, 362] width 34 height 8
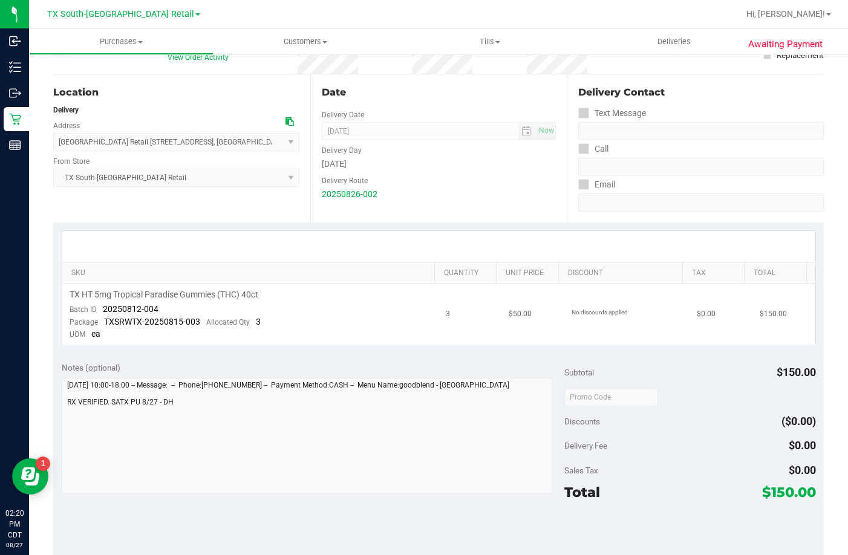
scroll to position [182, 0]
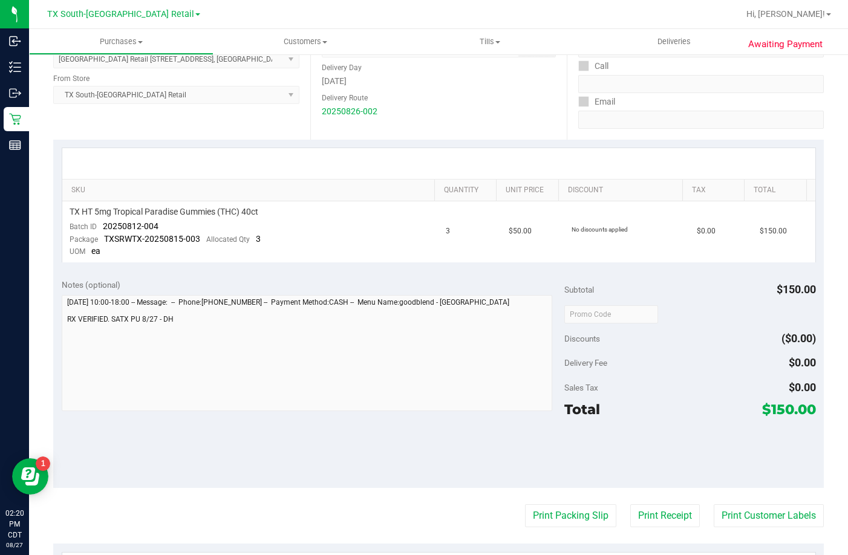
click at [691, 269] on div "SKU Quantity Unit Price Discount Tax Total TX HT 5mg Tropical Paradise Gummies …" at bounding box center [438, 205] width 771 height 131
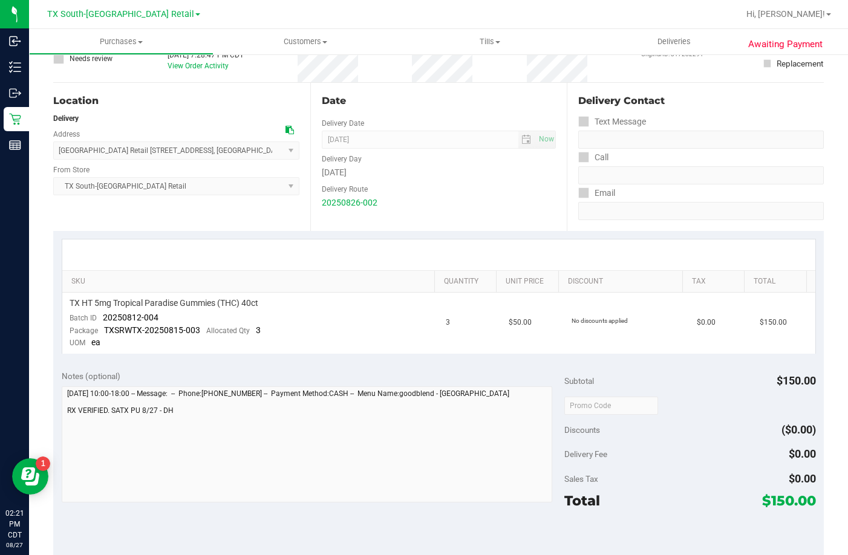
scroll to position [0, 0]
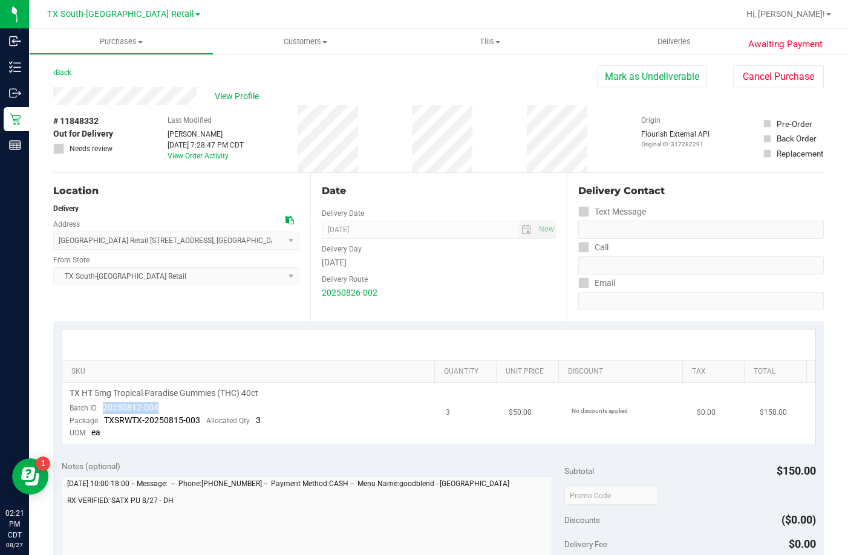
drag, startPoint x: 171, startPoint y: 403, endPoint x: 102, endPoint y: 410, distance: 69.4
click at [102, 410] on td "TX HT 5mg Tropical Paradise Gummies (THC) 40ct Batch ID 20250812-004 Package TX…" at bounding box center [250, 413] width 377 height 61
copy span "20250812-004"
click at [680, 45] on span "Deliveries" at bounding box center [674, 41] width 66 height 11
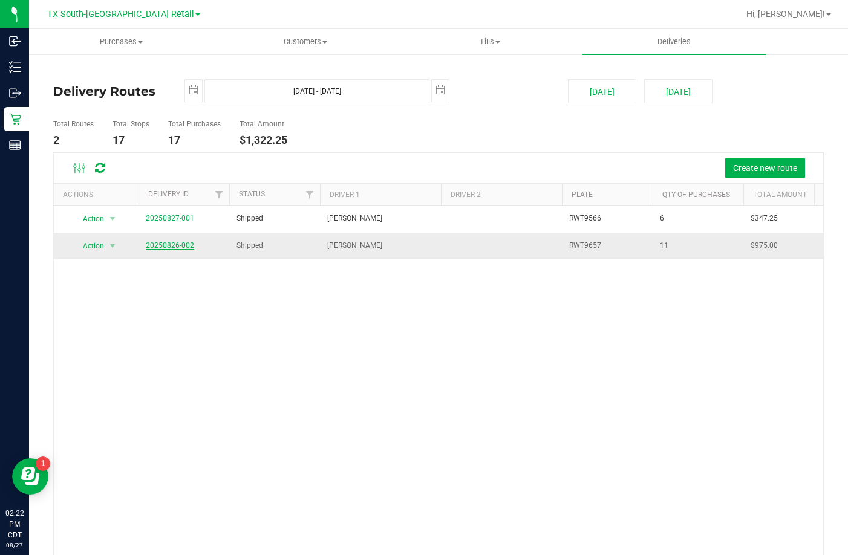
click at [185, 244] on link "20250826-002" at bounding box center [170, 245] width 48 height 8
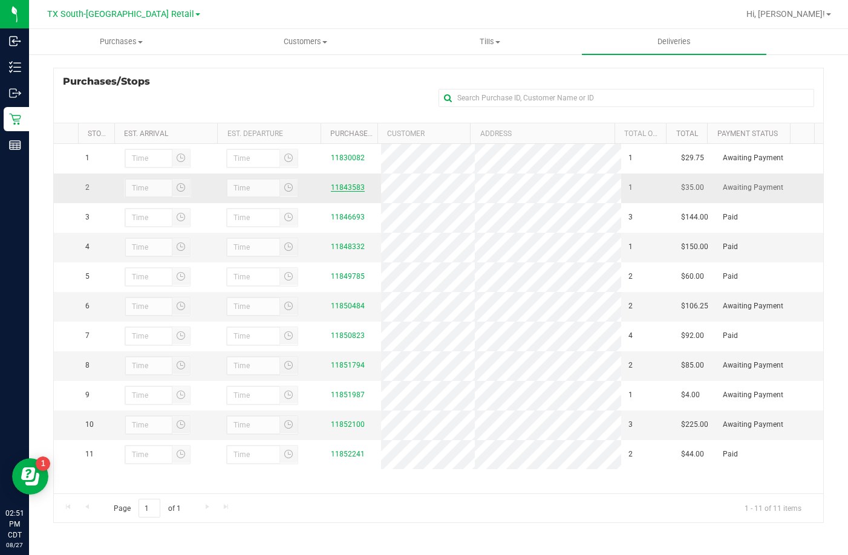
click at [331, 187] on link "11843583" at bounding box center [348, 187] width 34 height 8
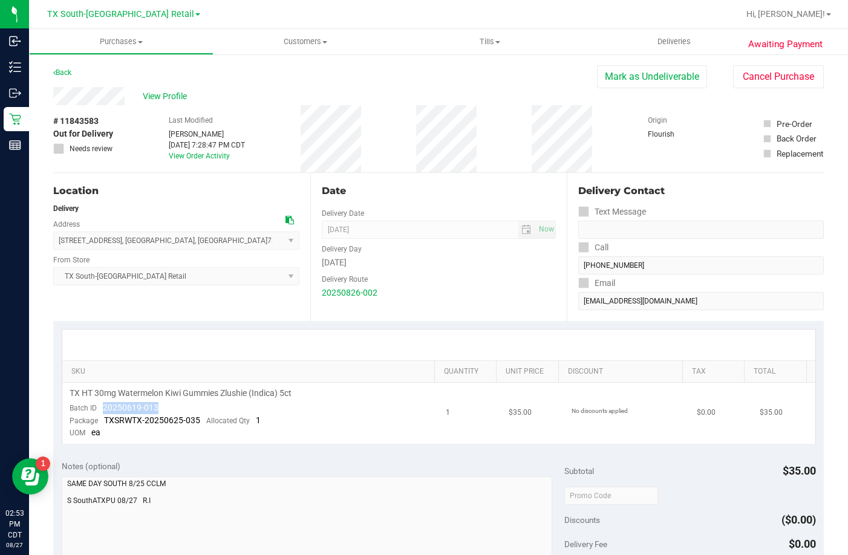
drag, startPoint x: 176, startPoint y: 402, endPoint x: 102, endPoint y: 408, distance: 74.7
click at [102, 408] on td "TX HT 30mg Watermelon Kiwi Gummies Zlushie (Indica) 5ct Batch ID 20250619-013 P…" at bounding box center [250, 413] width 377 height 61
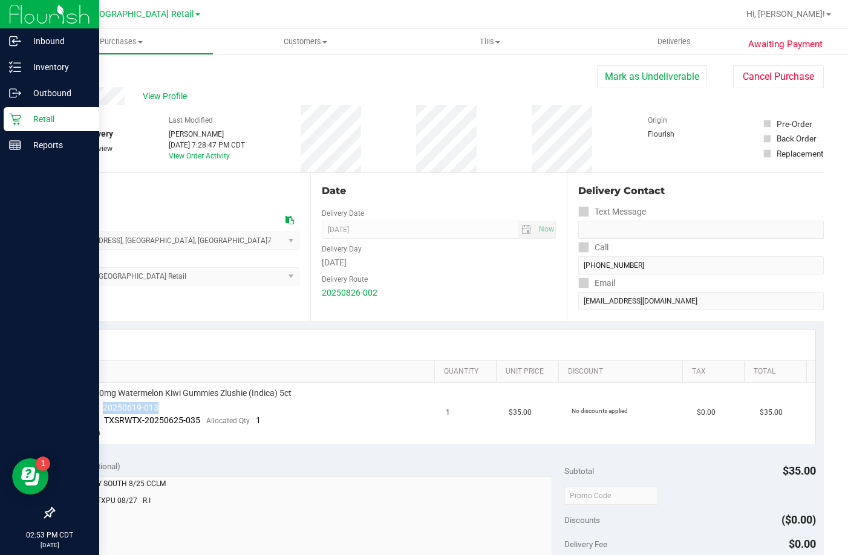
copy span "20250619-013"
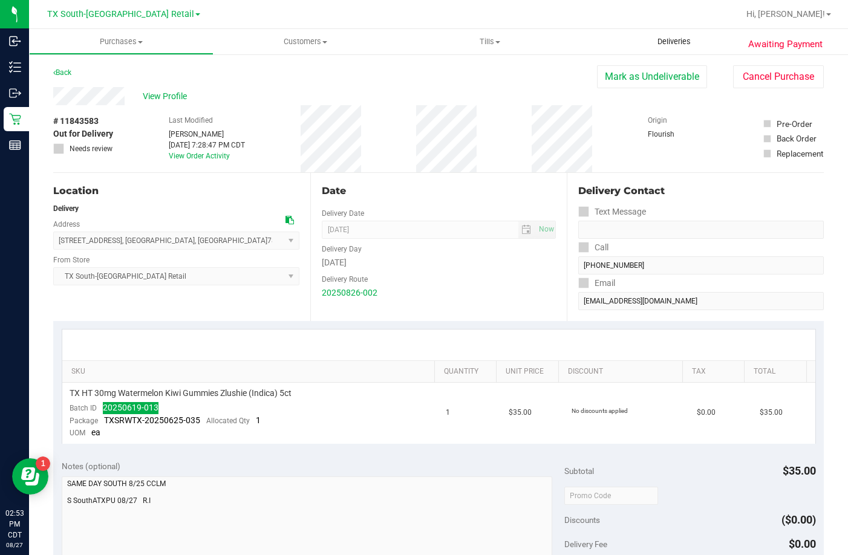
click at [650, 33] on uib-tab-heading "Deliveries" at bounding box center [674, 41] width 185 height 25
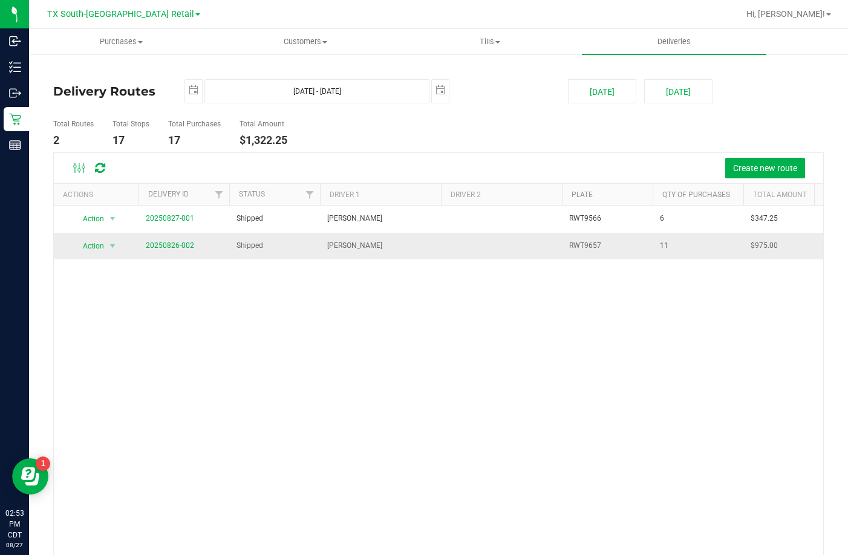
click at [171, 240] on span "20250826-002" at bounding box center [170, 245] width 48 height 11
click at [171, 244] on link "20250826-002" at bounding box center [170, 245] width 48 height 8
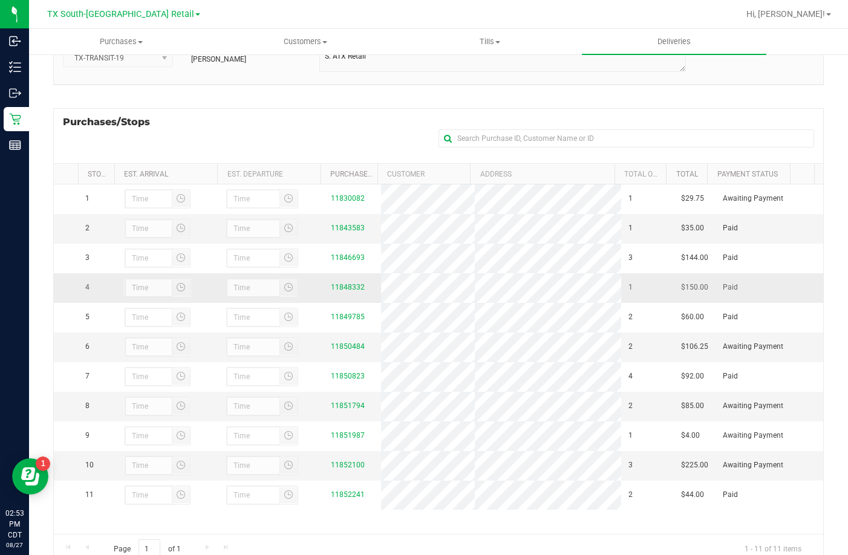
scroll to position [11, 0]
click at [169, 117] on div "Purchases/Stops + Add Purchase" at bounding box center [438, 135] width 771 height 55
click at [261, 88] on div "Vehicle TX-TRANSIT-19 Driver 1 Reiji Iwaku Planned Route" at bounding box center [438, 60] width 771 height 71
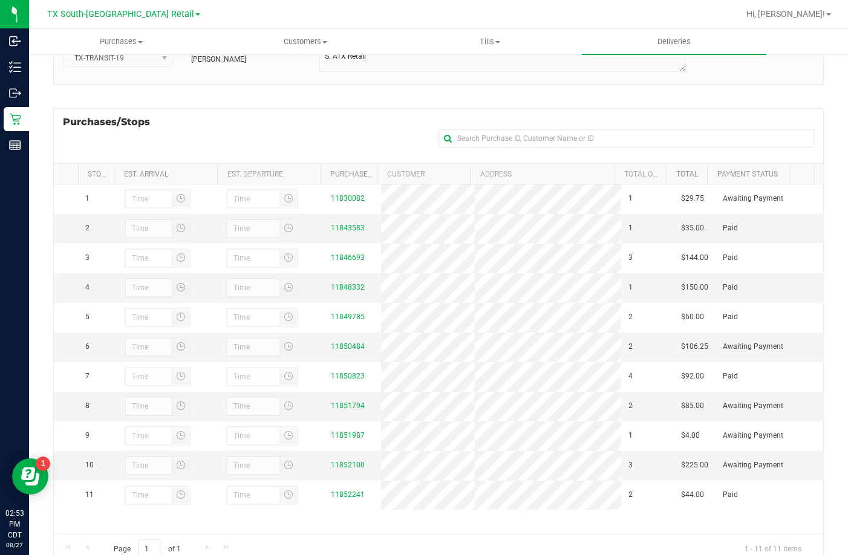
click at [186, 120] on div "Purchases/Stops + Add Purchase" at bounding box center [438, 135] width 771 height 55
click at [331, 347] on link "11850484" at bounding box center [348, 346] width 34 height 8
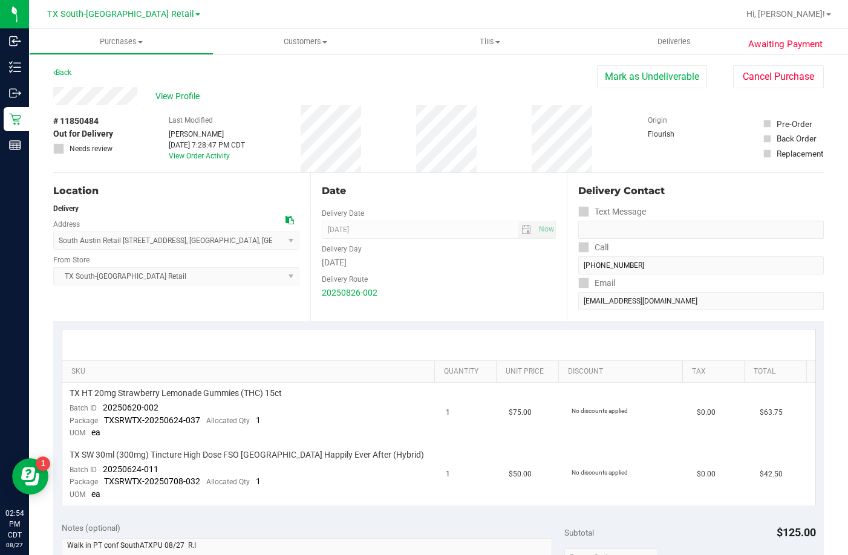
click at [189, 189] on div "Location" at bounding box center [176, 191] width 246 height 15
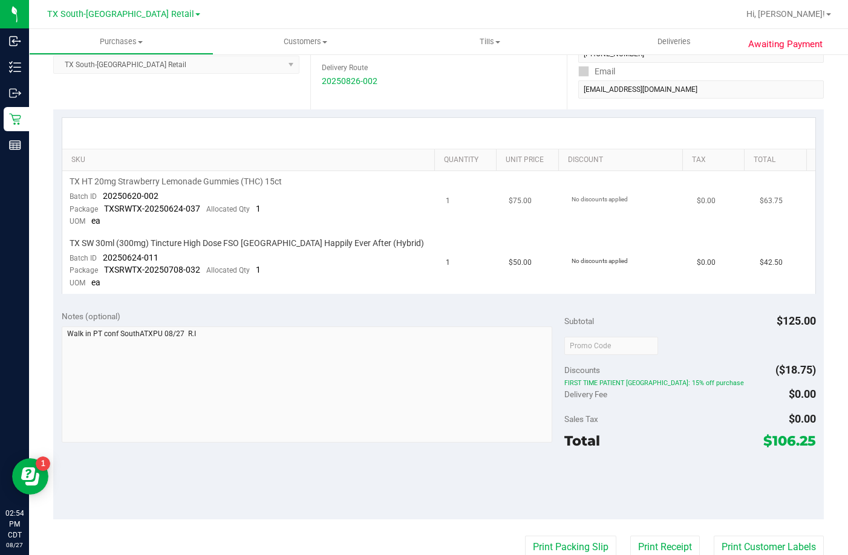
scroll to position [210, 0]
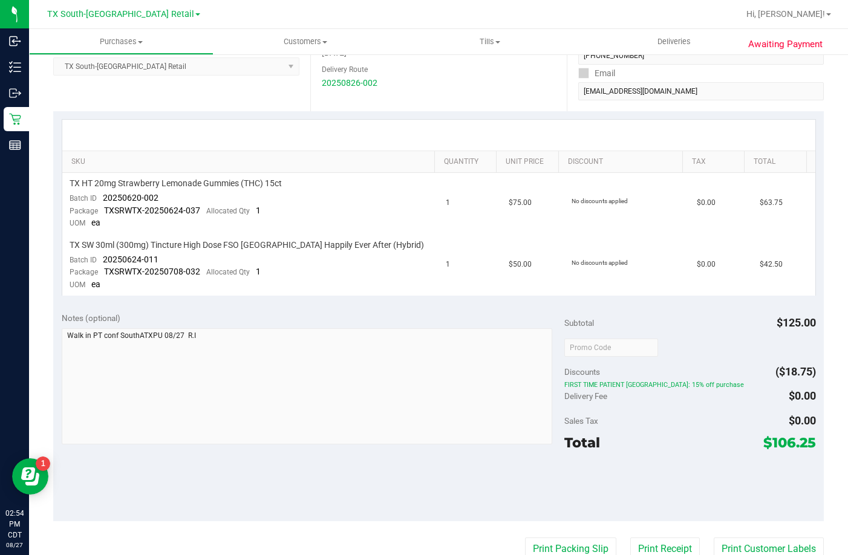
click at [116, 102] on div "Location Delivery Address South Austin Retail 7105 E. Riverside Dr. , Austin , …" at bounding box center [181, 37] width 257 height 148
click at [134, 132] on div at bounding box center [438, 135] width 753 height 31
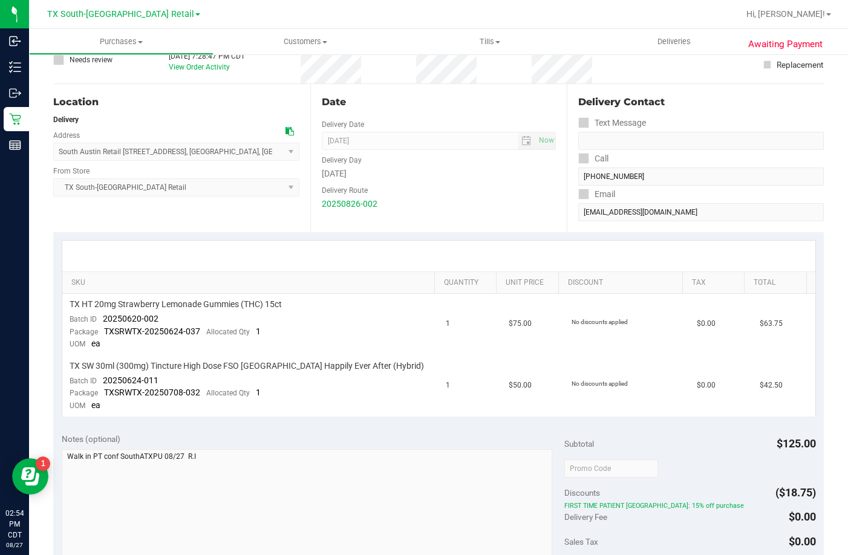
scroll to position [0, 0]
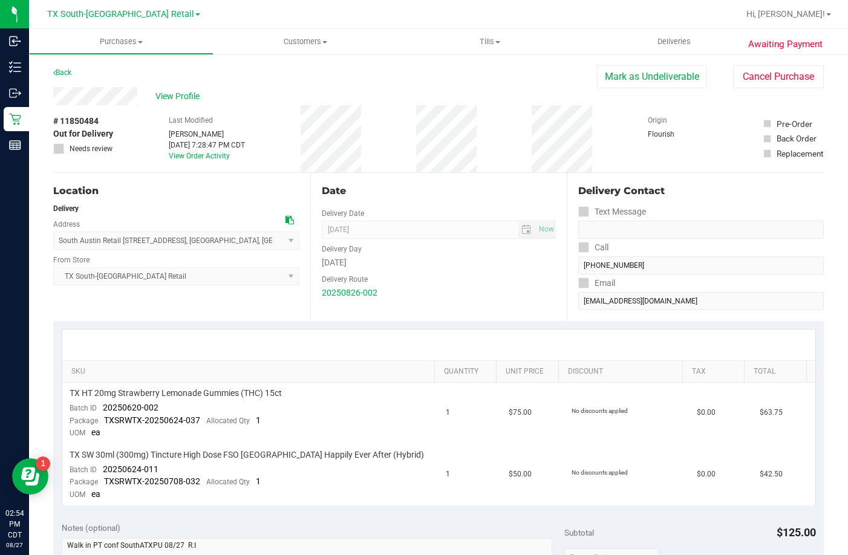
click at [136, 125] on div "# 11850484 Out for Delivery Needs review Last Modified Lindsey Sherman Aug 26, …" at bounding box center [438, 138] width 771 height 67
drag, startPoint x: 154, startPoint y: 191, endPoint x: 178, endPoint y: 191, distance: 24.2
click at [154, 191] on div "Location" at bounding box center [176, 191] width 246 height 15
click at [393, 198] on div "Date" at bounding box center [439, 191] width 235 height 15
click at [646, 45] on span "Deliveries" at bounding box center [674, 41] width 66 height 11
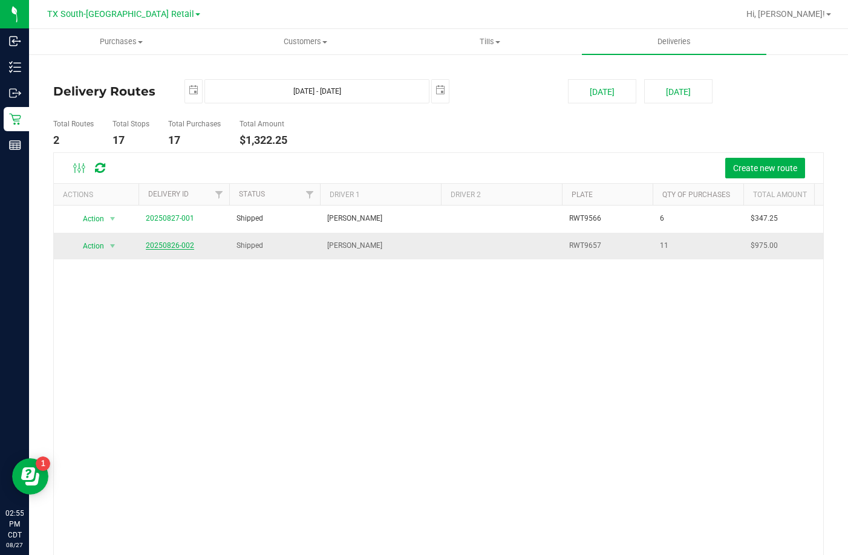
click at [182, 242] on link "20250826-002" at bounding box center [170, 245] width 48 height 8
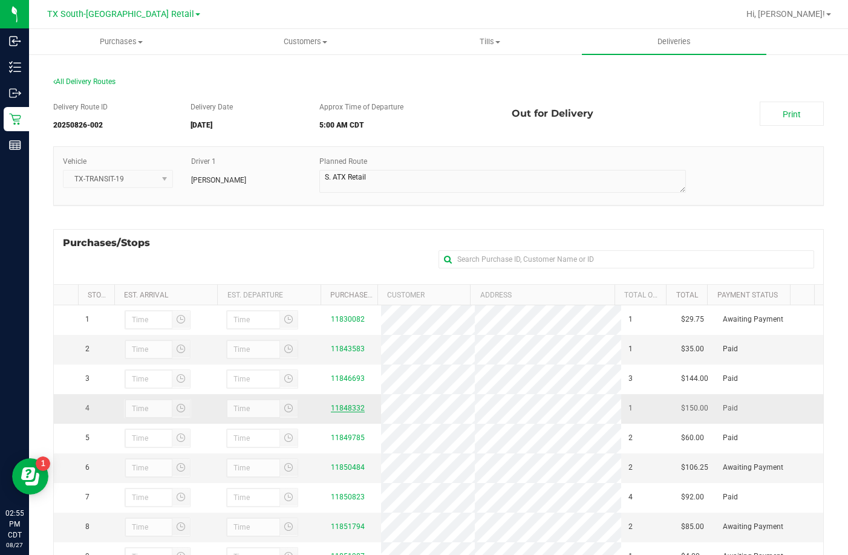
click at [331, 413] on link "11848332" at bounding box center [348, 408] width 34 height 8
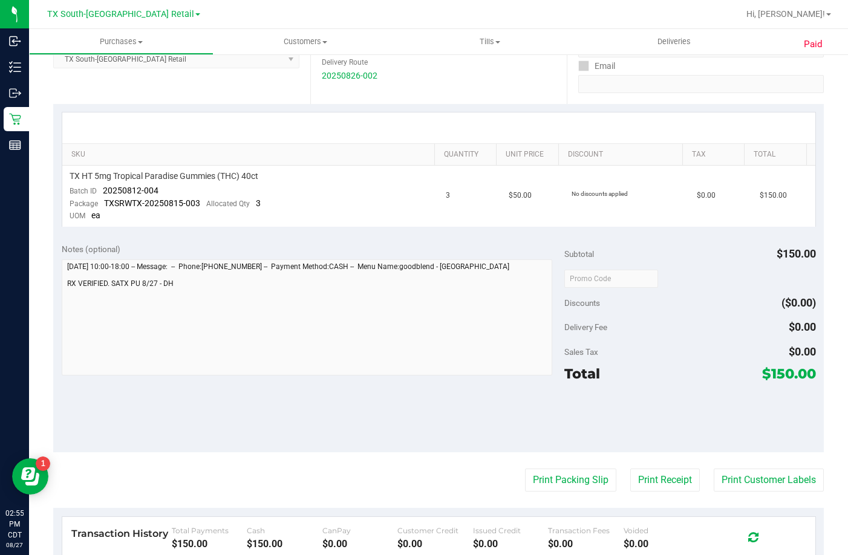
scroll to position [363, 0]
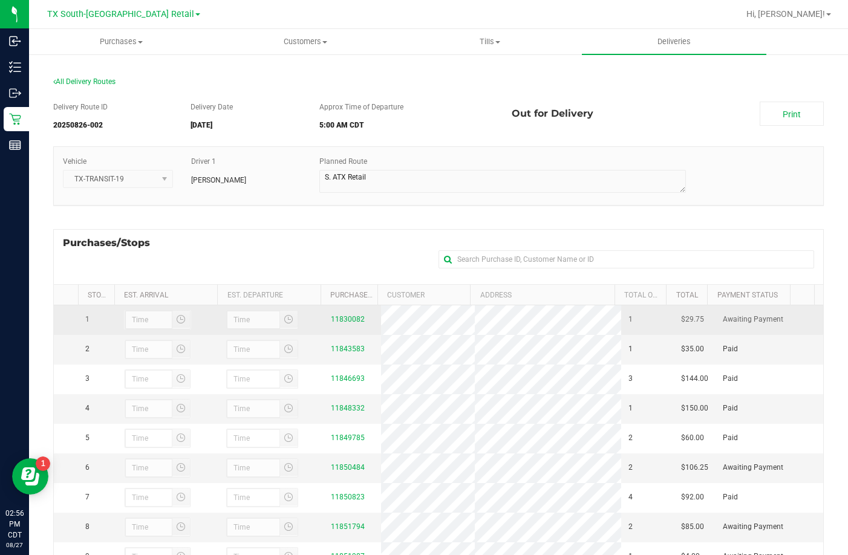
scroll to position [11, 0]
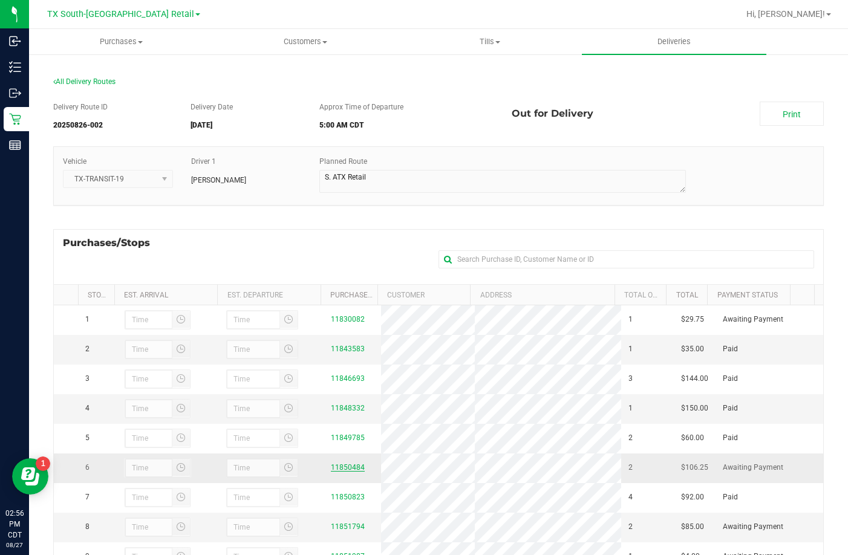
click at [335, 472] on link "11850484" at bounding box center [348, 467] width 34 height 8
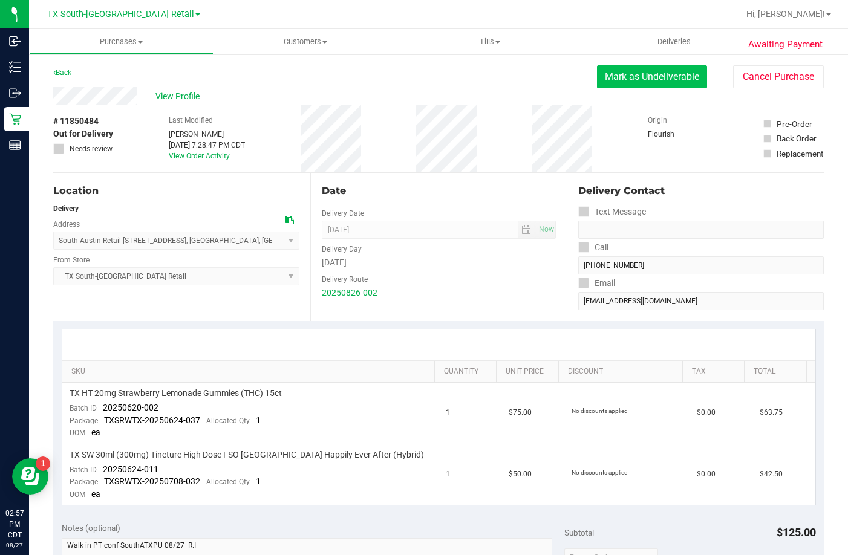
click at [635, 81] on button "Mark as Undeliverable" at bounding box center [652, 76] width 110 height 23
click at [641, 73] on button "Send Back to Created" at bounding box center [653, 76] width 107 height 23
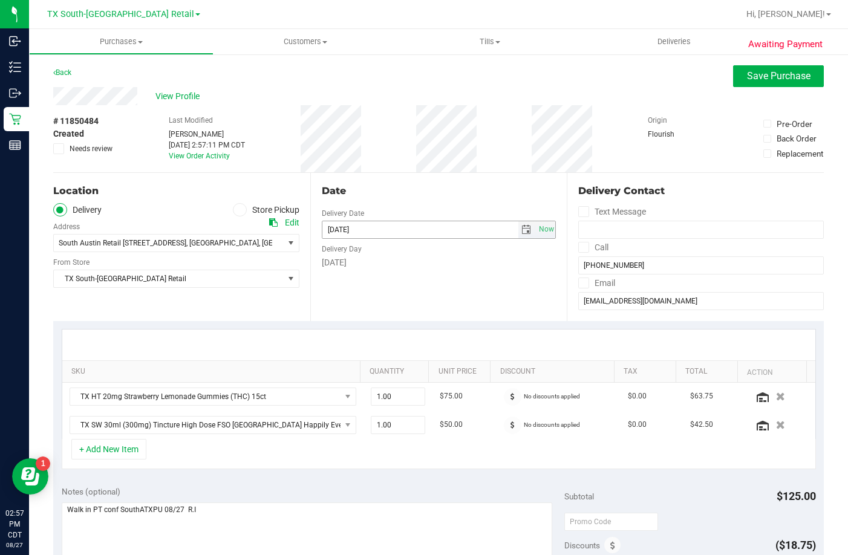
click at [522, 230] on span "select" at bounding box center [527, 230] width 10 height 10
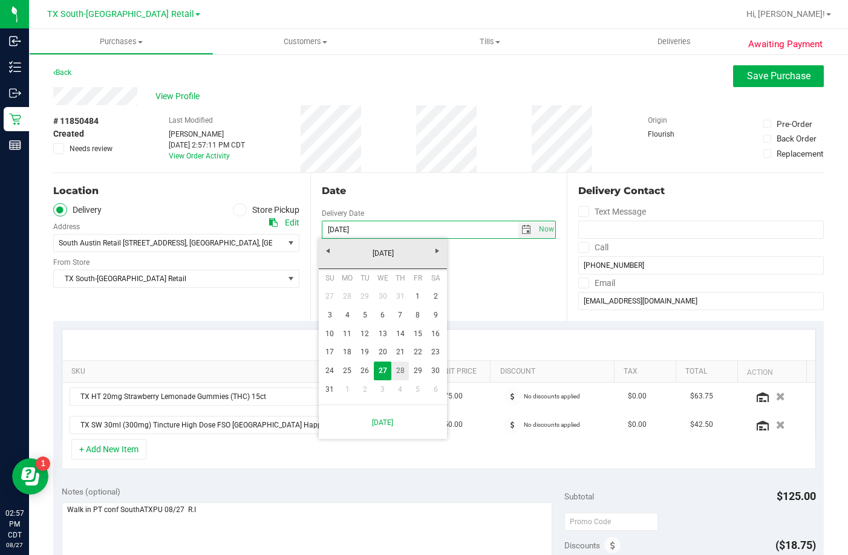
click at [400, 363] on link "28" at bounding box center [400, 371] width 18 height 19
type input "[DATE]"
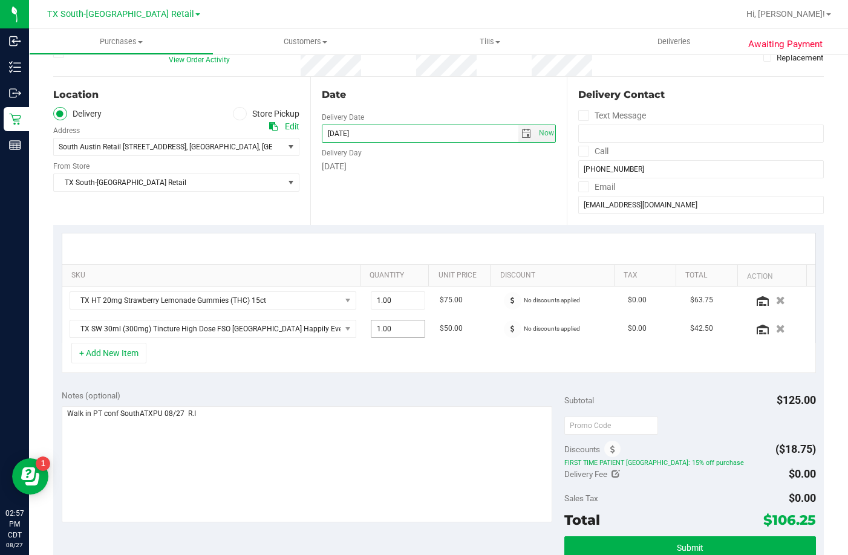
scroll to position [121, 0]
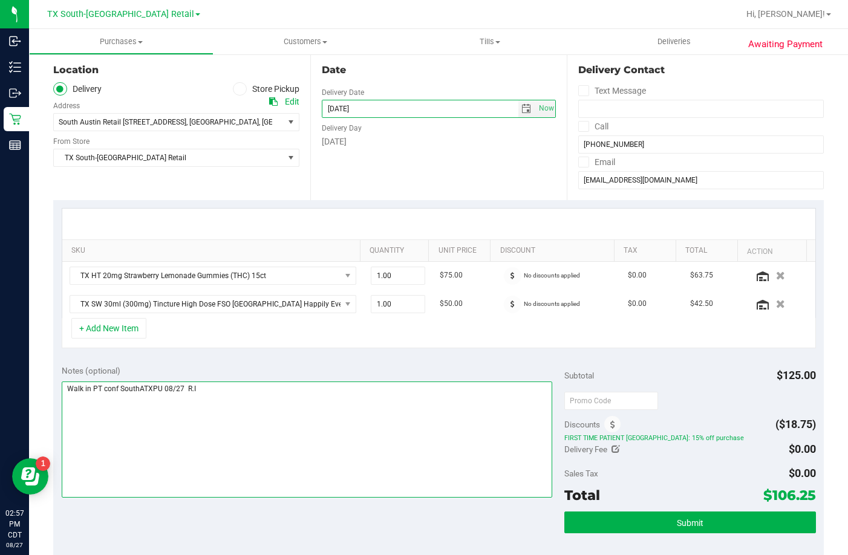
click at [318, 413] on textarea at bounding box center [307, 440] width 491 height 116
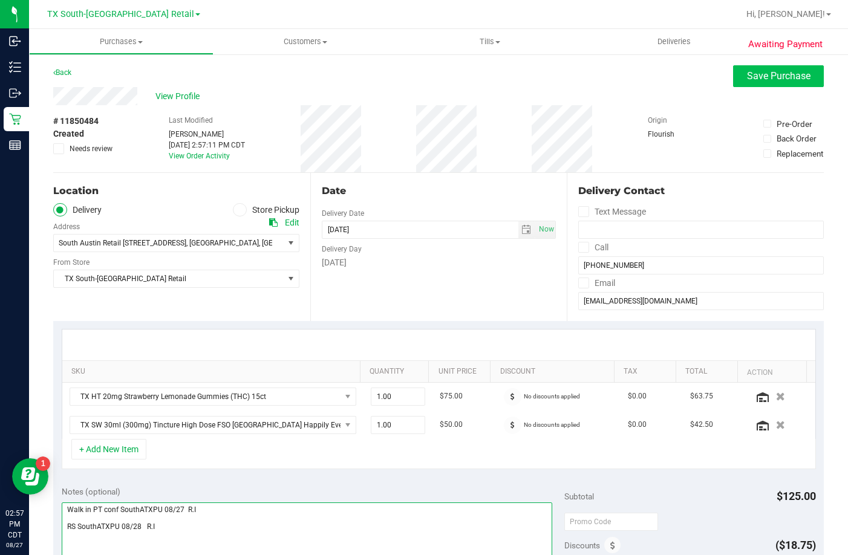
type textarea "Walk in PT conf SouthATXPU 08/27 R.I RS SouthATXPU 08/28 R.I"
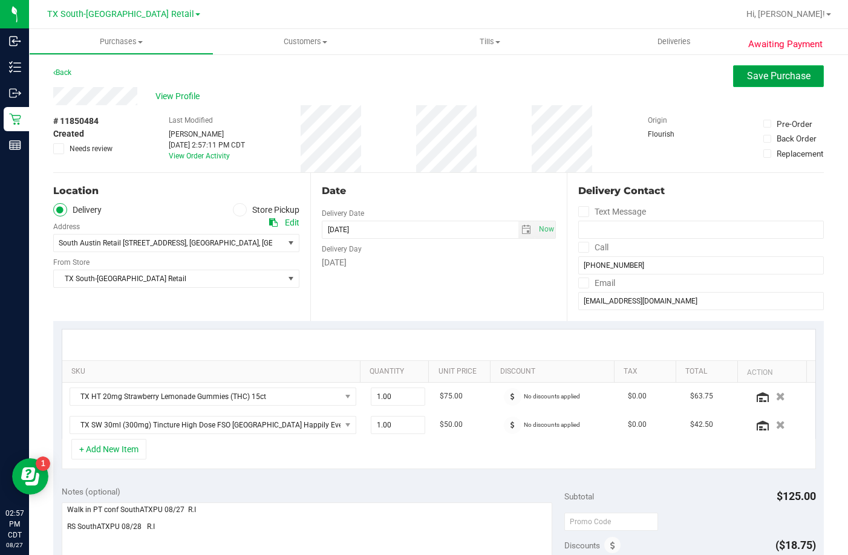
click at [747, 71] on span "Save Purchase" at bounding box center [779, 75] width 64 height 11
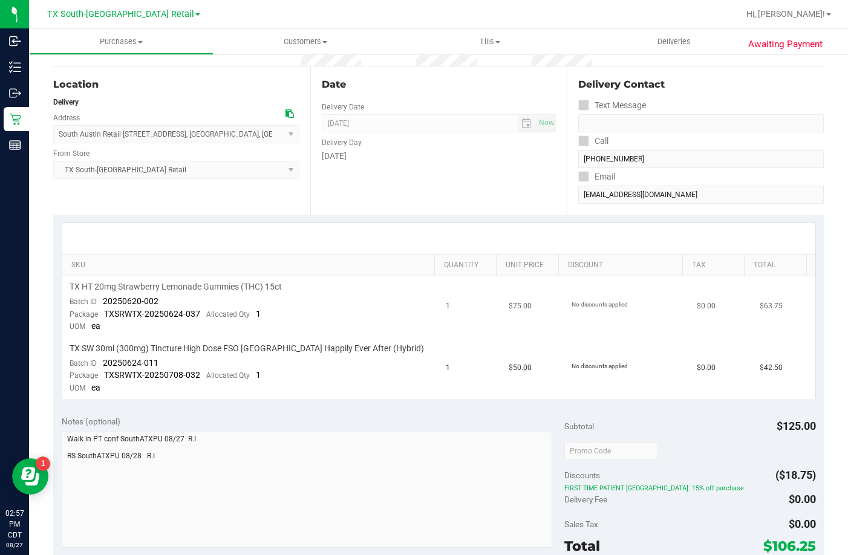
scroll to position [303, 0]
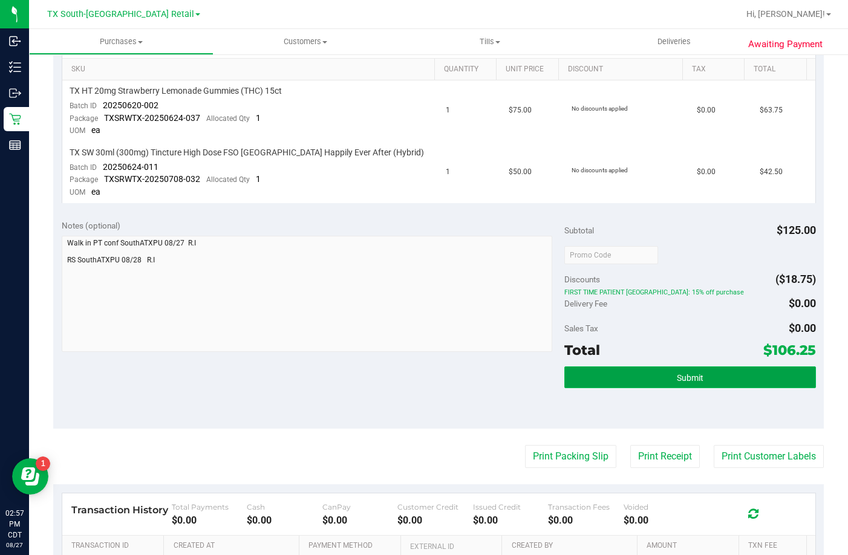
click at [693, 381] on span "Submit" at bounding box center [690, 378] width 27 height 10
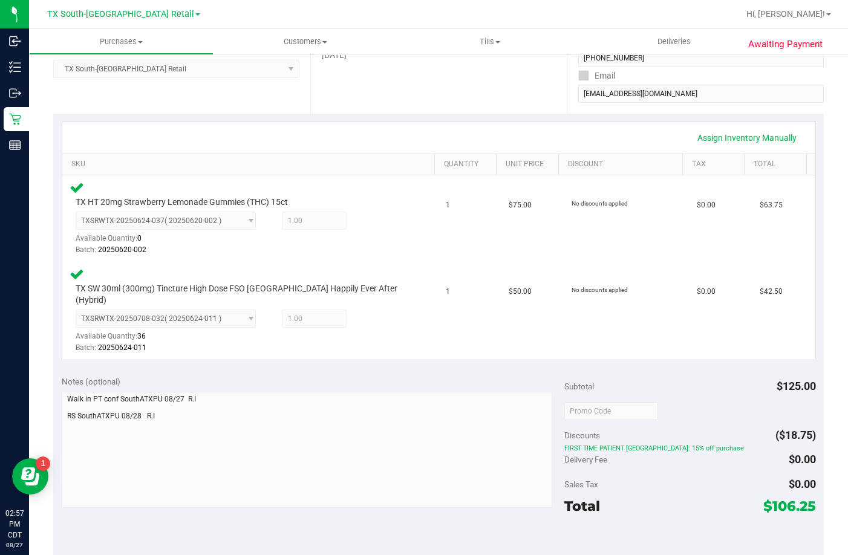
scroll to position [363, 0]
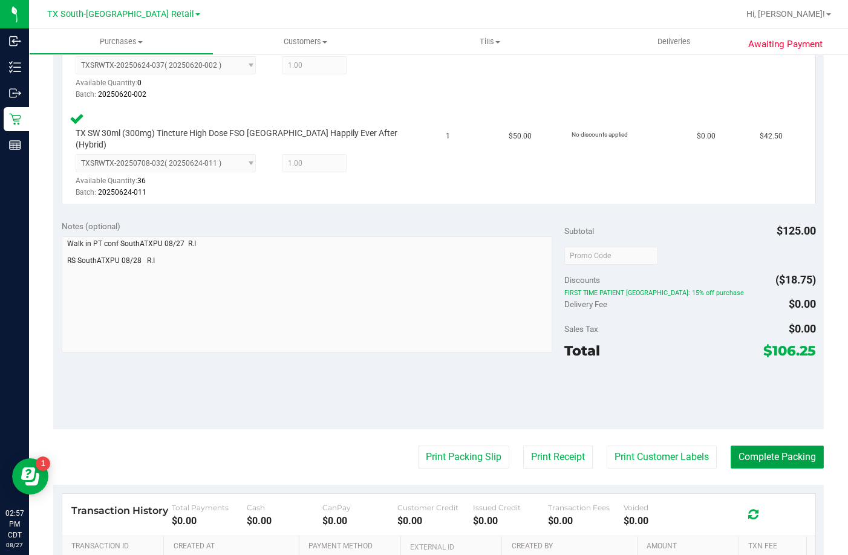
click at [761, 446] on button "Complete Packing" at bounding box center [777, 457] width 93 height 23
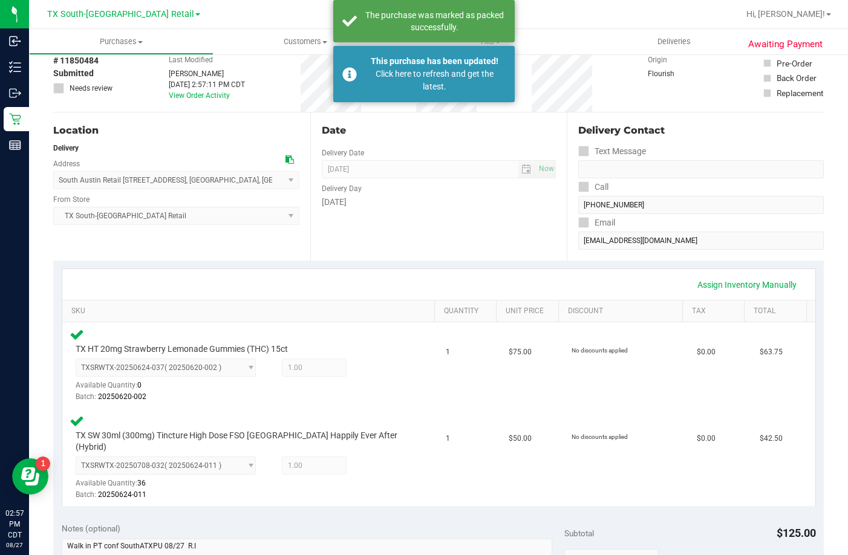
scroll to position [0, 0]
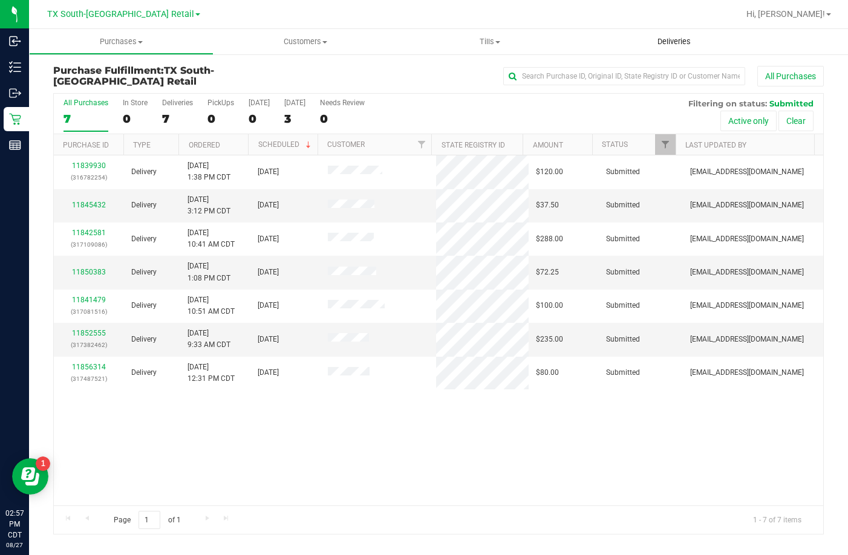
click at [701, 36] on span "Deliveries" at bounding box center [674, 41] width 66 height 11
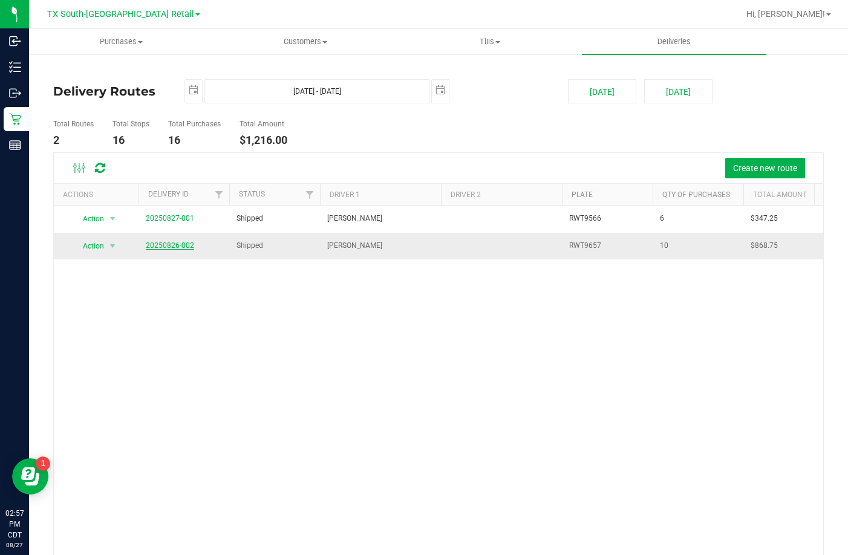
click at [191, 246] on link "20250826-002" at bounding box center [170, 245] width 48 height 8
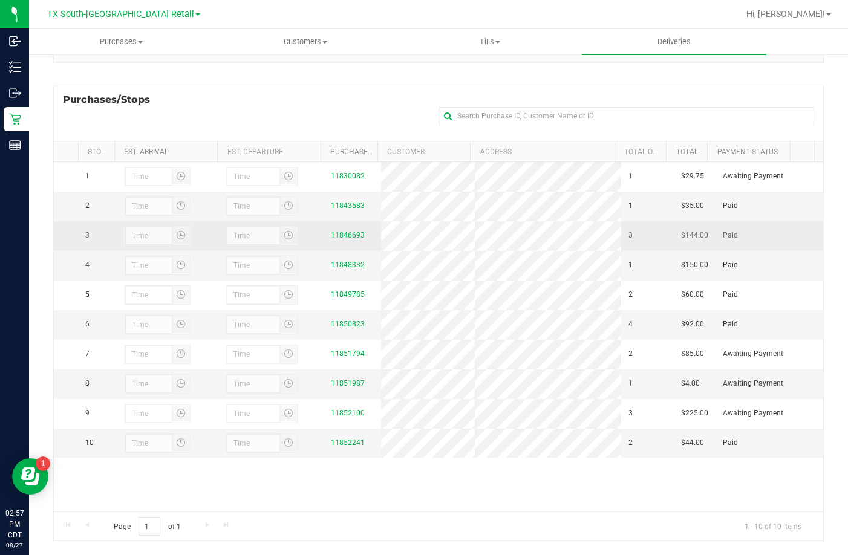
scroll to position [162, 0]
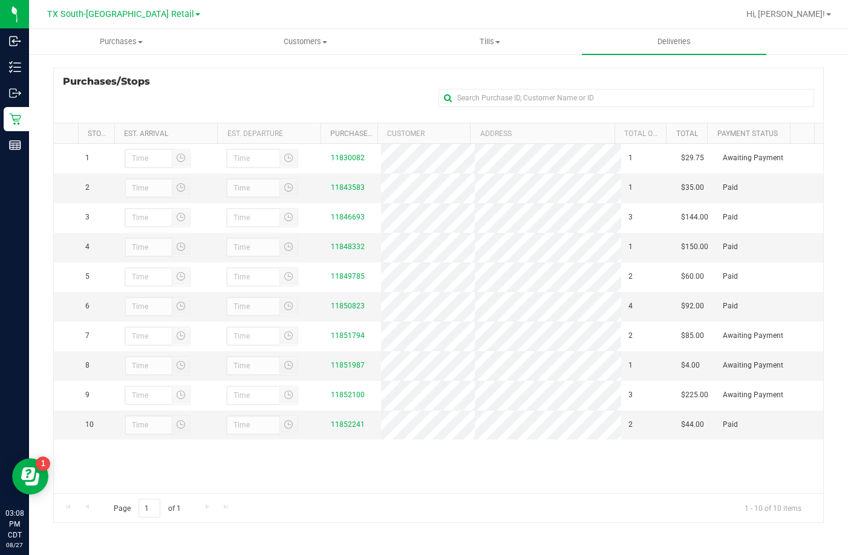
click at [243, 87] on div "Purchases/Stops + Add Purchase" at bounding box center [438, 95] width 771 height 55
click at [254, 98] on div "Purchases/Stops + Add Purchase" at bounding box center [438, 95] width 771 height 55
click at [250, 100] on div "Purchases/Stops + Add Purchase" at bounding box center [438, 95] width 771 height 55
click at [227, 90] on div "Purchases/Stops + Add Purchase" at bounding box center [438, 95] width 771 height 55
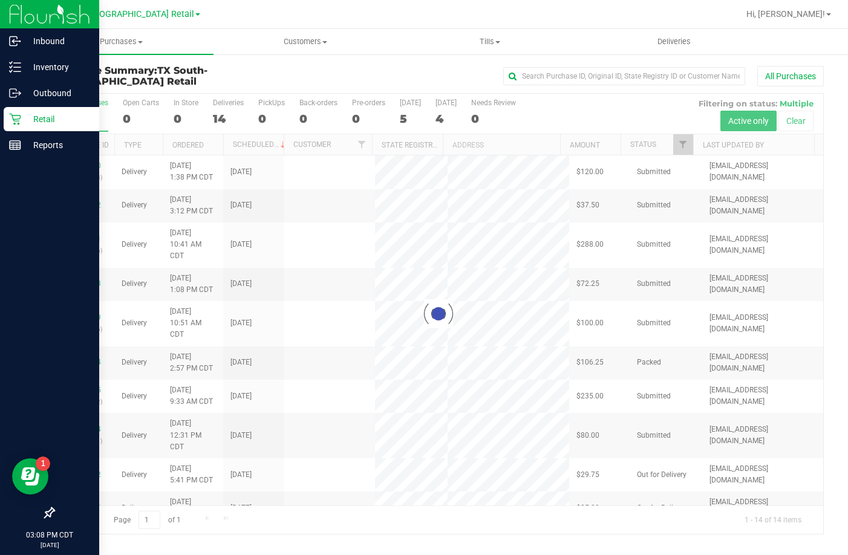
click at [15, 124] on icon at bounding box center [14, 119] width 11 height 11
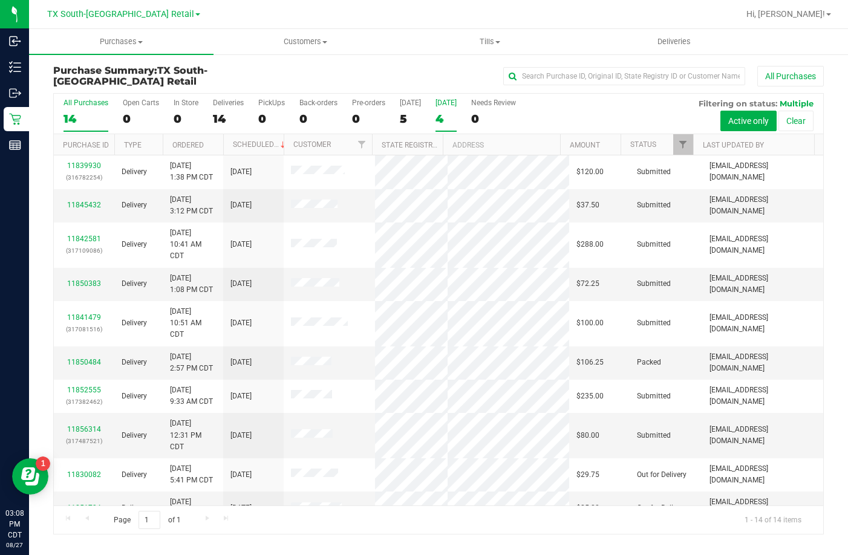
click at [437, 119] on div "4" at bounding box center [446, 119] width 21 height 14
click at [0, 0] on input "[DATE] 4" at bounding box center [0, 0] width 0 height 0
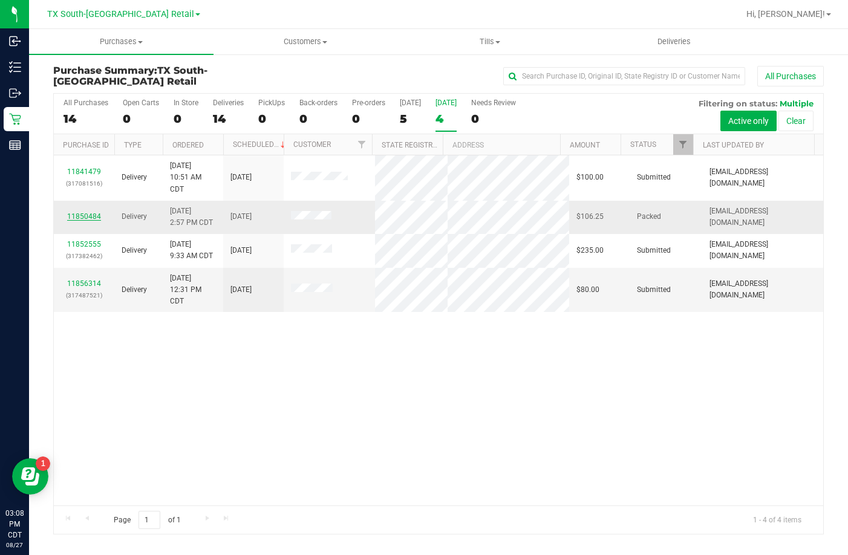
click at [79, 221] on link "11850484" at bounding box center [84, 216] width 34 height 8
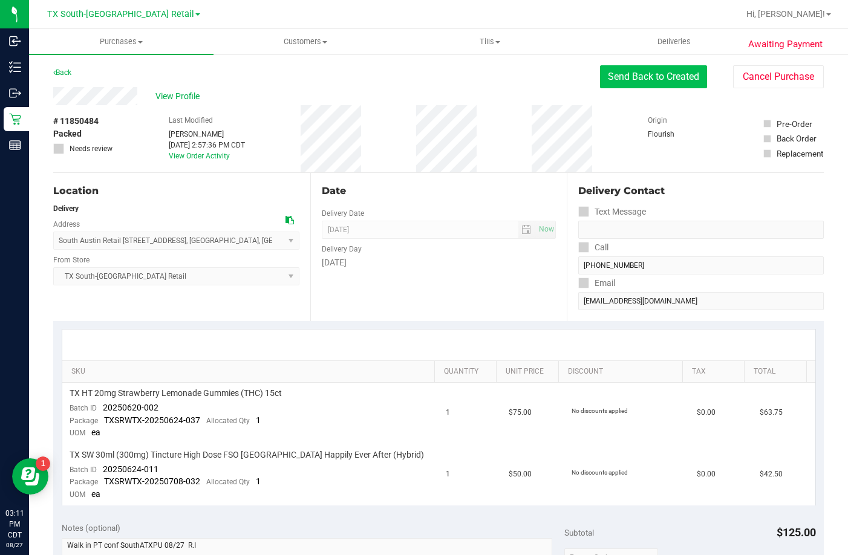
click at [614, 79] on button "Send Back to Created" at bounding box center [653, 76] width 107 height 23
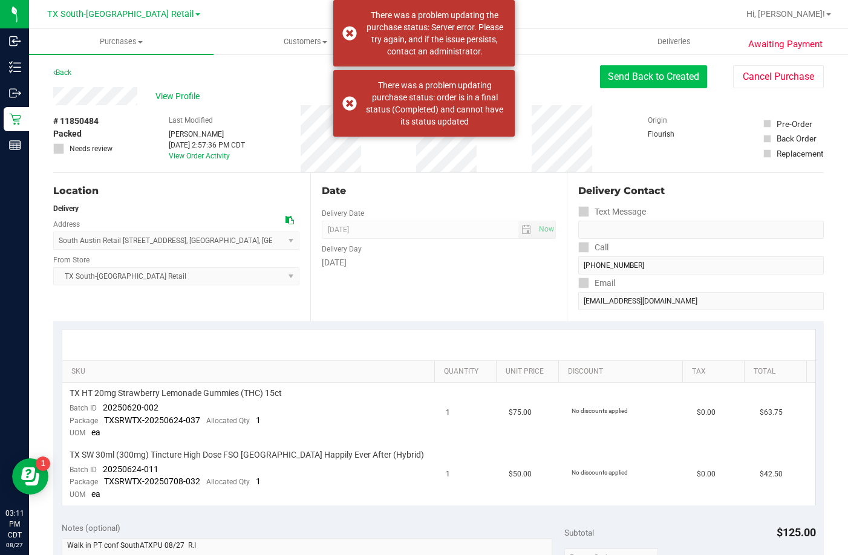
click at [633, 74] on button "Send Back to Created" at bounding box center [653, 76] width 107 height 23
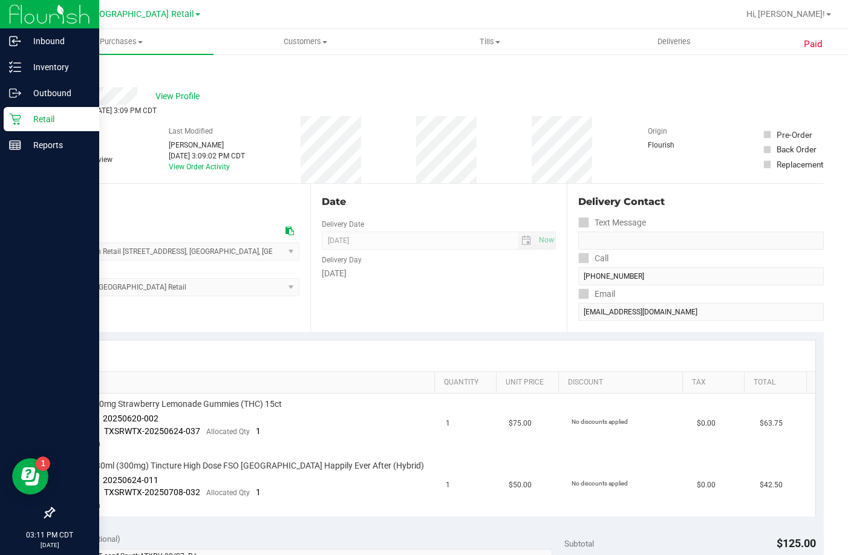
click at [25, 113] on p "Retail" at bounding box center [57, 119] width 73 height 15
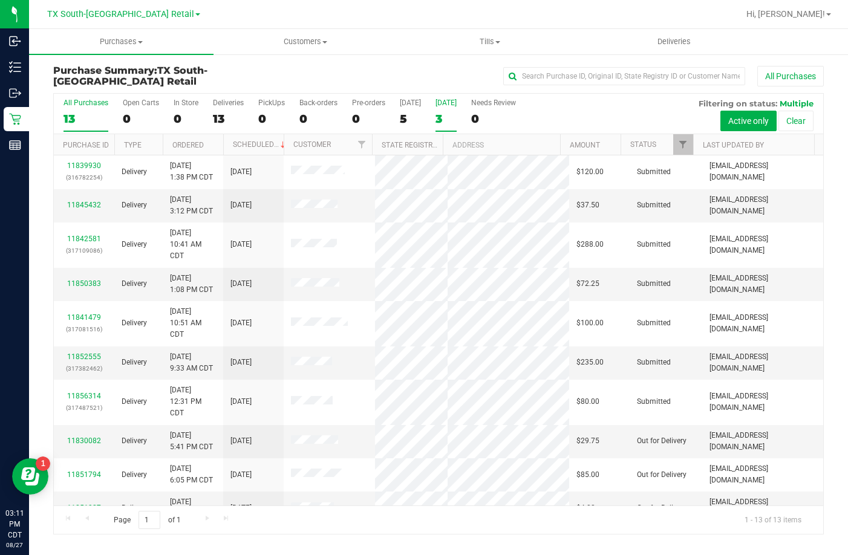
click at [447, 116] on div "3" at bounding box center [446, 119] width 21 height 14
click at [0, 0] on input "[DATE] 3" at bounding box center [0, 0] width 0 height 0
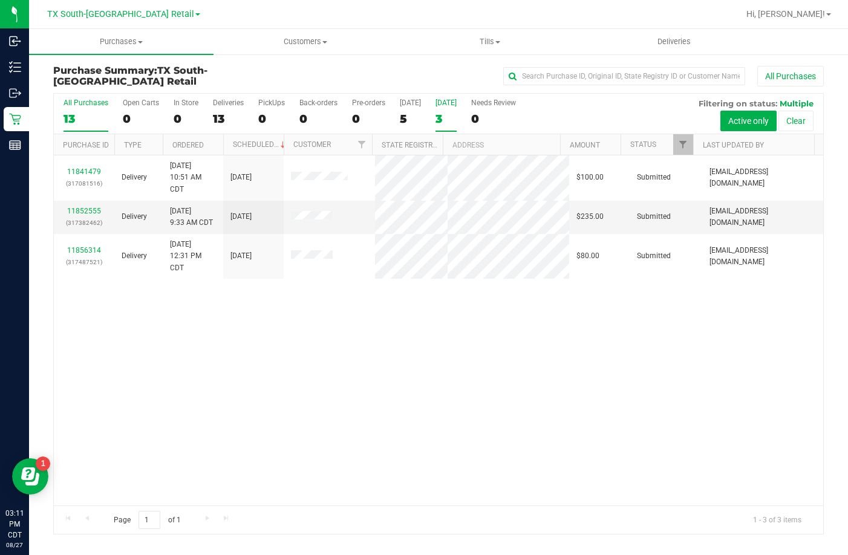
click at [90, 120] on div "13" at bounding box center [86, 119] width 45 height 14
click at [0, 0] on input "All Purchases 13" at bounding box center [0, 0] width 0 height 0
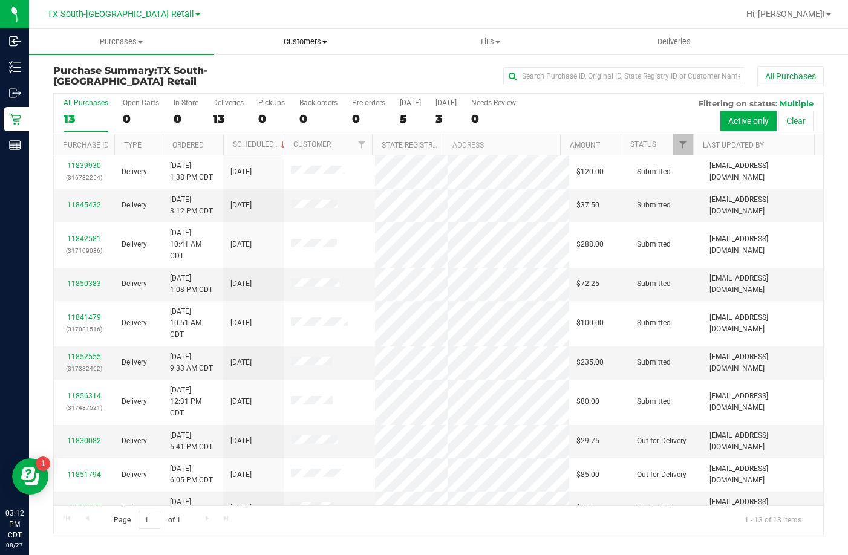
click at [284, 45] on span "Customers" at bounding box center [305, 41] width 183 height 11
click at [285, 71] on span "All customers" at bounding box center [257, 73] width 87 height 10
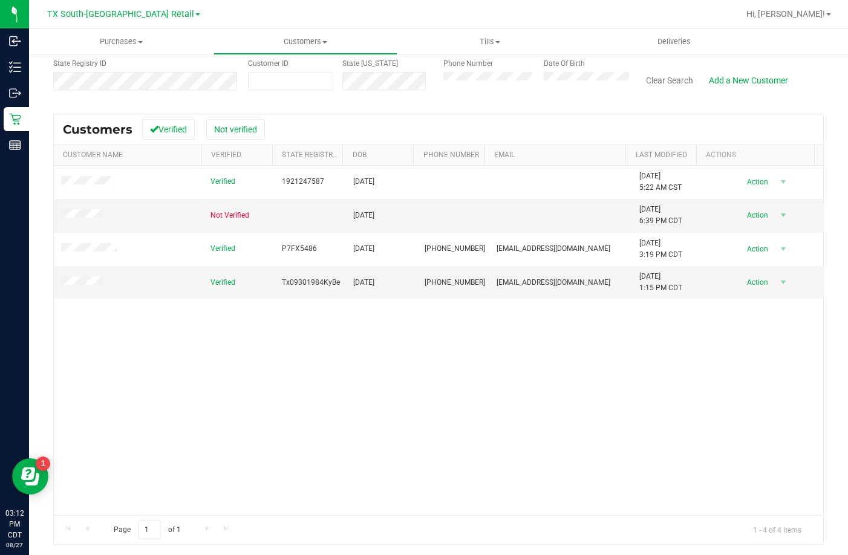
scroll to position [107, 0]
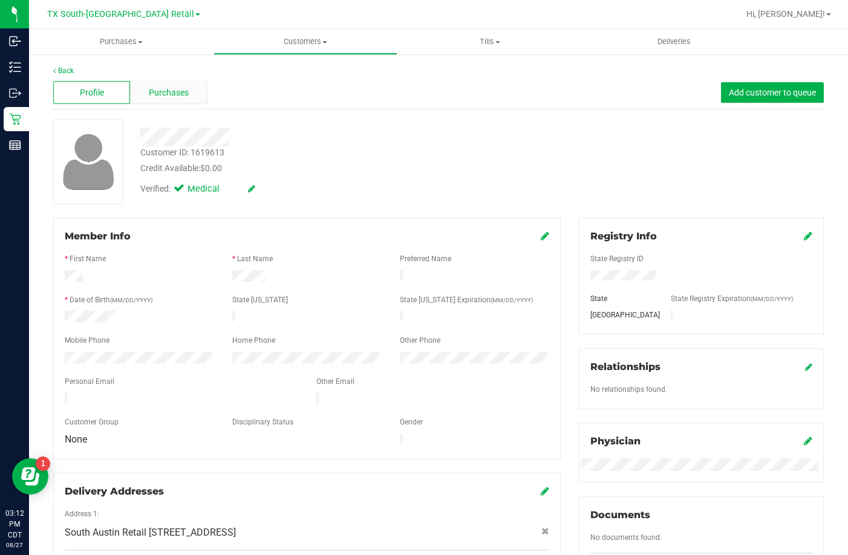
click at [172, 93] on span "Purchases" at bounding box center [169, 93] width 40 height 13
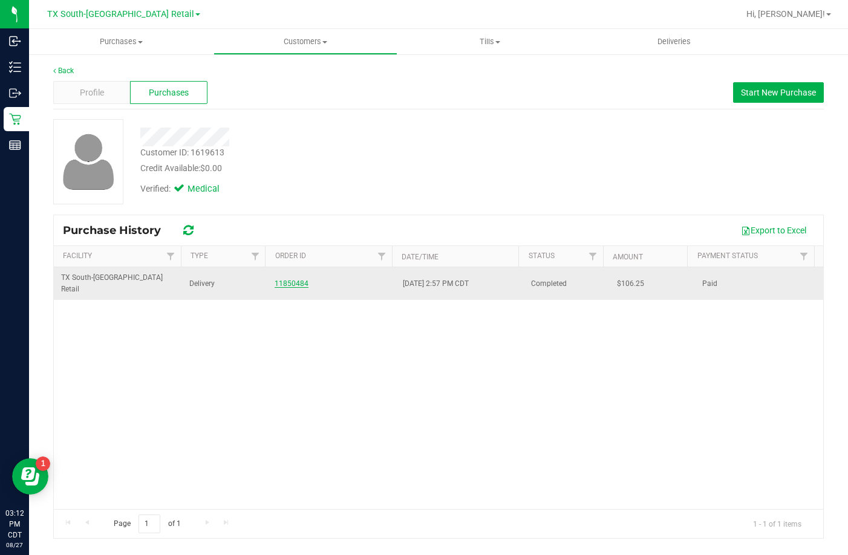
click at [282, 280] on link "11850484" at bounding box center [292, 284] width 34 height 8
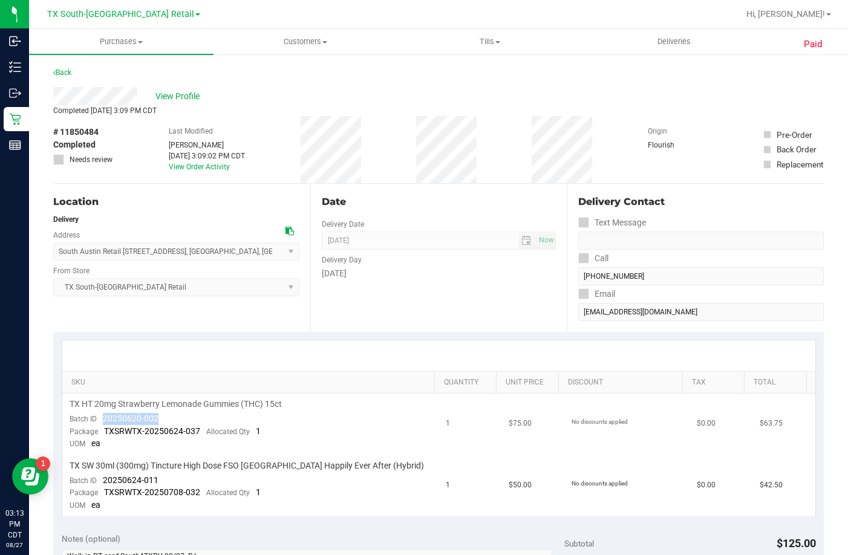
drag, startPoint x: 180, startPoint y: 413, endPoint x: 103, endPoint y: 416, distance: 76.3
click at [103, 416] on td "TX HT 20mg Strawberry Lemonade Gummies (THC) 15ct Batch ID 20250620-002 Package…" at bounding box center [250, 425] width 377 height 62
drag, startPoint x: 174, startPoint y: 478, endPoint x: 99, endPoint y: 485, distance: 75.3
click at [99, 485] on td "TX SW 30ml (300mg) Tincture High Dose FSO [GEOGRAPHIC_DATA] Happily Ever After …" at bounding box center [250, 486] width 377 height 61
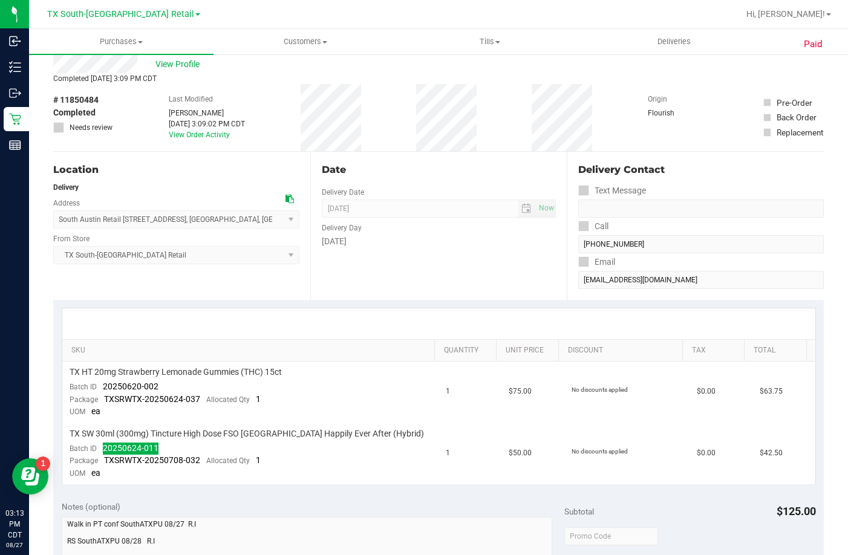
scroll to position [242, 0]
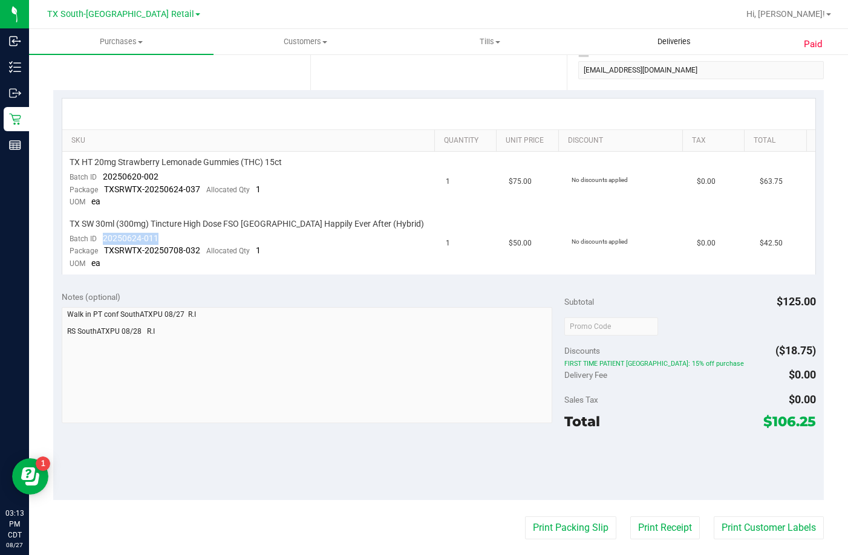
click at [682, 36] on span "Deliveries" at bounding box center [674, 41] width 66 height 11
